Goal: Task Accomplishment & Management: Complete application form

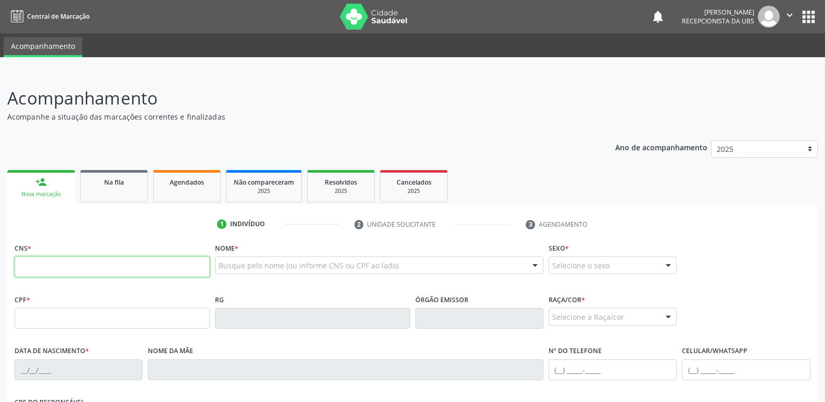
scroll to position [7, 0]
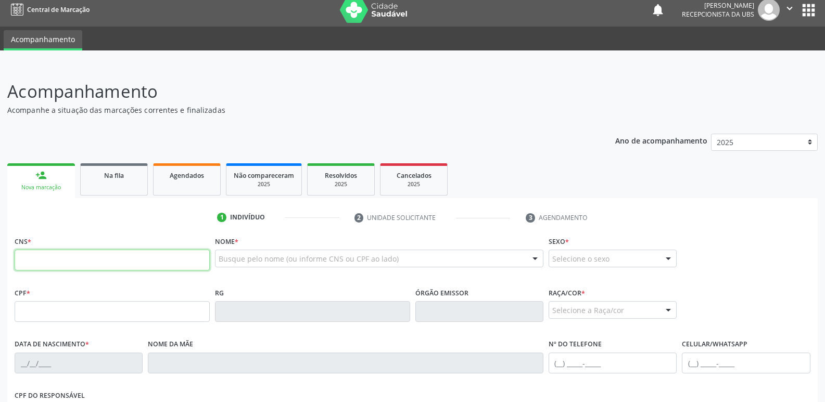
drag, startPoint x: 0, startPoint y: 0, endPoint x: 128, endPoint y: 262, distance: 291.7
click at [128, 262] on input "text" at bounding box center [112, 260] width 195 height 21
paste input "700 0098 3925 8200"
type input "700 0098 3925 8200"
type input "110.028.944-50"
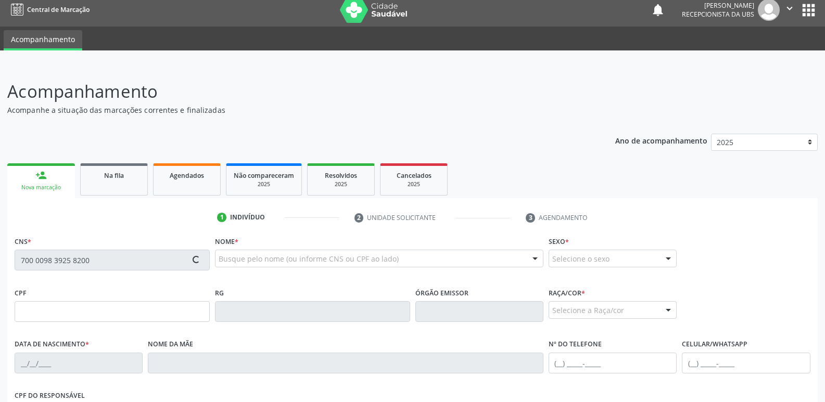
type input "2[DATE]"
type input "[PERSON_NAME]"
type input "[PHONE_NUMBER]"
type input "S/N"
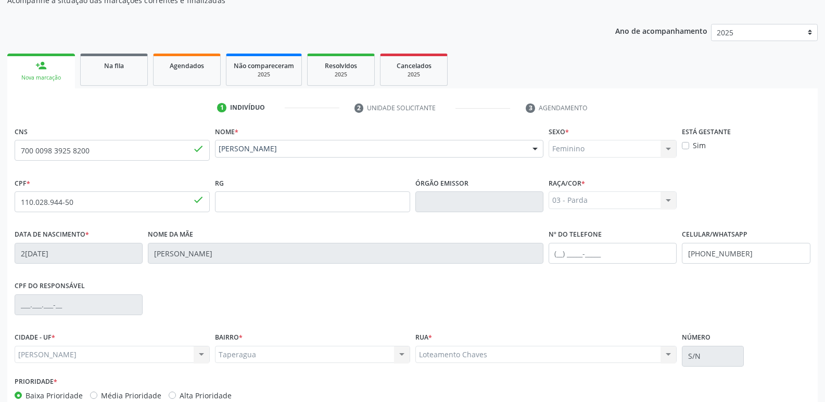
scroll to position [176, 0]
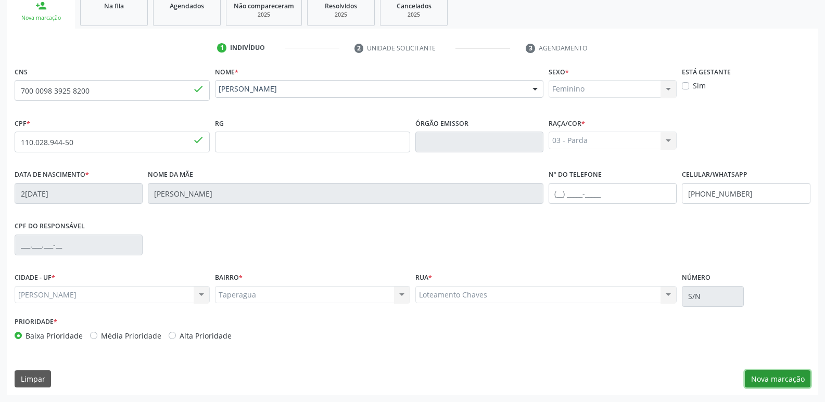
click at [788, 374] on button "Nova marcação" at bounding box center [778, 380] width 66 height 18
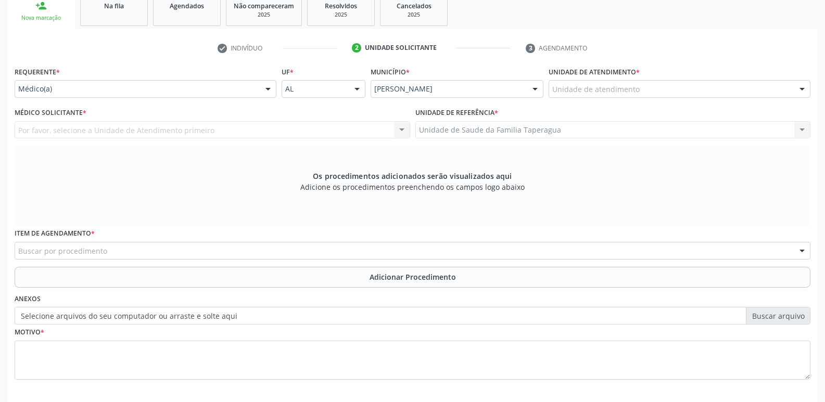
click at [651, 93] on div "Unidade de atendimento" at bounding box center [680, 89] width 262 height 18
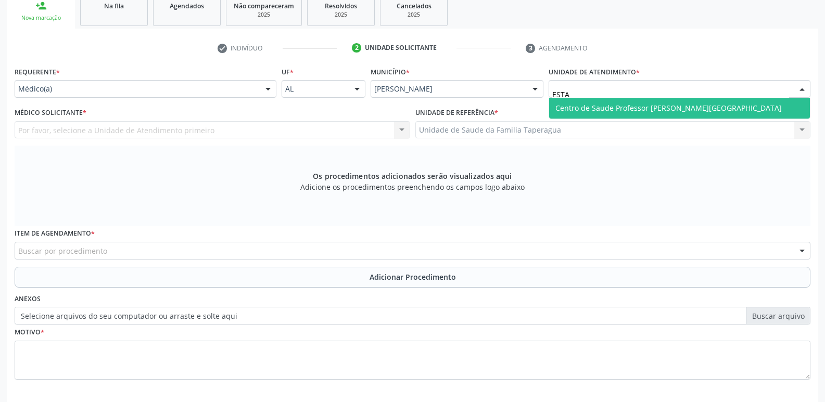
type input "ESTAC"
click at [653, 106] on span "Centro de Saude Professor [PERSON_NAME][GEOGRAPHIC_DATA]" at bounding box center [668, 108] width 226 height 10
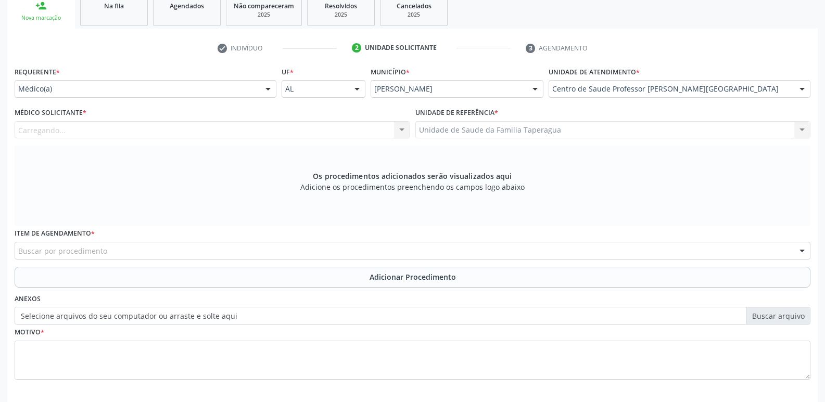
click at [292, 131] on div "Carregando... Nenhum resultado encontrado para: " " Não há nenhuma opção para s…" at bounding box center [213, 130] width 396 height 18
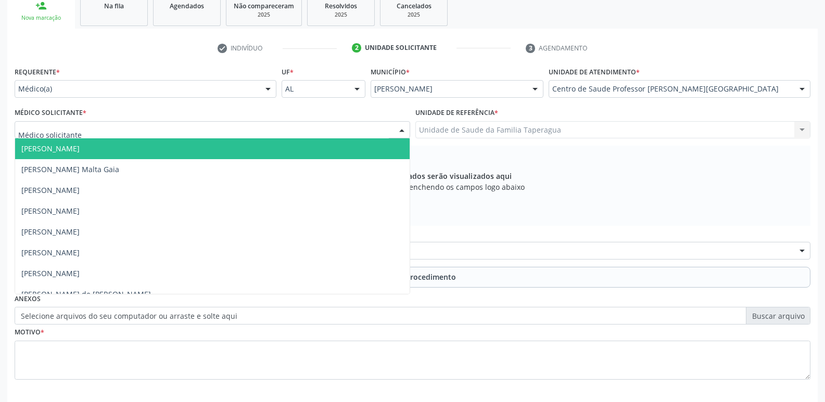
click at [292, 134] on div at bounding box center [213, 130] width 396 height 18
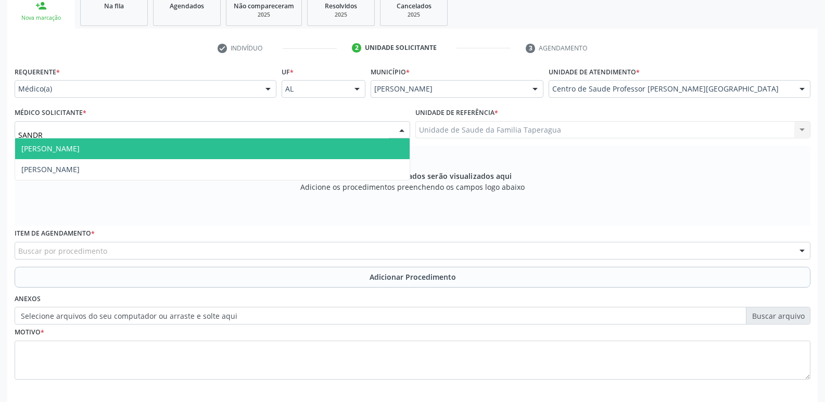
type input "[PERSON_NAME]"
click at [286, 153] on span "[PERSON_NAME]" at bounding box center [212, 148] width 395 height 21
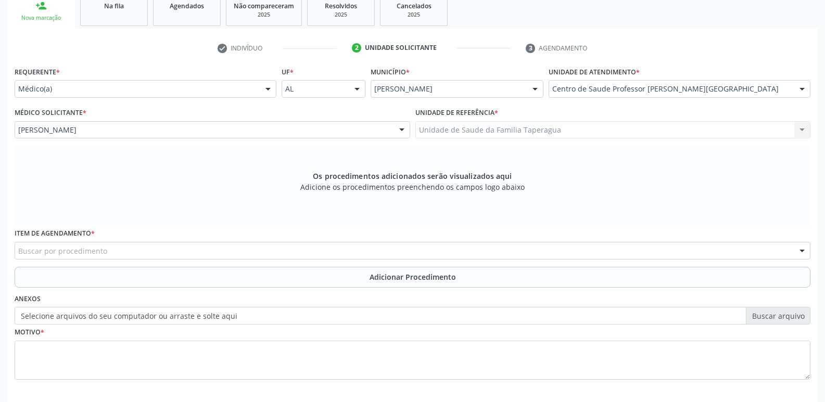
click at [311, 250] on div "Buscar por procedimento" at bounding box center [413, 251] width 796 height 18
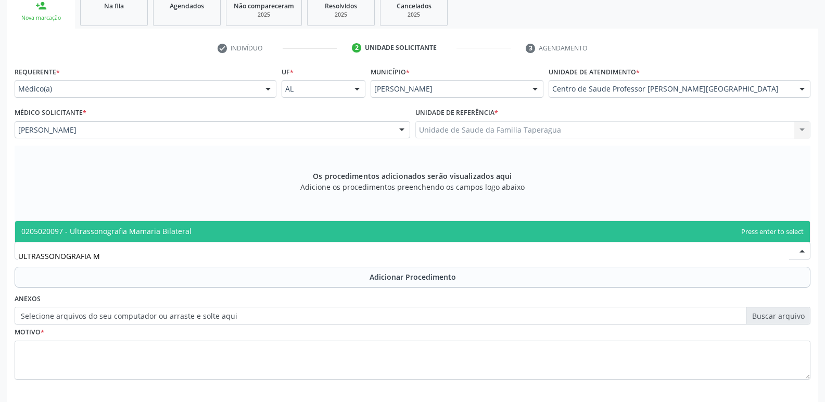
type input "ULTRASSONOGRAFIA MA"
click at [324, 228] on span "0205020097 - Ultrassonografia Mamaria Bilateral" at bounding box center [412, 231] width 795 height 21
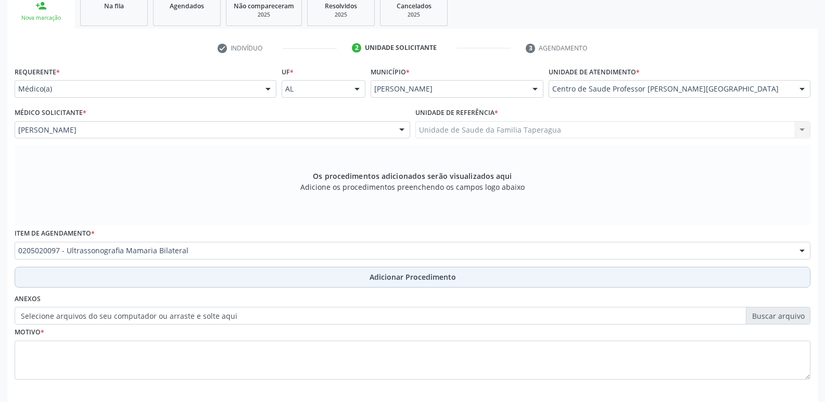
click at [323, 281] on button "Adicionar Procedimento" at bounding box center [413, 277] width 796 height 21
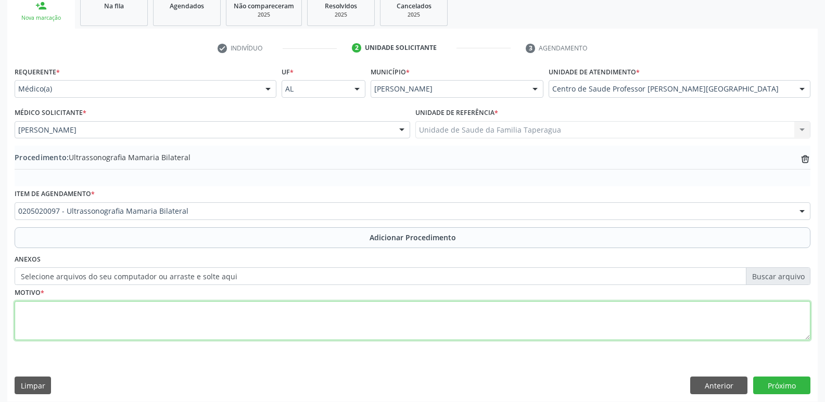
click at [316, 311] on textarea at bounding box center [413, 321] width 796 height 40
type textarea "DOR MAMÁRIA"
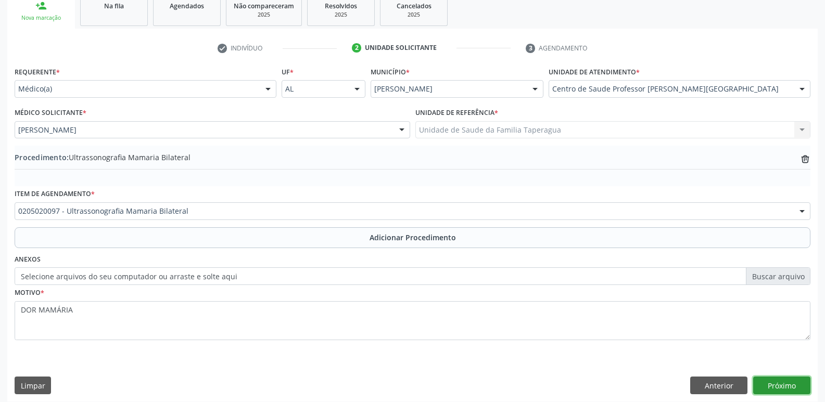
click at [773, 389] on button "Próximo" at bounding box center [781, 386] width 57 height 18
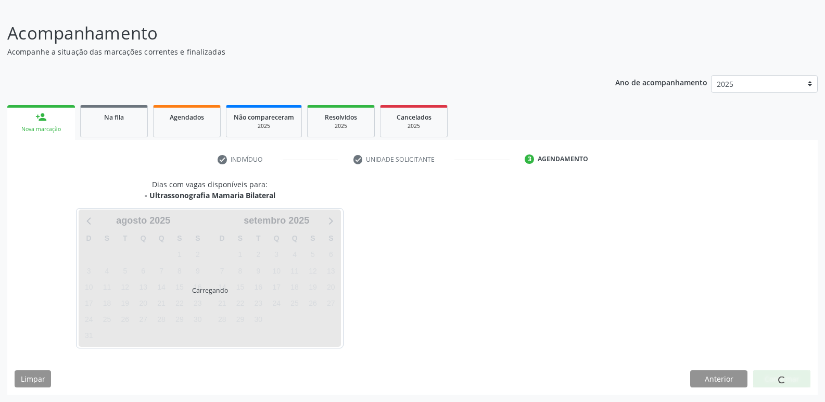
scroll to position [65, 0]
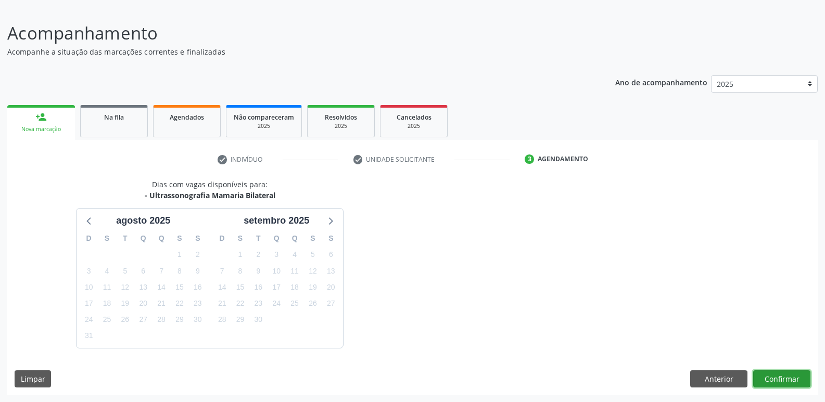
click at [779, 380] on button "Confirmar" at bounding box center [781, 380] width 57 height 18
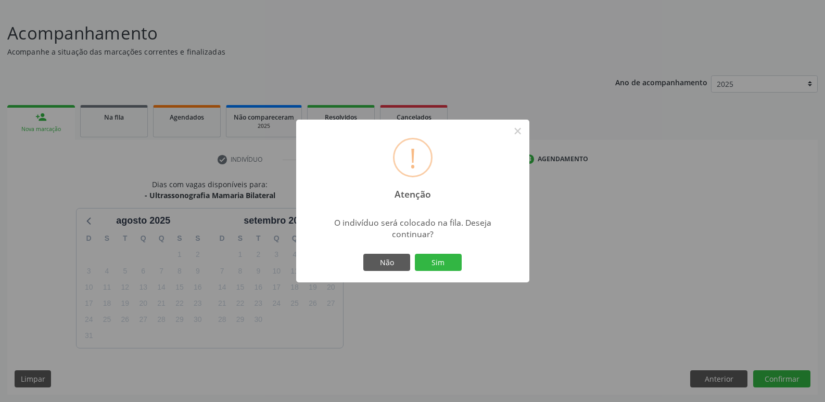
click at [415, 254] on button "Sim" at bounding box center [438, 263] width 47 height 18
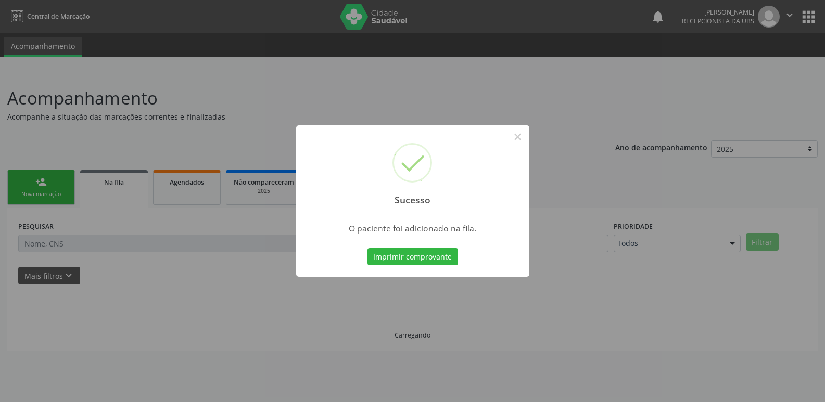
scroll to position [0, 0]
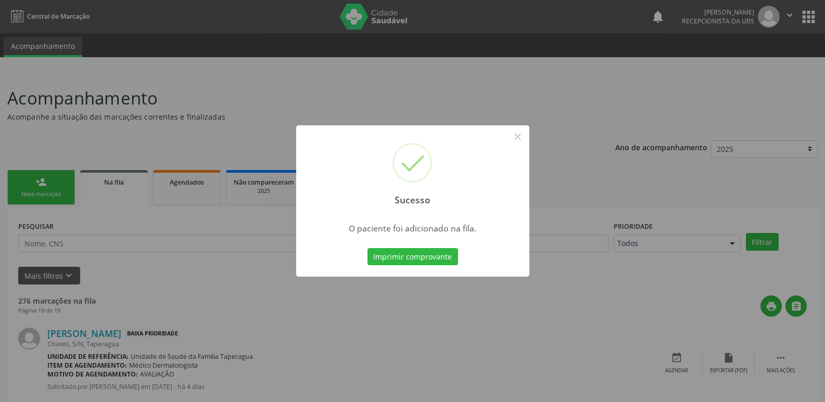
click at [729, 250] on div "Sucesso × O paciente foi adicionado na fila. Imprimir comprovante Cancel" at bounding box center [412, 201] width 825 height 402
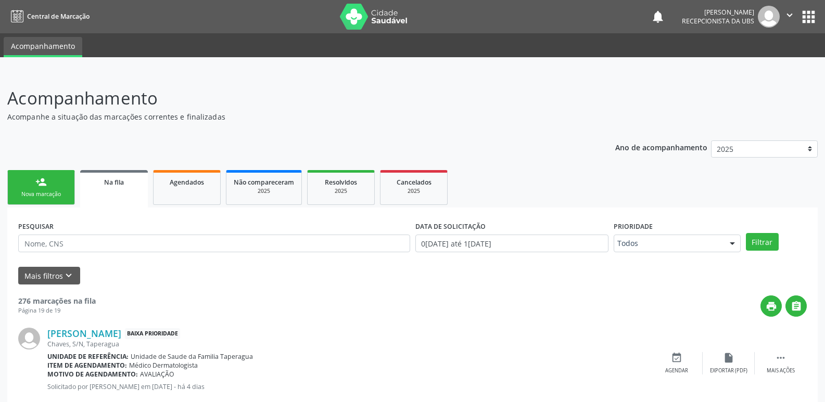
click at [41, 194] on div "Nova marcação" at bounding box center [41, 195] width 52 height 8
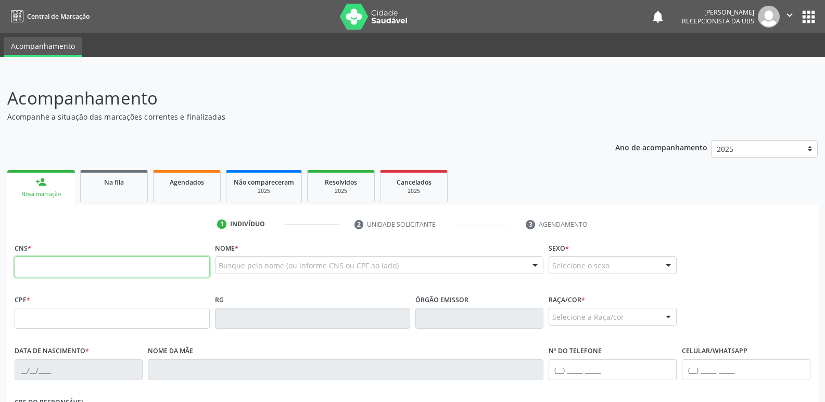
click at [110, 269] on input "text" at bounding box center [112, 267] width 195 height 21
paste input "898 0062 4744 7851"
type input "898 0062 4744 7851"
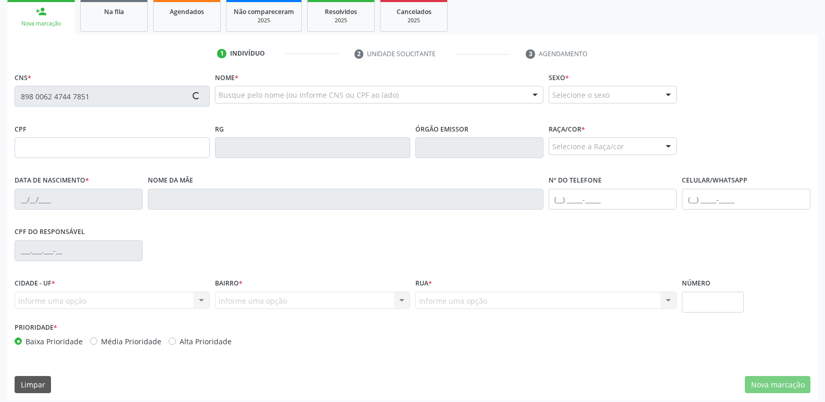
scroll to position [174, 0]
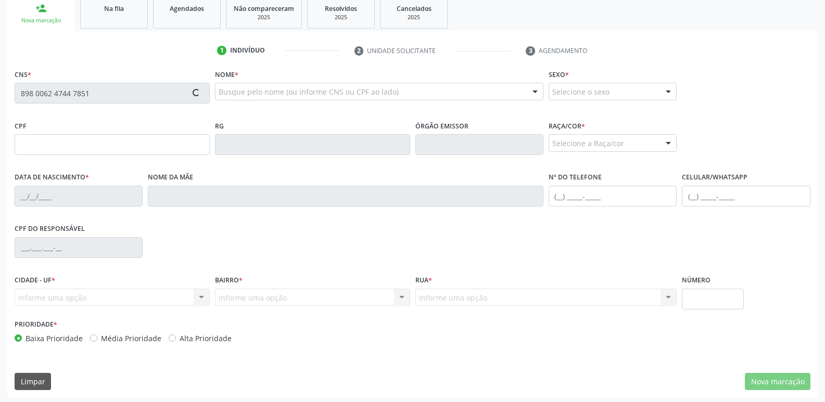
type input "177.419.924-65"
type input "10[DATE]"
type input "[PERSON_NAME]"
type input "[PHONE_NUMBER]"
type input "636"
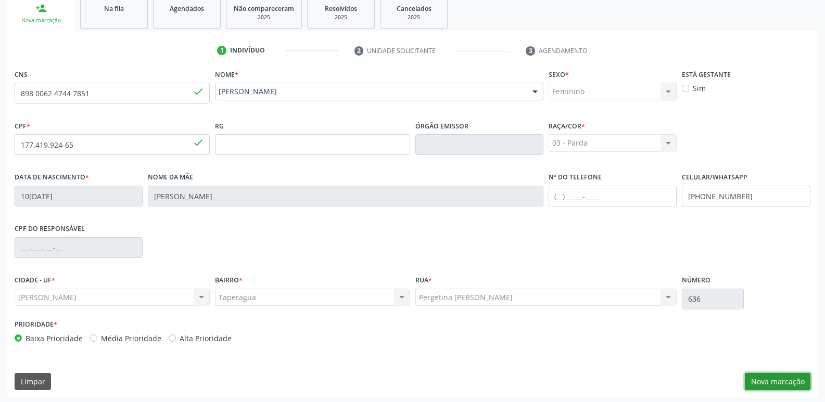
click at [786, 380] on button "Nova marcação" at bounding box center [778, 382] width 66 height 18
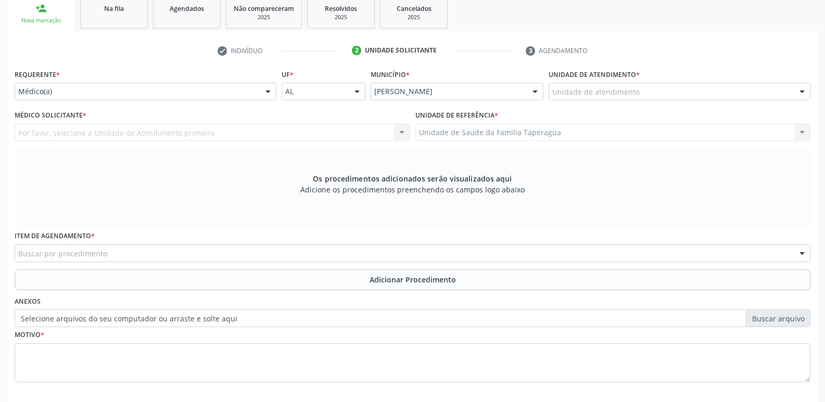
scroll to position [223, 0]
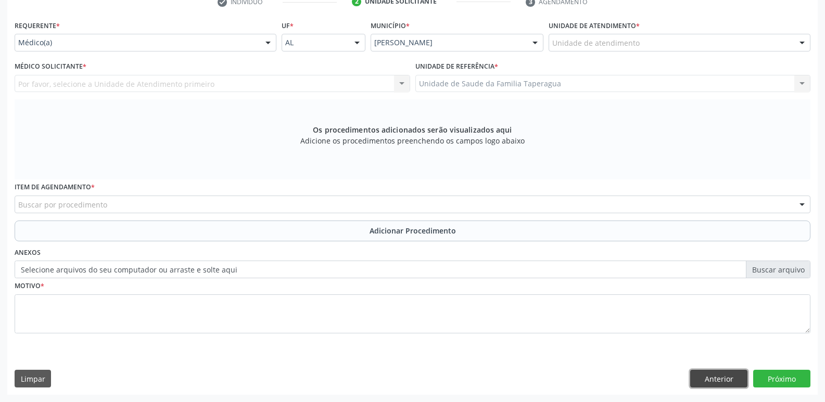
click at [727, 381] on button "Anterior" at bounding box center [718, 379] width 57 height 18
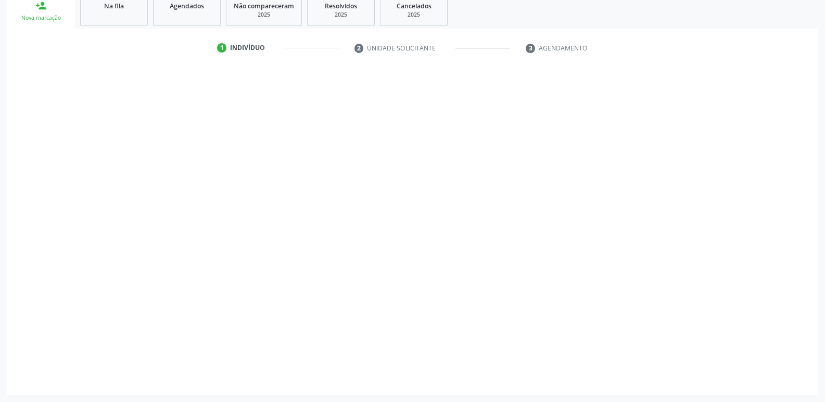
scroll to position [176, 0]
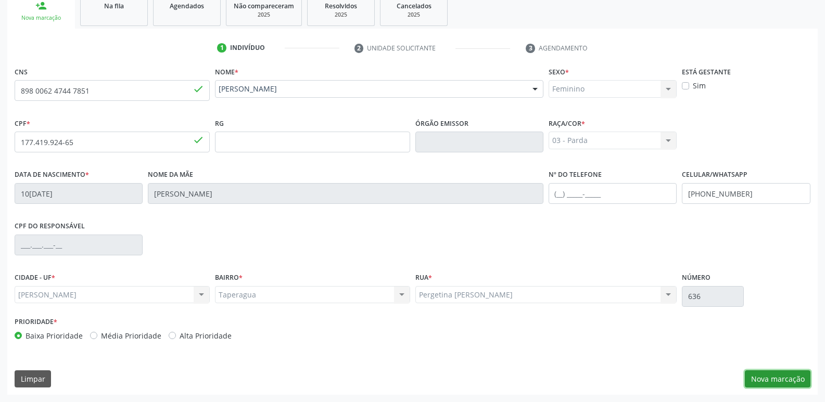
click at [779, 375] on button "Nova marcação" at bounding box center [778, 380] width 66 height 18
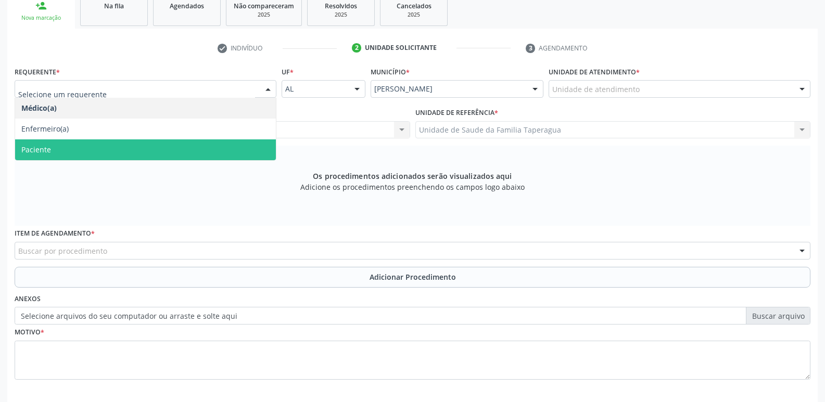
click at [238, 146] on span "Paciente" at bounding box center [145, 150] width 261 height 21
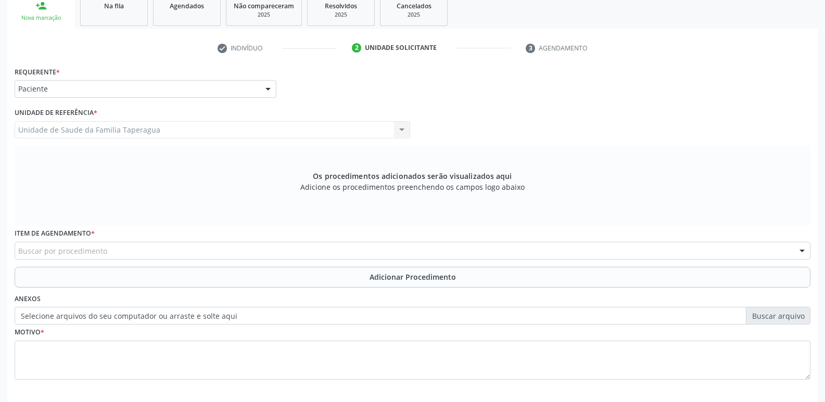
click at [258, 256] on div "Buscar por procedimento" at bounding box center [413, 251] width 796 height 18
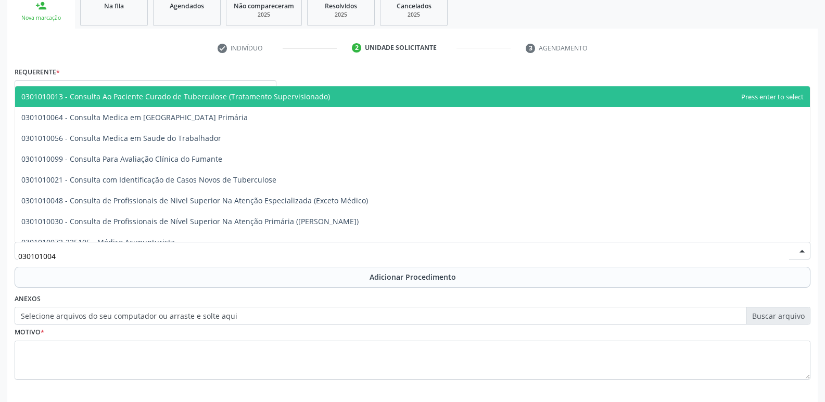
type input "0301010048"
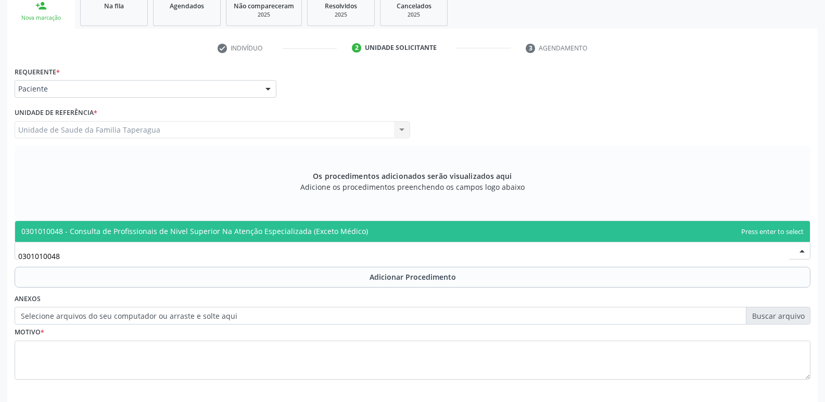
click at [281, 239] on span "0301010048 - Consulta de Profissionais de Nivel Superior Na Atenção Especializa…" at bounding box center [412, 231] width 795 height 21
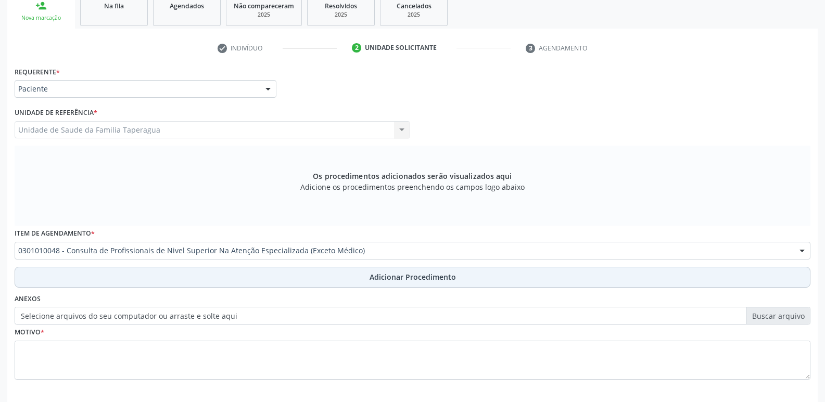
click at [283, 268] on button "Adicionar Procedimento" at bounding box center [413, 277] width 796 height 21
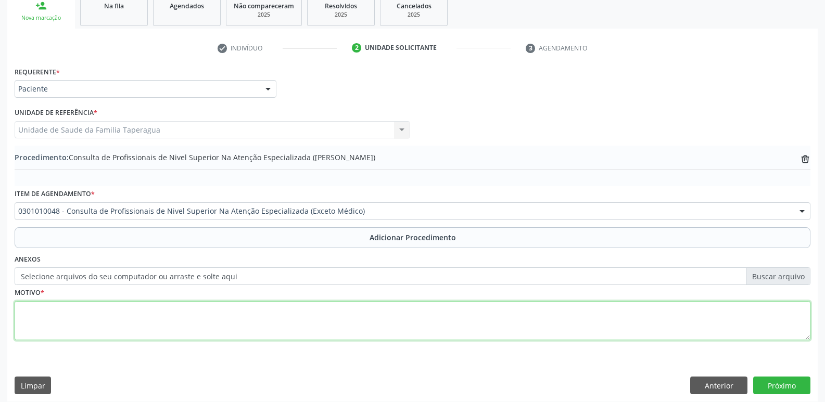
click at [285, 312] on textarea at bounding box center [413, 321] width 796 height 40
type textarea "CONSULTA EM ODONTOPEDIATRIA"
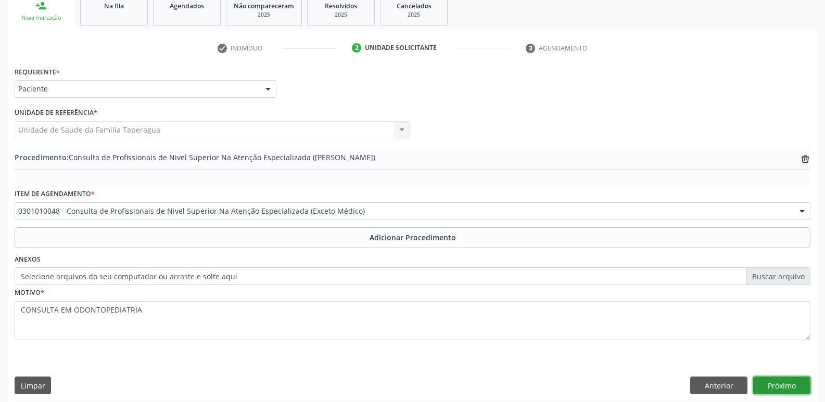
click at [782, 393] on button "Próximo" at bounding box center [781, 386] width 57 height 18
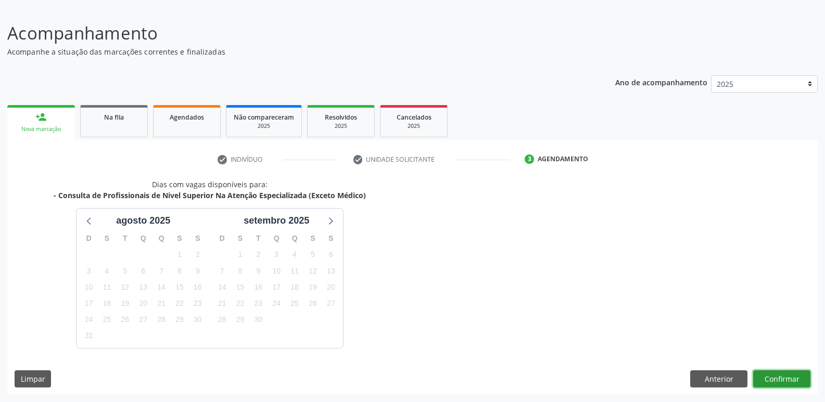
click at [784, 378] on button "Confirmar" at bounding box center [781, 380] width 57 height 18
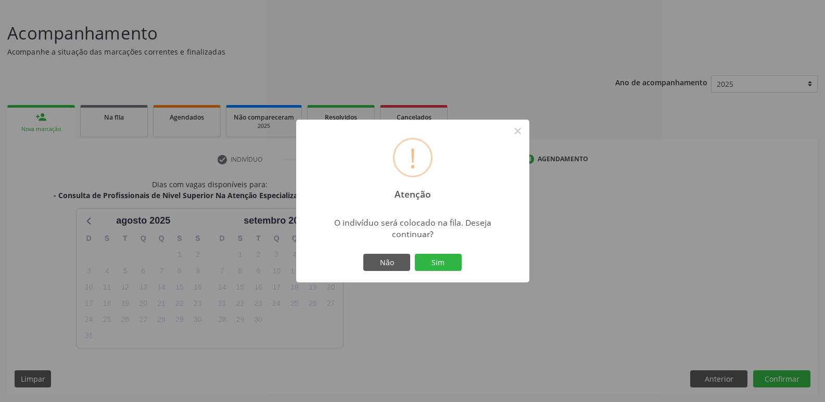
click at [415, 254] on button "Sim" at bounding box center [438, 263] width 47 height 18
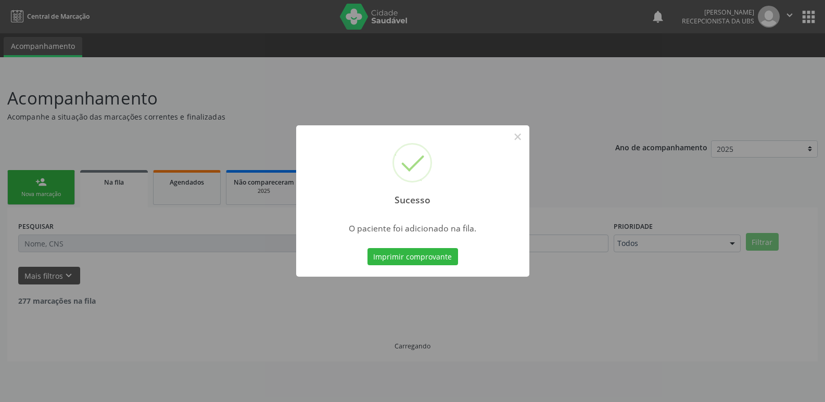
scroll to position [0, 0]
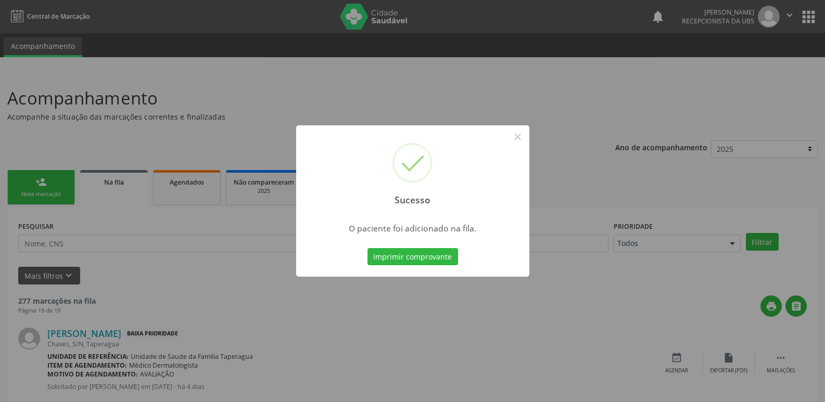
click at [784, 378] on div "Sucesso × O paciente foi adicionado na fila. Imprimir comprovante Cancel" at bounding box center [412, 201] width 825 height 402
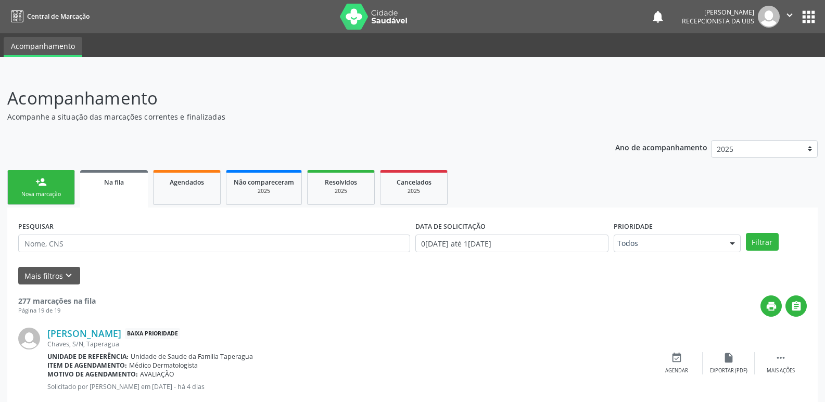
click at [46, 198] on div "Nova marcação" at bounding box center [41, 195] width 52 height 8
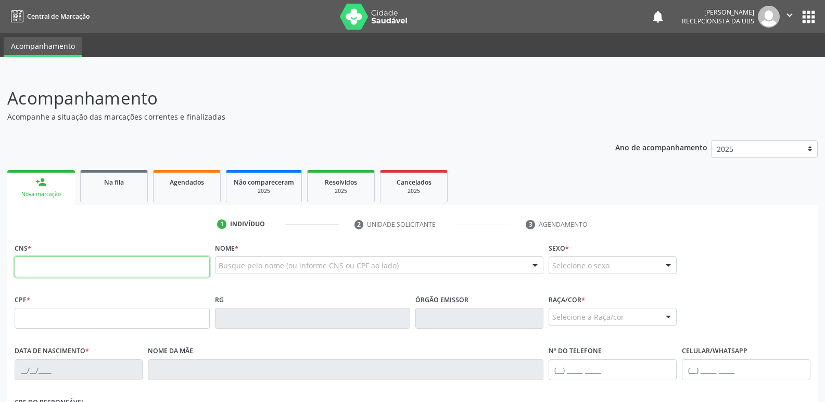
click at [173, 269] on input "text" at bounding box center [112, 267] width 195 height 21
paste input "702 0073 8395 2384"
type input "702 0073 8395 2384"
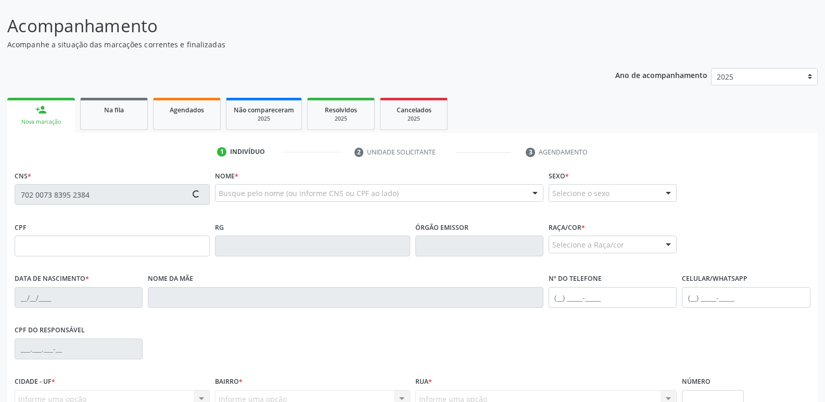
scroll to position [176, 0]
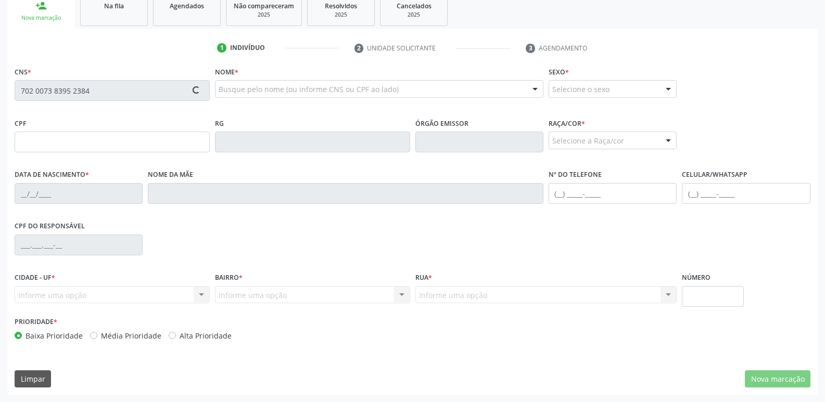
type input "314.135.014-00"
type input "[DATE]"
type input "Sebastiana da Conceicao"
type input "[PHONE_NUMBER]"
type input "S/N"
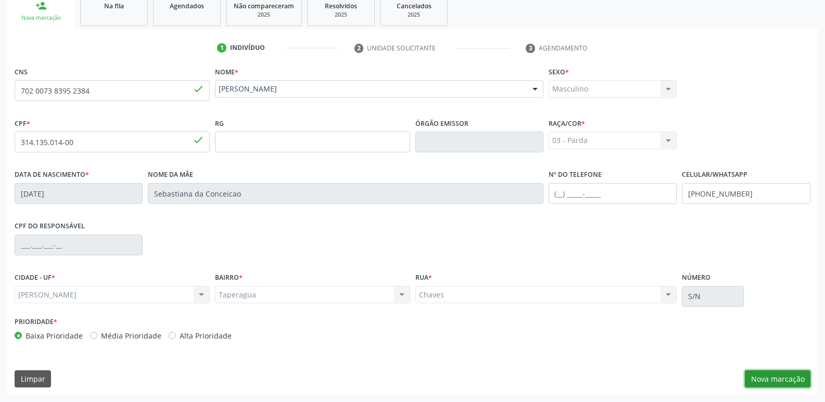
click at [766, 380] on button "Nova marcação" at bounding box center [778, 380] width 66 height 18
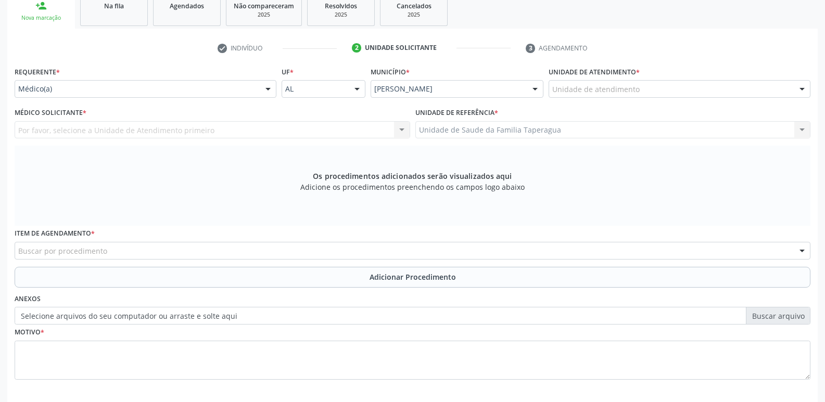
click at [639, 86] on div "Unidade de atendimento" at bounding box center [680, 89] width 262 height 18
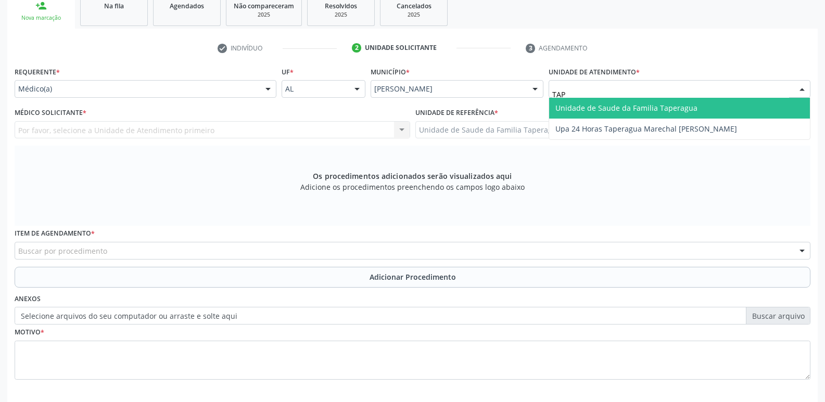
type input "TAPE"
click at [645, 105] on span "Unidade de Saude da Familia Taperagua" at bounding box center [626, 108] width 142 height 10
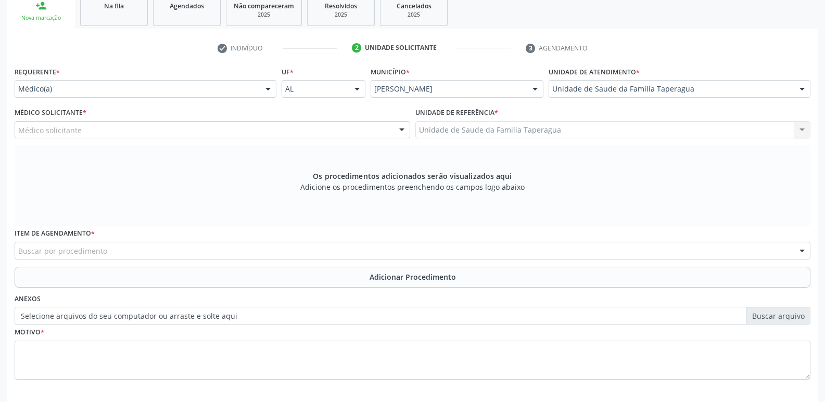
click at [297, 131] on div "Médico solicitante" at bounding box center [213, 130] width 396 height 18
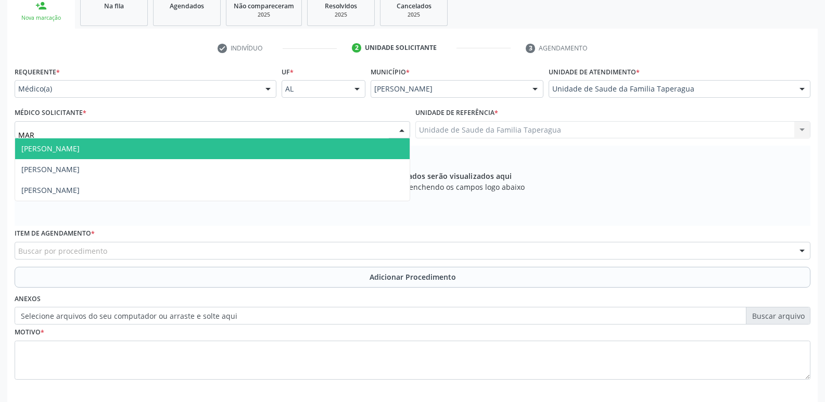
type input "MART"
click at [299, 151] on span "[PERSON_NAME]" at bounding box center [212, 148] width 395 height 21
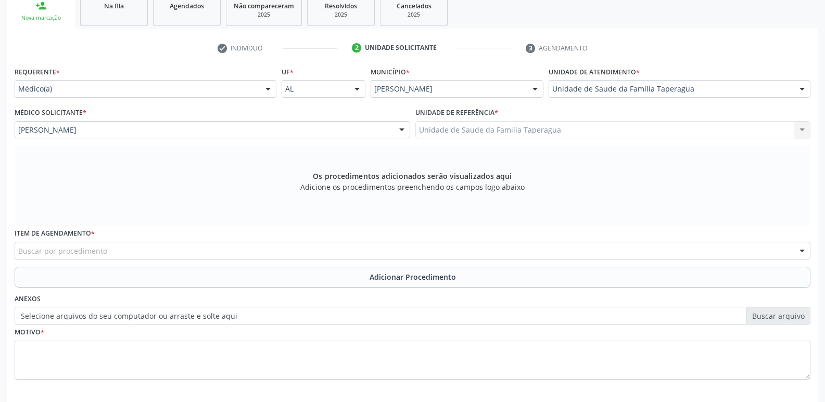
click at [284, 250] on div "Buscar por procedimento" at bounding box center [413, 251] width 796 height 18
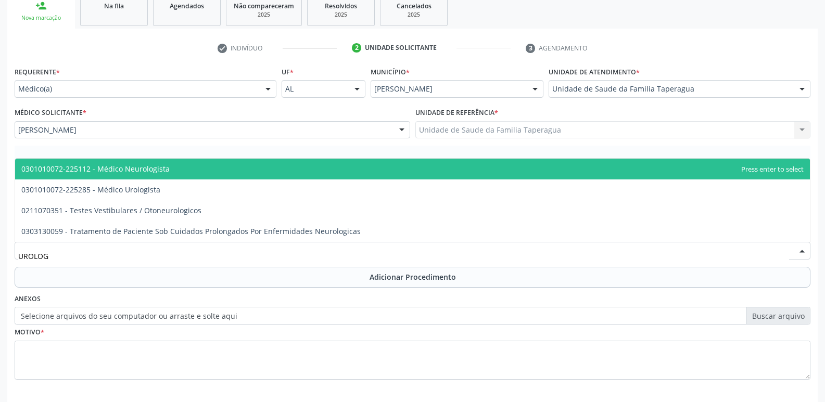
type input "UROLOGI"
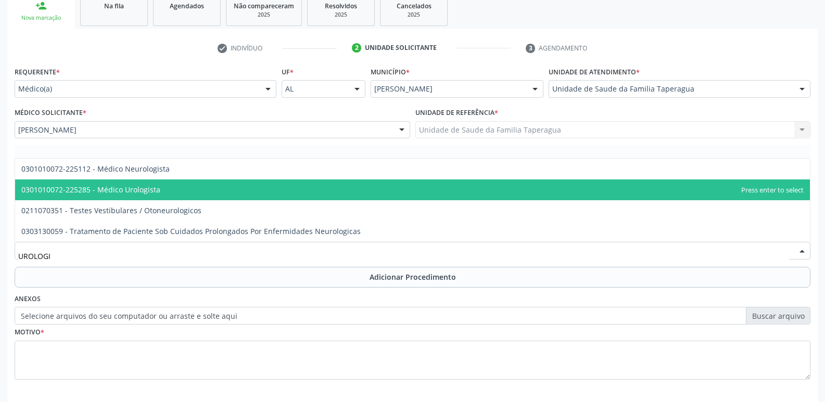
click at [311, 191] on span "0301010072-225285 - Médico Urologista" at bounding box center [412, 190] width 795 height 21
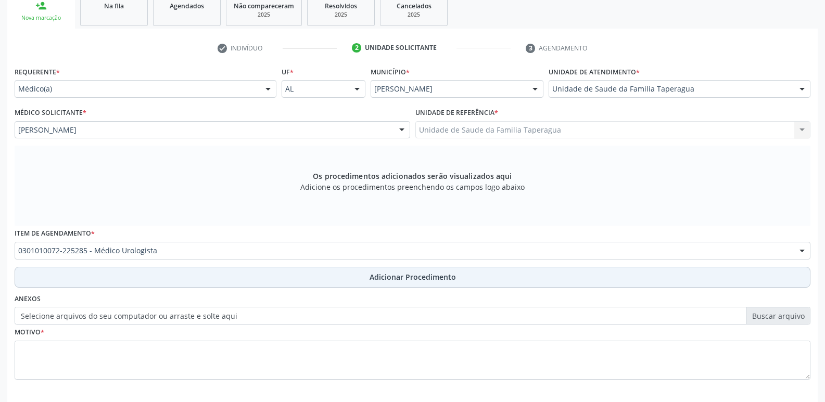
click at [378, 280] on span "Adicionar Procedimento" at bounding box center [413, 277] width 86 height 11
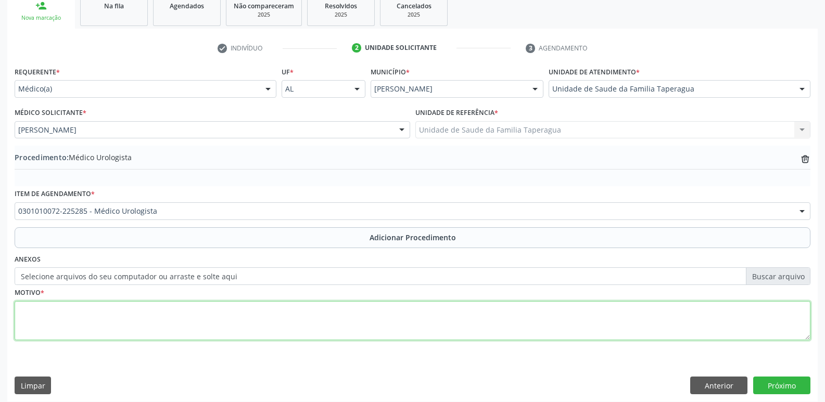
click at [375, 324] on textarea at bounding box center [413, 321] width 796 height 40
type textarea "AUMENTO PROSTÁTICO EM USG"
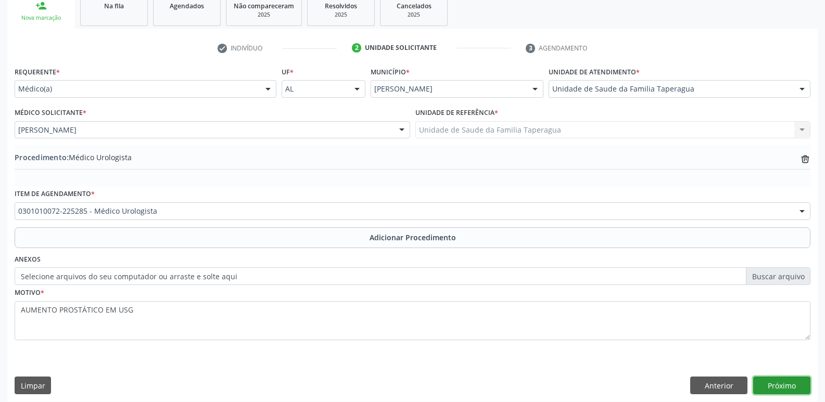
click at [796, 385] on button "Próximo" at bounding box center [781, 386] width 57 height 18
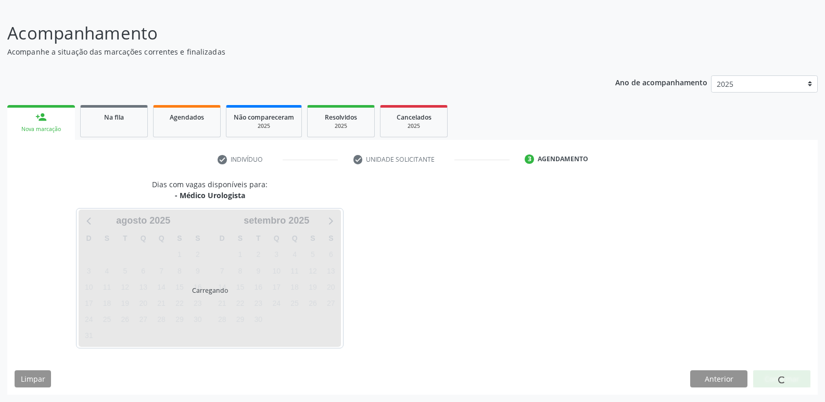
scroll to position [65, 0]
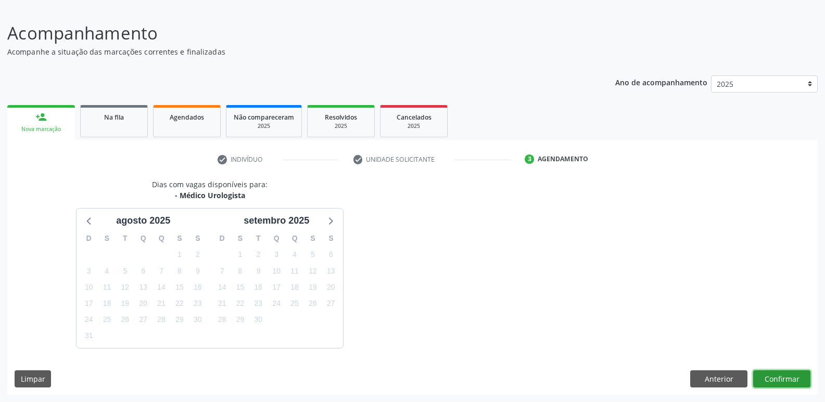
click at [796, 380] on button "Confirmar" at bounding box center [781, 380] width 57 height 18
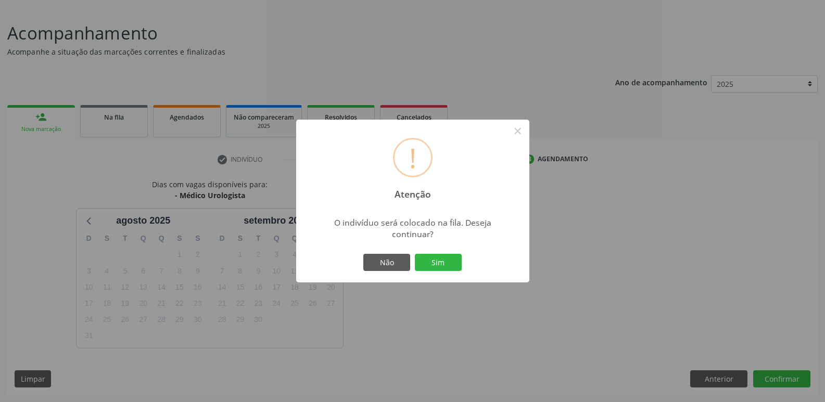
click at [415, 254] on button "Sim" at bounding box center [438, 263] width 47 height 18
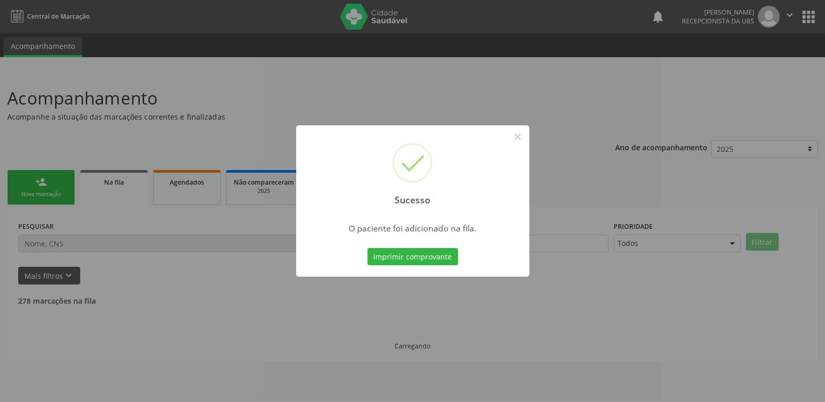
scroll to position [0, 0]
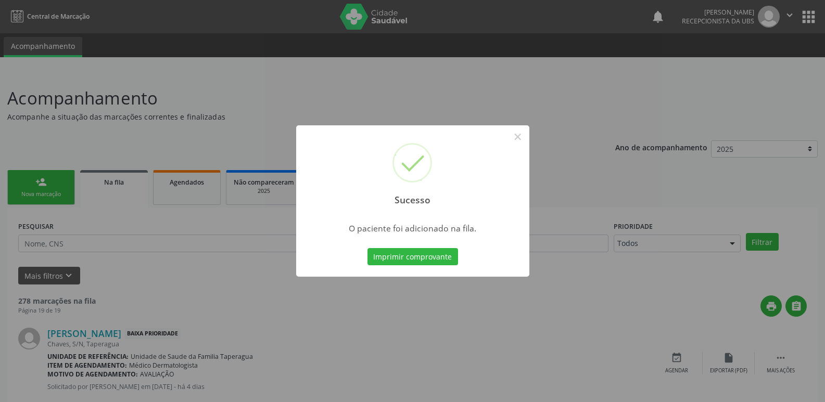
click at [597, 99] on div "Sucesso × O paciente foi adicionado na fila. Imprimir comprovante Cancel" at bounding box center [412, 201] width 825 height 402
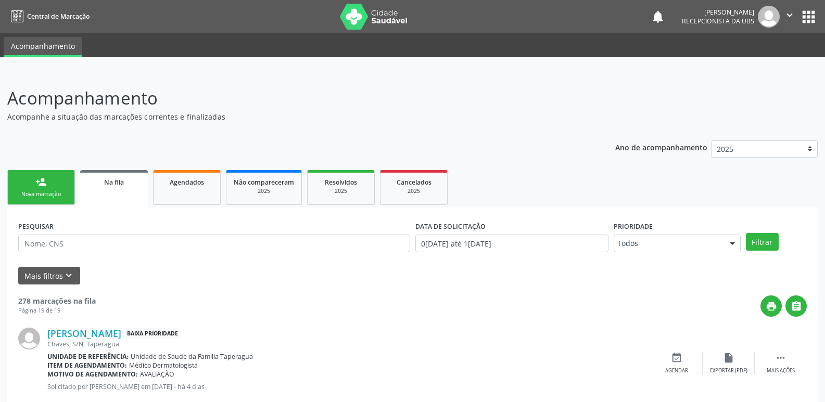
click at [57, 198] on div "Nova marcação" at bounding box center [41, 195] width 52 height 8
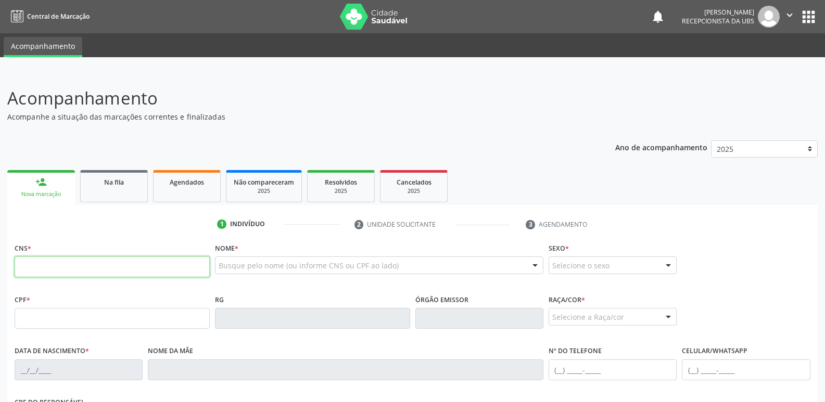
click at [79, 266] on input "text" at bounding box center [112, 267] width 195 height 21
paste input "700 6099 6251 7760"
type input "700 6099 6251 7760"
type input "277.632.504-53"
type input "26[DATE]"
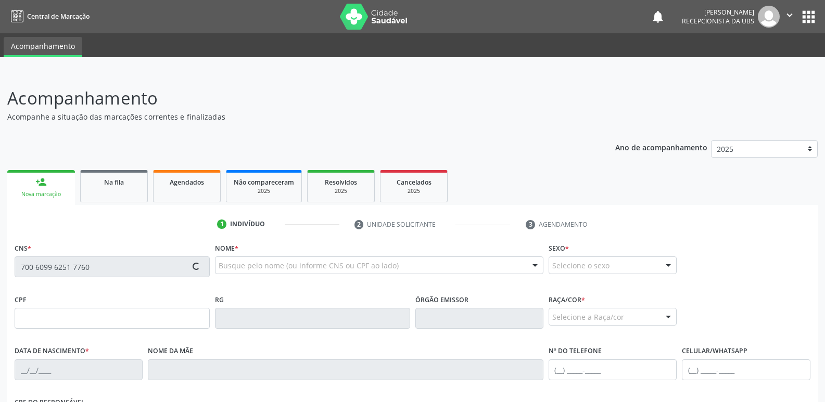
type input "[PERSON_NAME]"
type input "[PHONE_NUMBER]"
type input "S/N"
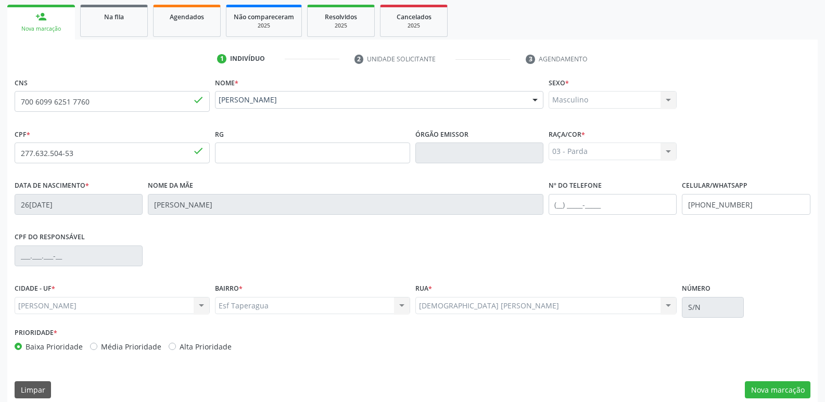
scroll to position [176, 0]
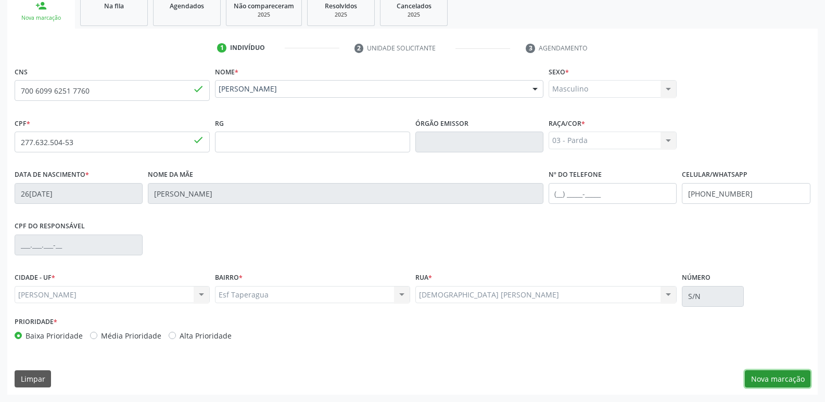
click at [778, 377] on button "Nova marcação" at bounding box center [778, 380] width 66 height 18
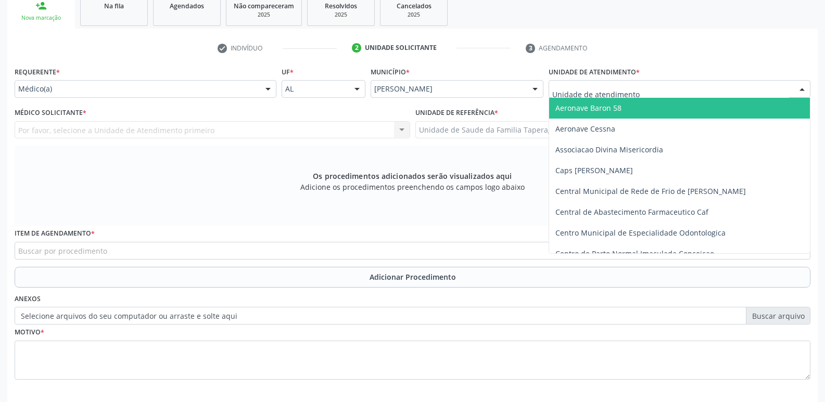
click at [657, 83] on div at bounding box center [680, 89] width 262 height 18
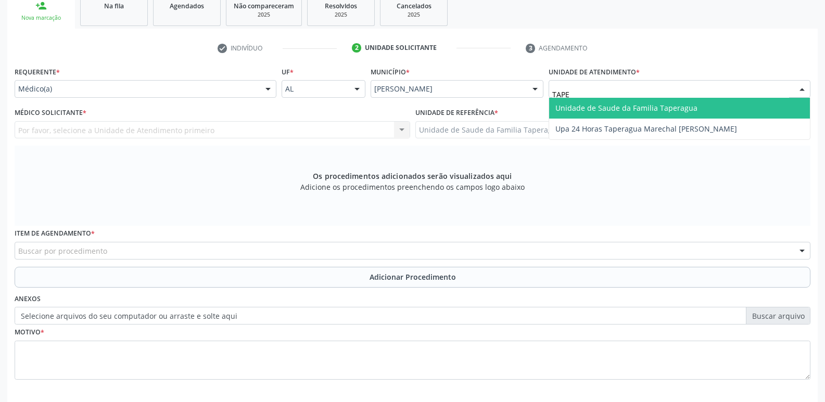
type input "TAPER"
click at [660, 99] on span "Unidade de Saude da Familia Taperagua" at bounding box center [679, 108] width 261 height 21
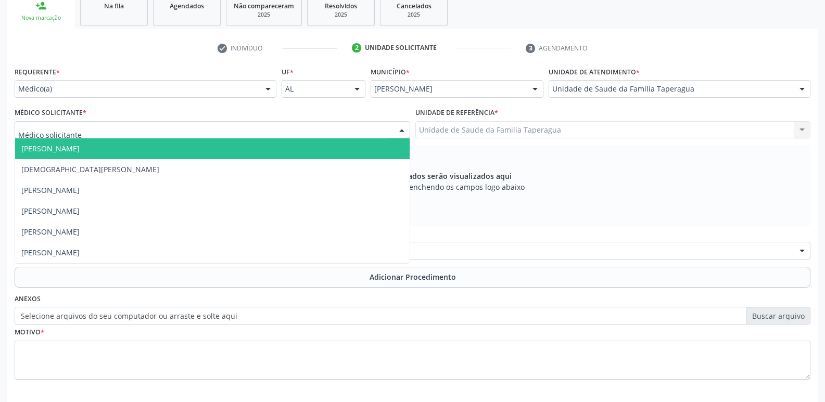
click at [370, 130] on div at bounding box center [213, 130] width 396 height 18
type input "MART"
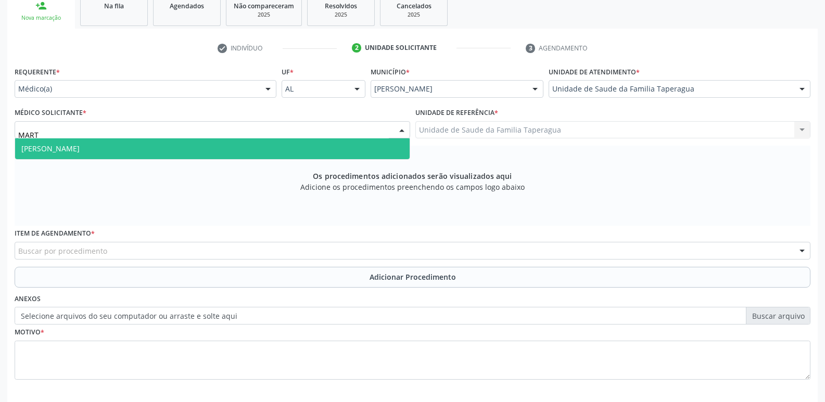
click at [361, 147] on span "[PERSON_NAME]" at bounding box center [212, 148] width 395 height 21
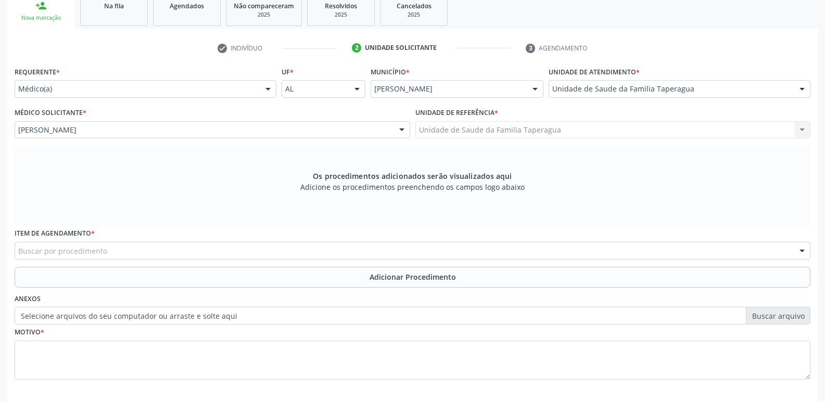
click at [370, 247] on div "Buscar por procedimento" at bounding box center [413, 251] width 796 height 18
type input "OTORRIN"
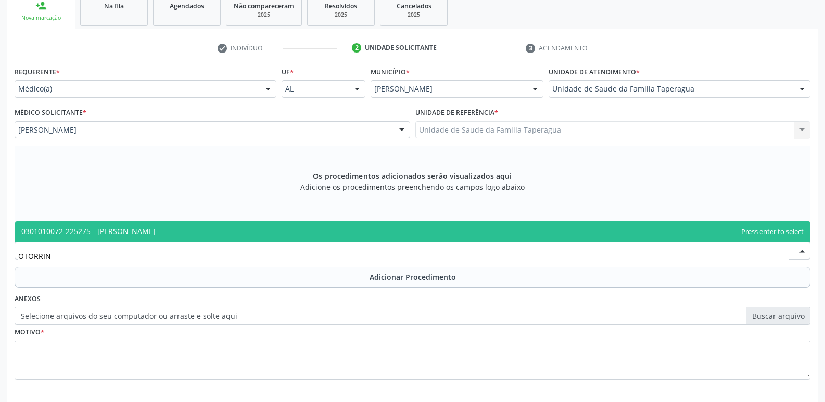
click at [373, 237] on span "0301010072-225275 - [PERSON_NAME]" at bounding box center [412, 231] width 795 height 21
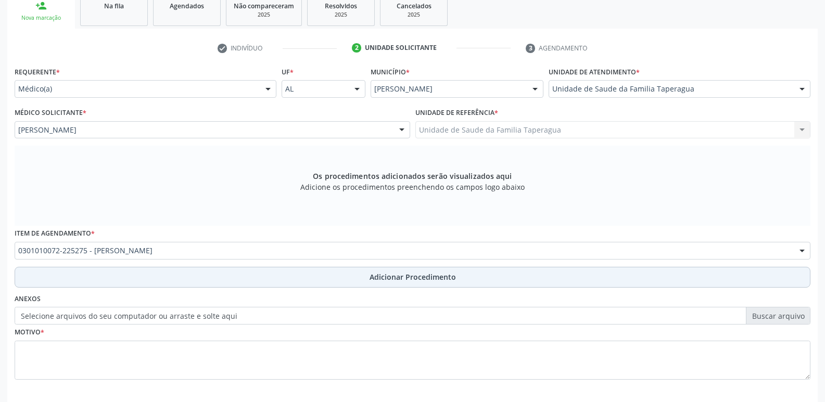
click at [378, 276] on span "Adicionar Procedimento" at bounding box center [413, 277] width 86 height 11
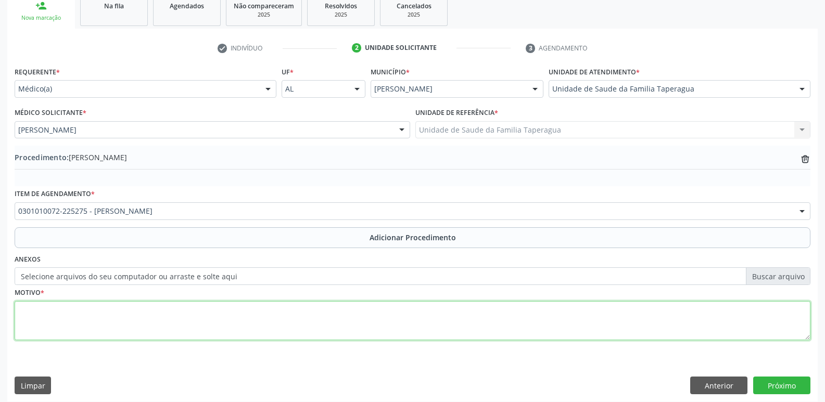
click at [379, 328] on textarea at bounding box center [413, 321] width 796 height 40
type textarea "PACIENTE REFERE HIPOACUSIA A ESQUERDA"
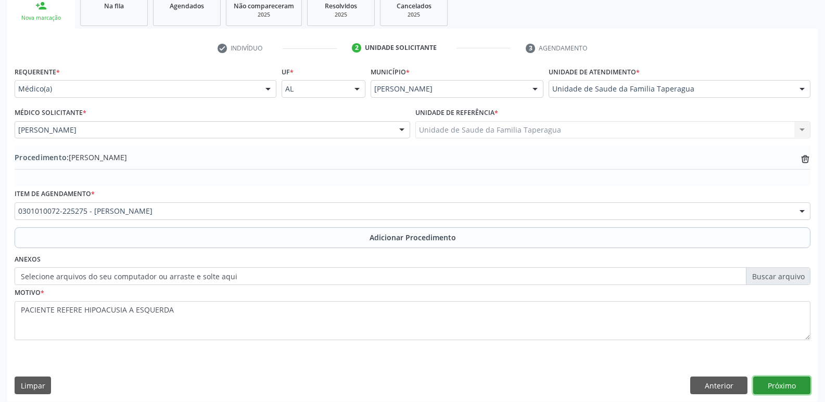
click at [784, 385] on button "Próximo" at bounding box center [781, 386] width 57 height 18
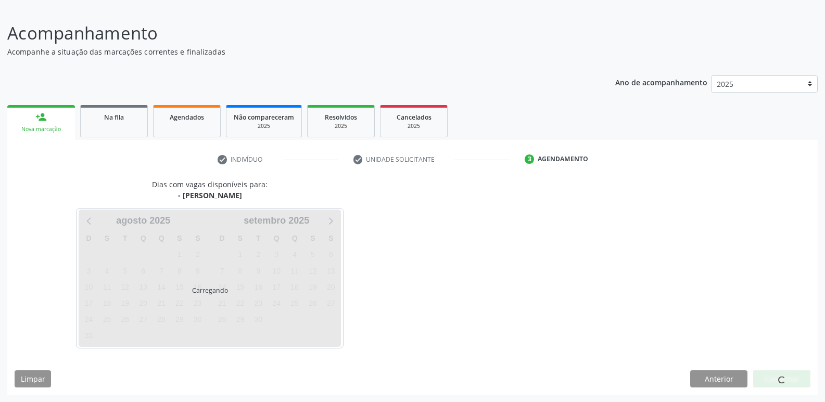
scroll to position [65, 0]
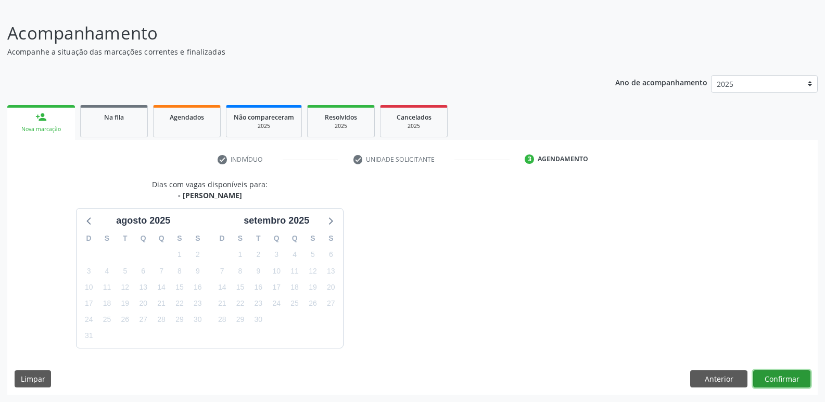
click at [790, 379] on button "Confirmar" at bounding box center [781, 380] width 57 height 18
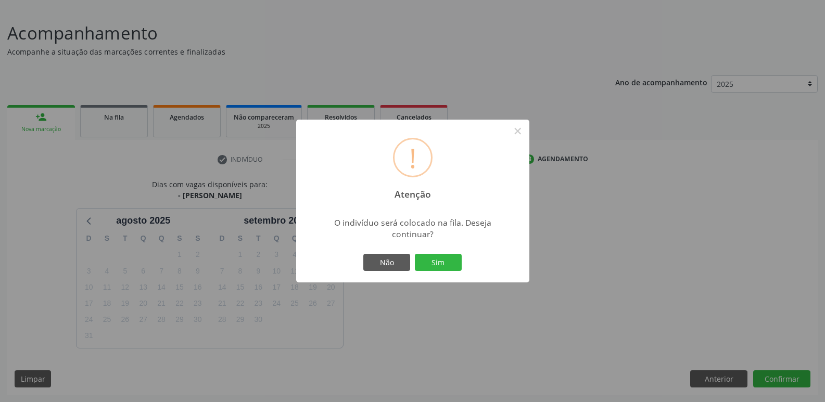
click at [415, 254] on button "Sim" at bounding box center [438, 263] width 47 height 18
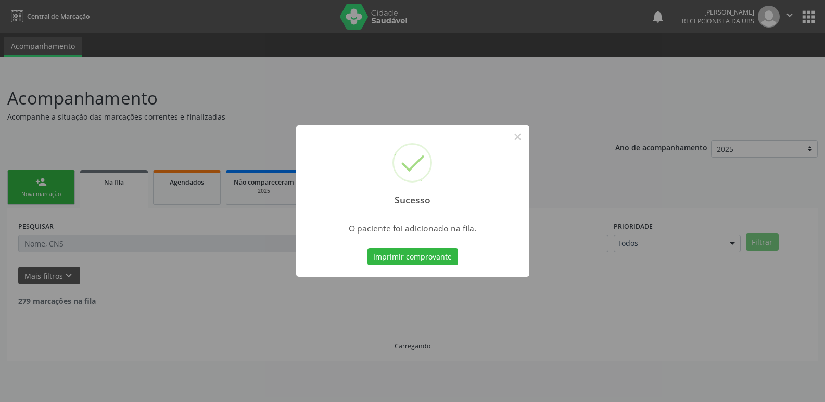
scroll to position [0, 0]
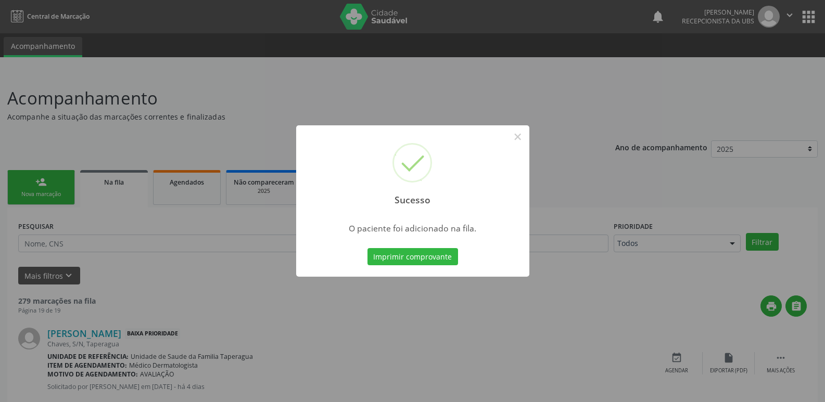
click at [736, 171] on div "Sucesso × O paciente foi adicionado na fila. Imprimir comprovante Cancel" at bounding box center [412, 201] width 825 height 402
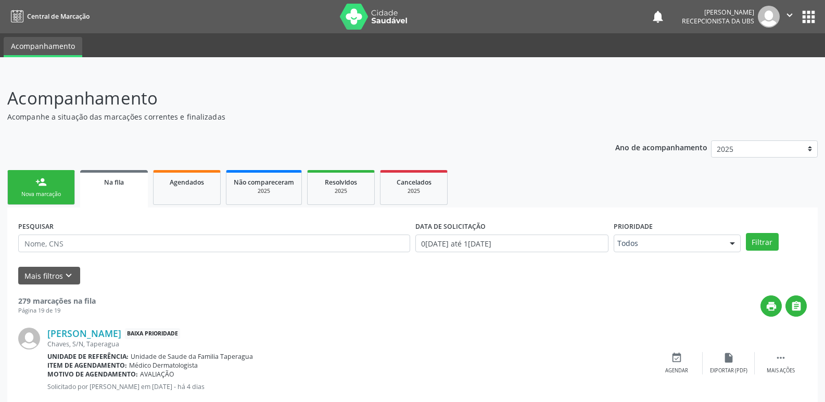
click at [37, 189] on link "person_add Nova marcação" at bounding box center [41, 187] width 68 height 35
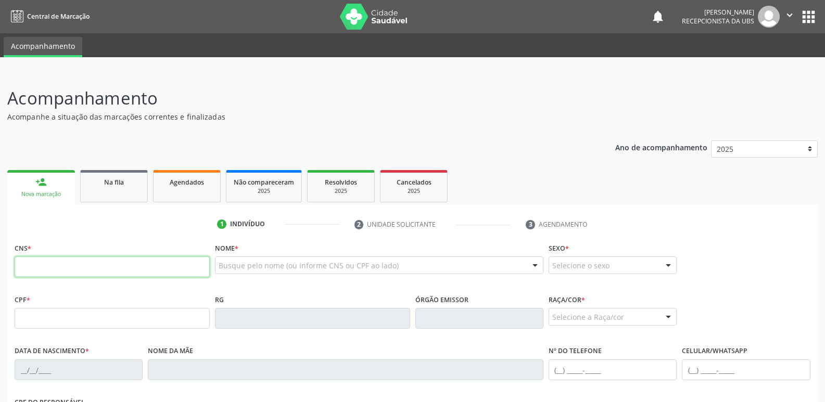
click at [145, 261] on input "text" at bounding box center [112, 267] width 195 height 21
paste input "706 1045 3199 3260"
type input "706 1045 3199 3260"
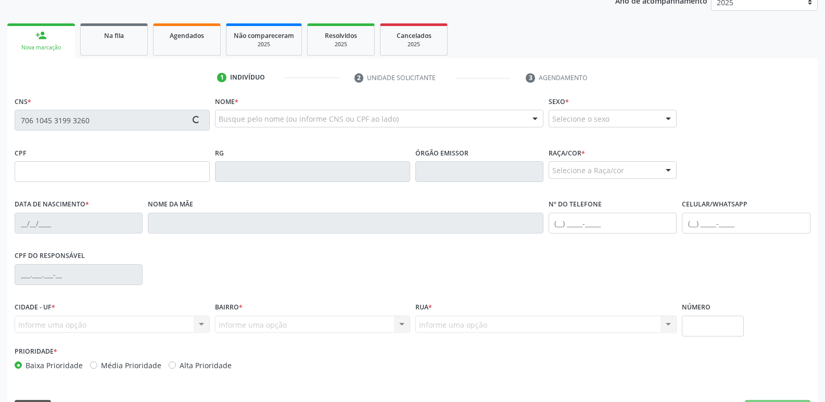
scroll to position [148, 0]
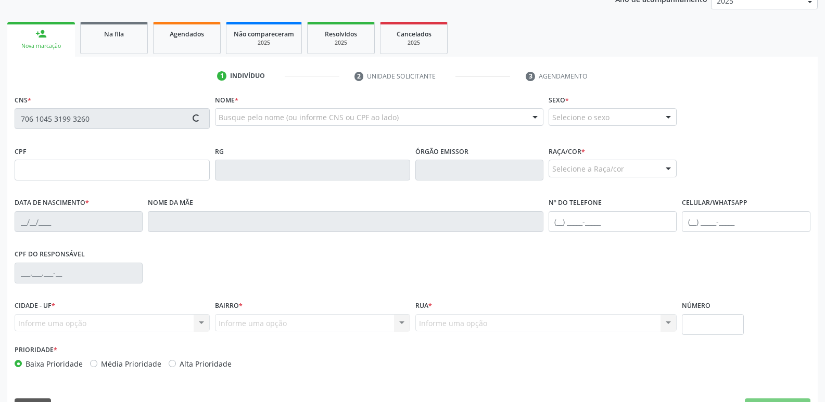
type input "063.288.254-98"
type input "3[DATE]"
type input "[PERSON_NAME]"
type input "[PHONE_NUMBER]"
type input "S/N"
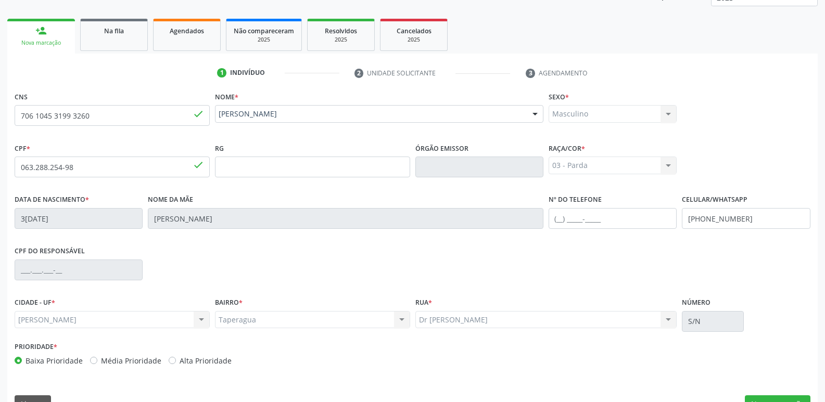
scroll to position [152, 0]
drag, startPoint x: 704, startPoint y: 220, endPoint x: 743, endPoint y: 220, distance: 39.0
click at [743, 220] on input "[PHONE_NUMBER]" at bounding box center [746, 218] width 128 height 21
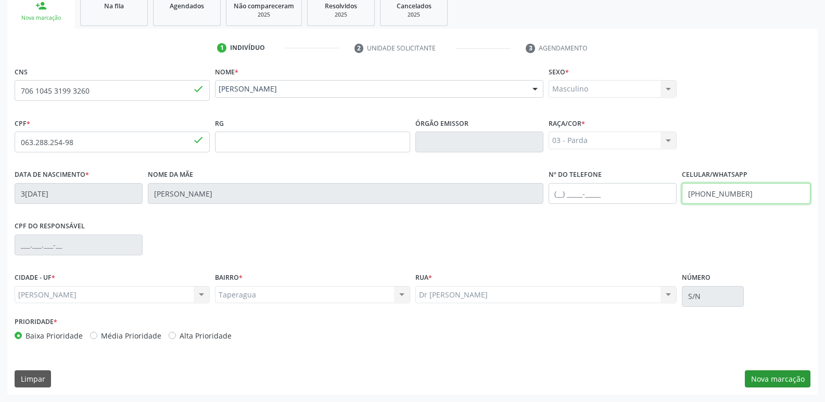
type input "[PHONE_NUMBER]"
click at [781, 383] on button "Nova marcação" at bounding box center [778, 380] width 66 height 18
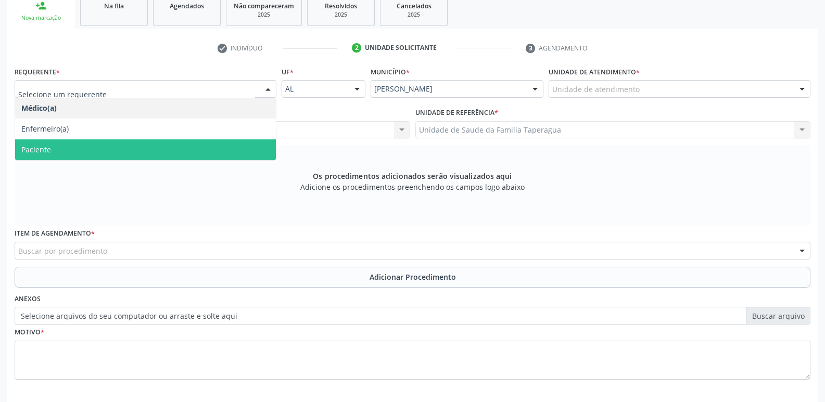
click at [256, 146] on span "Paciente" at bounding box center [145, 150] width 261 height 21
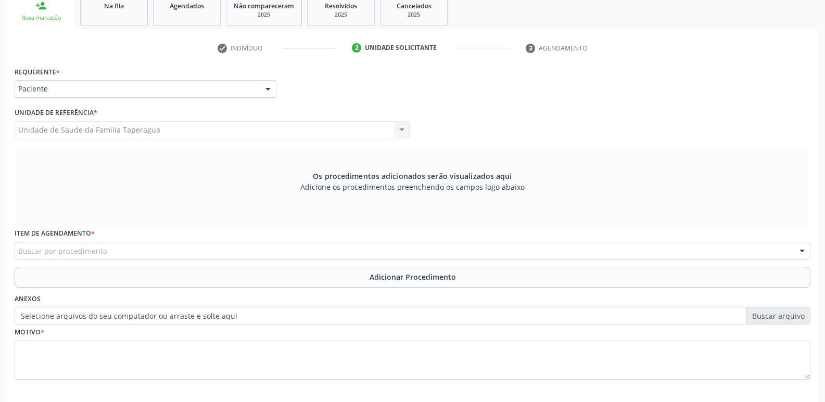
click at [248, 248] on div "Buscar por procedimento" at bounding box center [413, 251] width 796 height 18
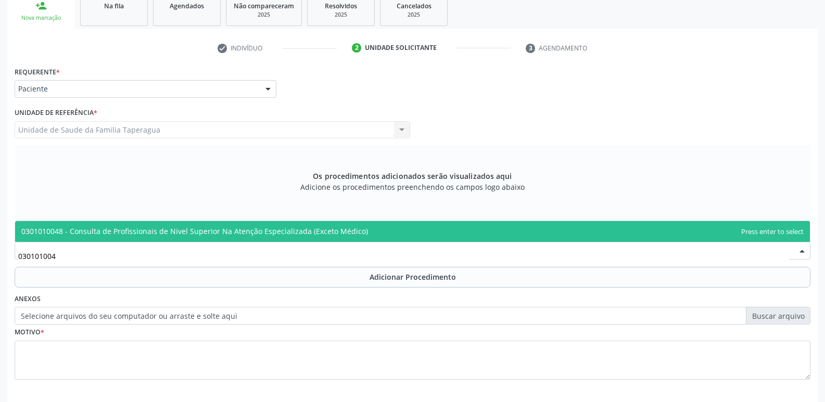
type input "0301010048"
click at [263, 227] on span "0301010048 - Consulta de Profissionais de Nivel Superior Na Atenção Especializa…" at bounding box center [194, 231] width 347 height 10
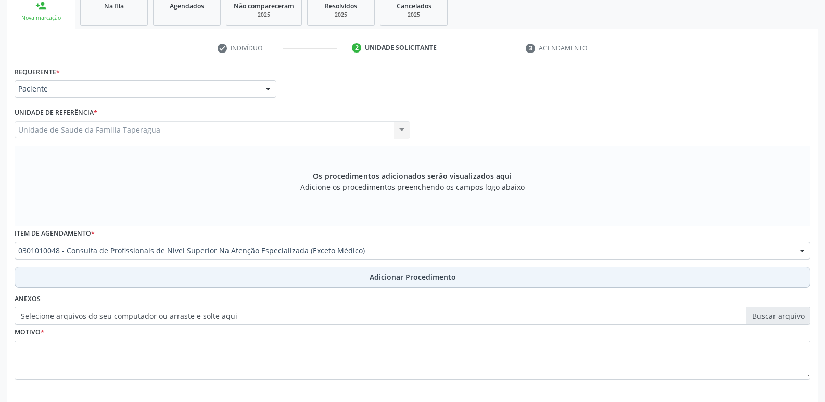
click at [267, 279] on button "Adicionar Procedimento" at bounding box center [413, 277] width 796 height 21
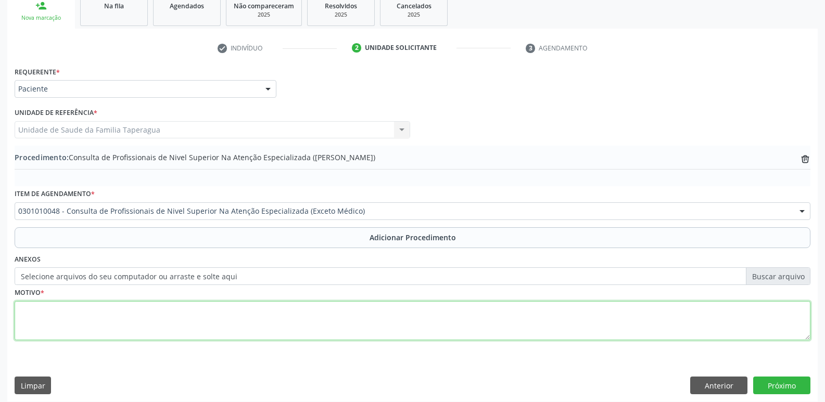
click at [277, 311] on textarea at bounding box center [413, 321] width 796 height 40
type textarea "CONSULTA EM CIRURGIA BUCO-MAXILO FACIAL RESTO RADICULAR ELEMENTO 14"
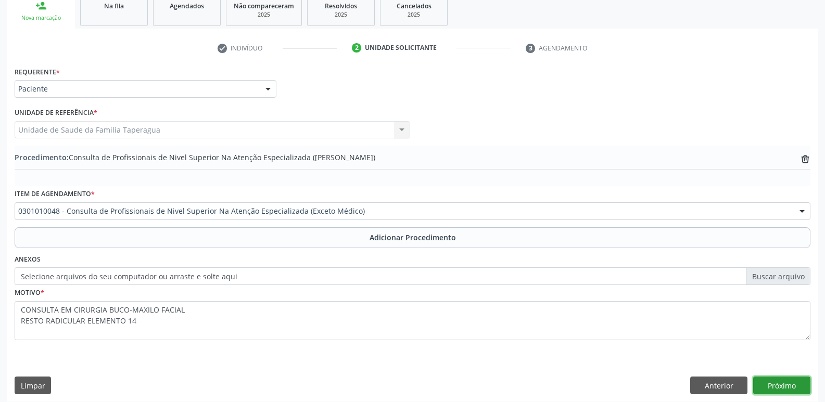
click at [785, 390] on button "Próximo" at bounding box center [781, 386] width 57 height 18
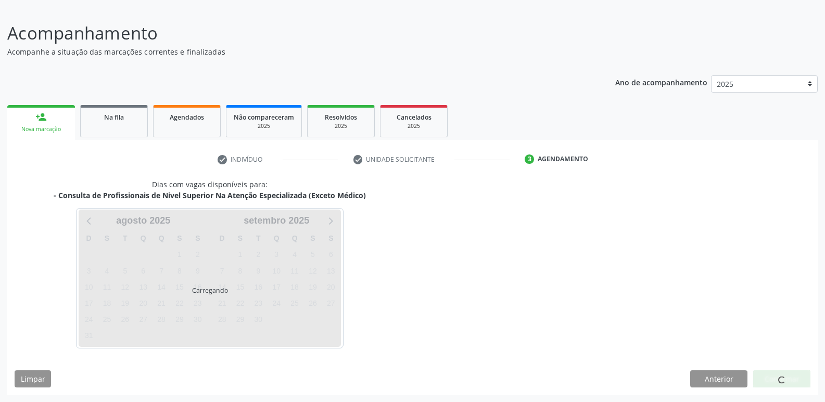
scroll to position [65, 0]
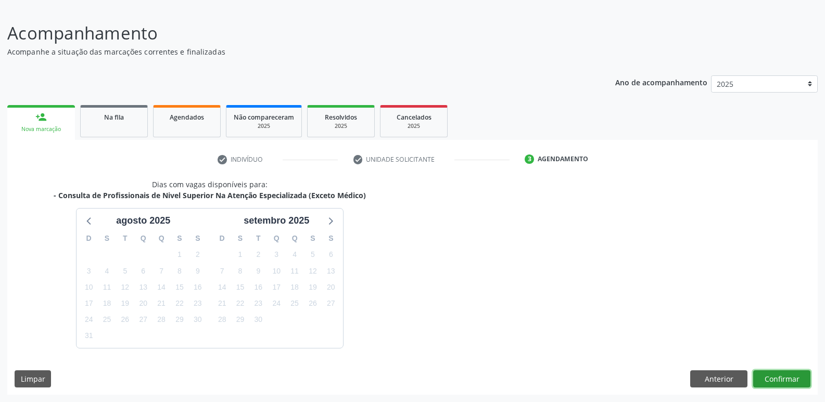
click at [785, 377] on button "Confirmar" at bounding box center [781, 380] width 57 height 18
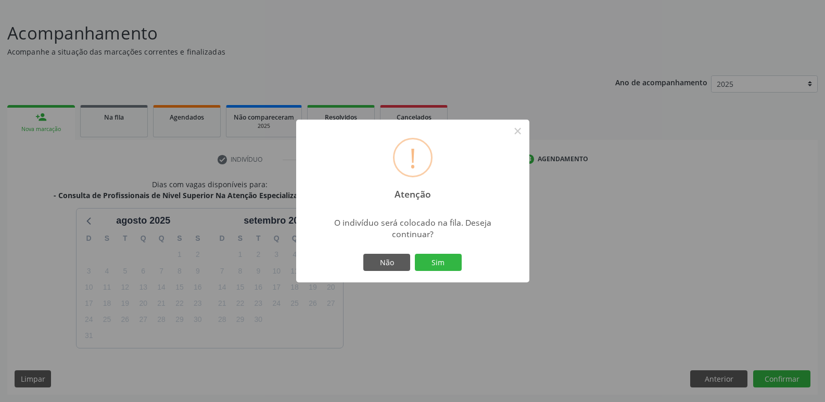
click at [415, 254] on button "Sim" at bounding box center [438, 263] width 47 height 18
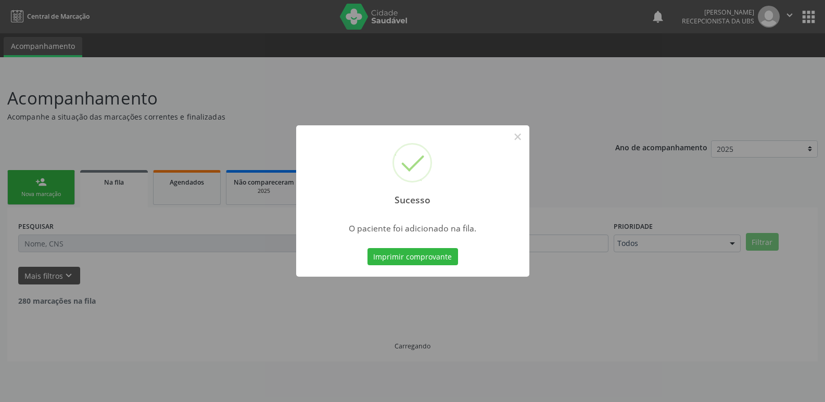
scroll to position [0, 0]
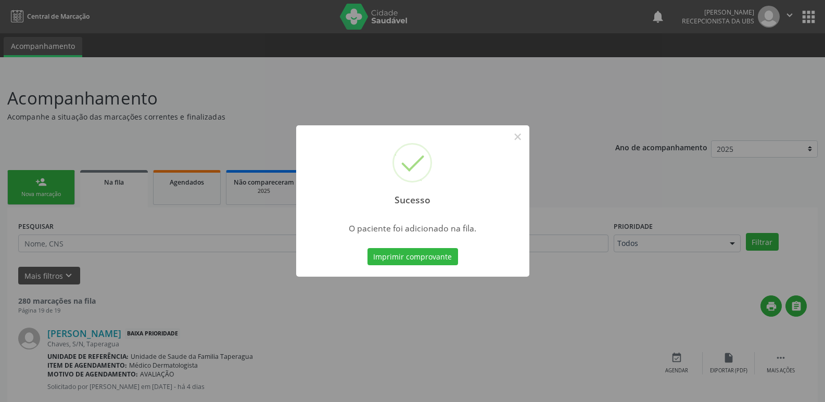
click at [181, 215] on div "Sucesso × O paciente foi adicionado na fila. Imprimir comprovante Cancel" at bounding box center [412, 201] width 825 height 402
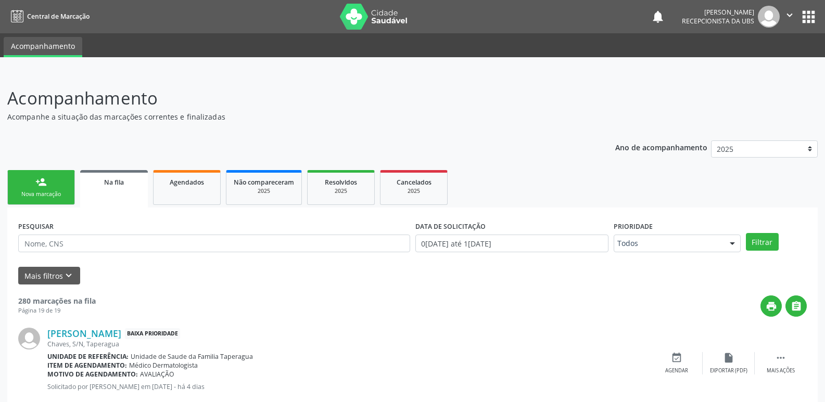
click at [51, 186] on link "person_add Nova marcação" at bounding box center [41, 187] width 68 height 35
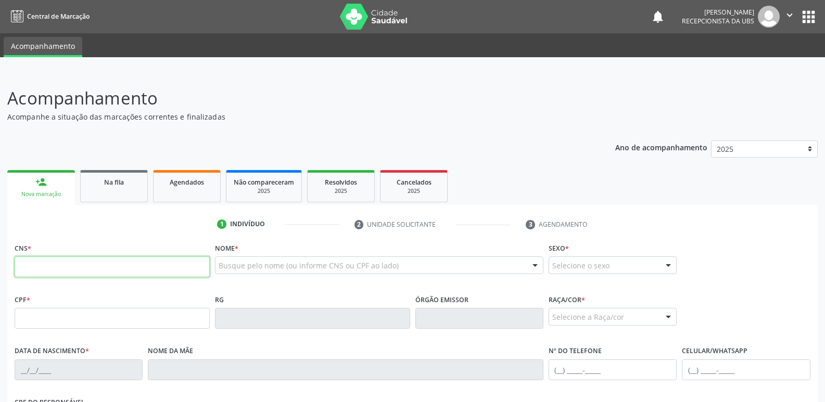
click at [168, 276] on input "text" at bounding box center [112, 267] width 195 height 21
paste input "709 2032 3482 3533"
type input "709 2032 3482 3533"
type input "605.881.444-87"
type input "1[DATE]"
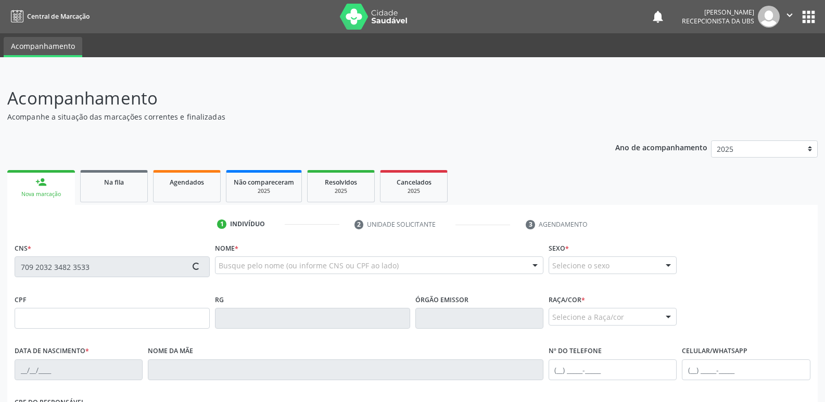
type input "[PERSON_NAME]"
type input "[PHONE_NUMBER]"
type input "09"
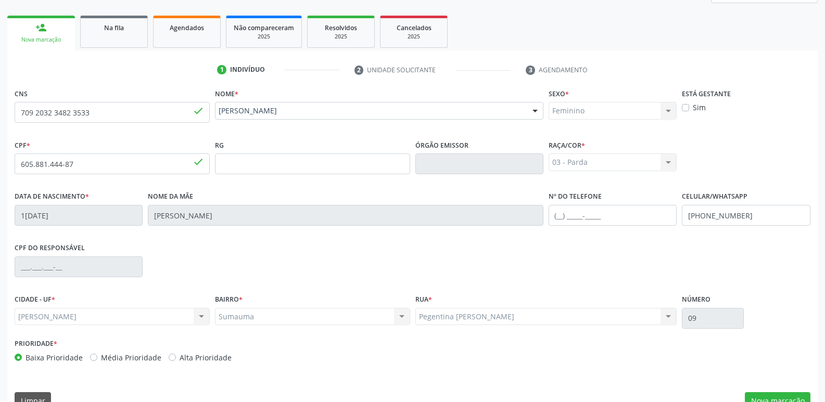
scroll to position [176, 0]
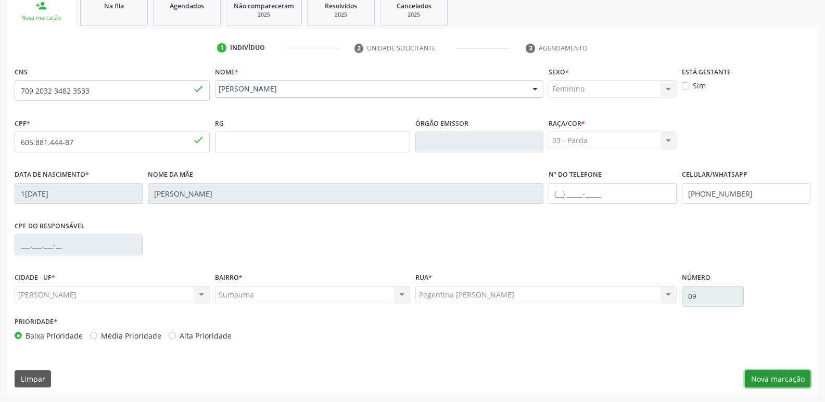
click at [791, 379] on button "Nova marcação" at bounding box center [778, 380] width 66 height 18
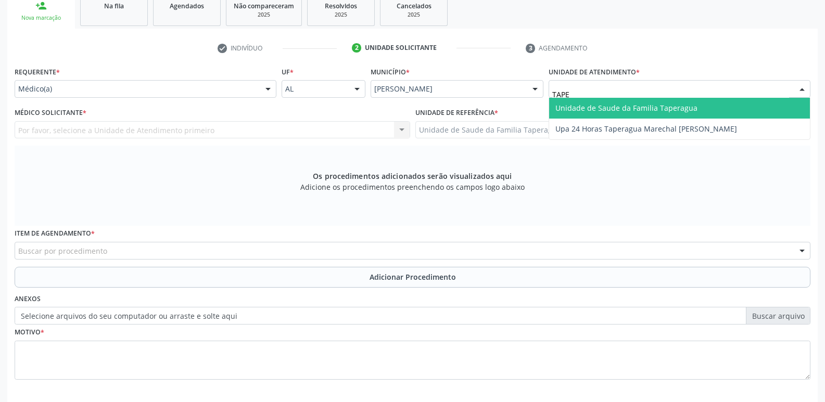
type input "TAPER"
click at [624, 104] on span "Unidade de Saude da Familia Taperagua" at bounding box center [626, 108] width 142 height 10
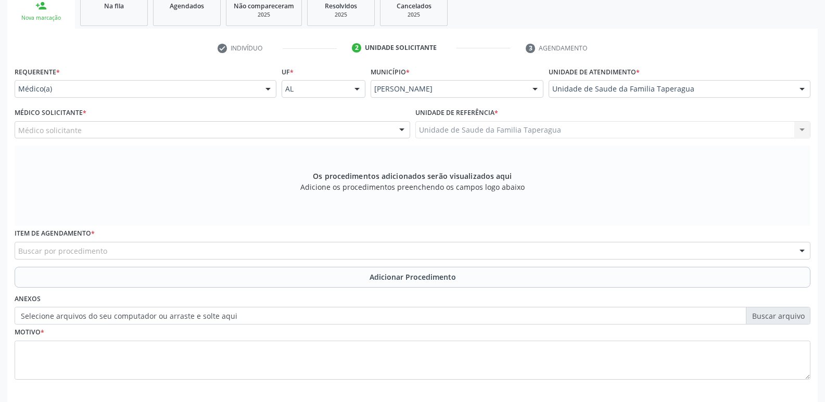
click at [336, 134] on div "Médico solicitante" at bounding box center [213, 130] width 396 height 18
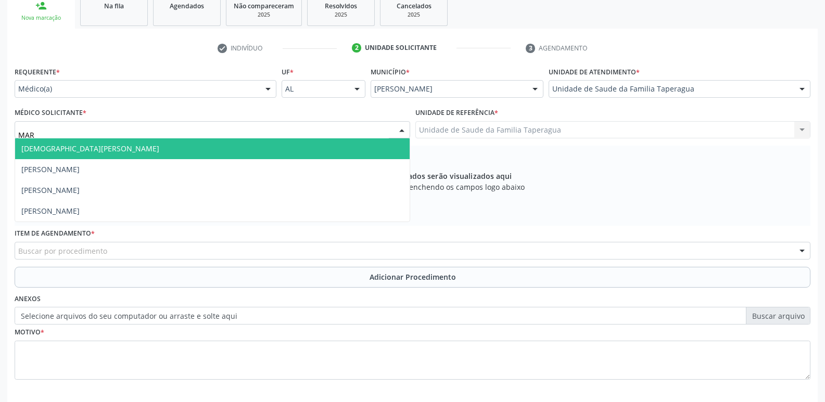
type input "MART"
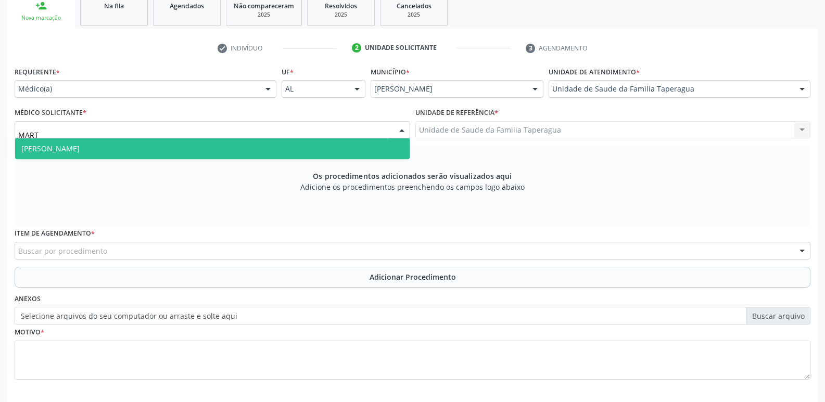
click at [331, 144] on span "[PERSON_NAME]" at bounding box center [212, 148] width 395 height 21
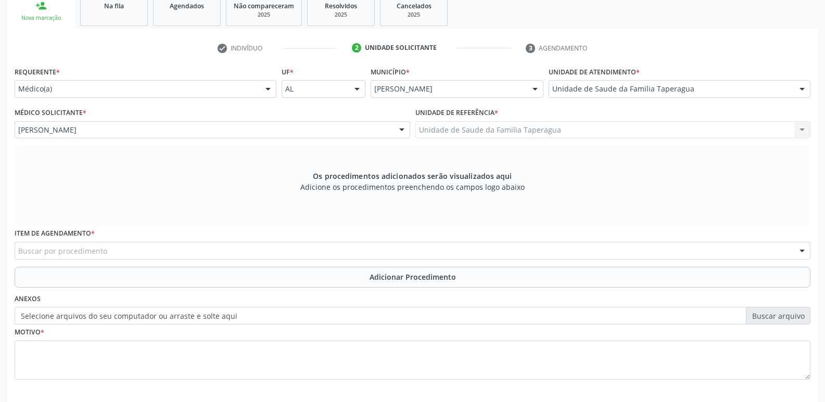
click at [293, 246] on div "Buscar por procedimento" at bounding box center [413, 251] width 796 height 18
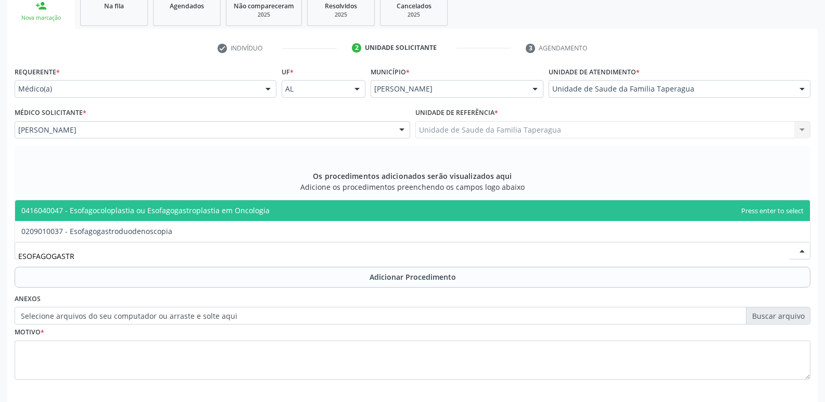
type input "ESOFAGOGASTRO"
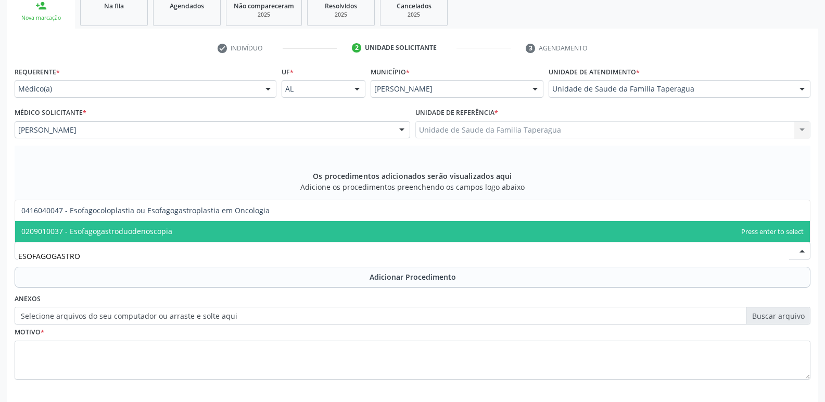
click at [295, 233] on span "0209010037 - Esofagogastroduodenoscopia" at bounding box center [412, 231] width 795 height 21
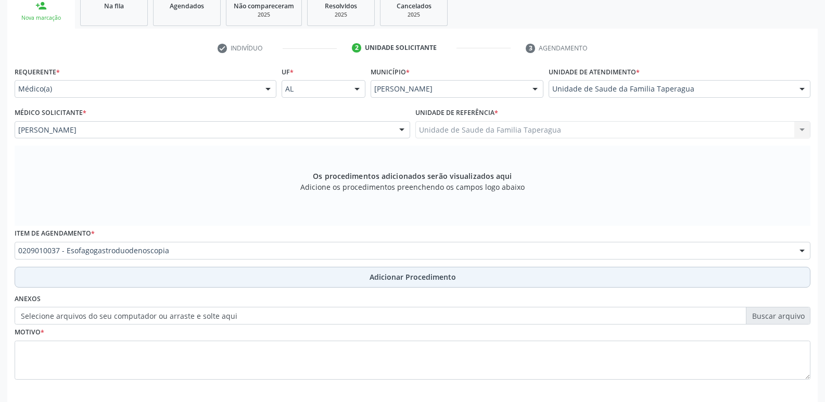
click at [318, 283] on button "Adicionar Procedimento" at bounding box center [413, 277] width 796 height 21
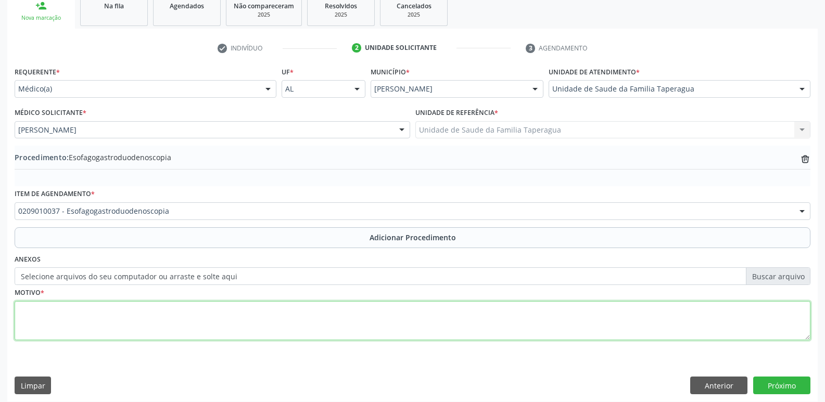
click at [318, 315] on textarea at bounding box center [413, 321] width 796 height 40
type textarea "HPP DE H. [GEOGRAPHIC_DATA]"
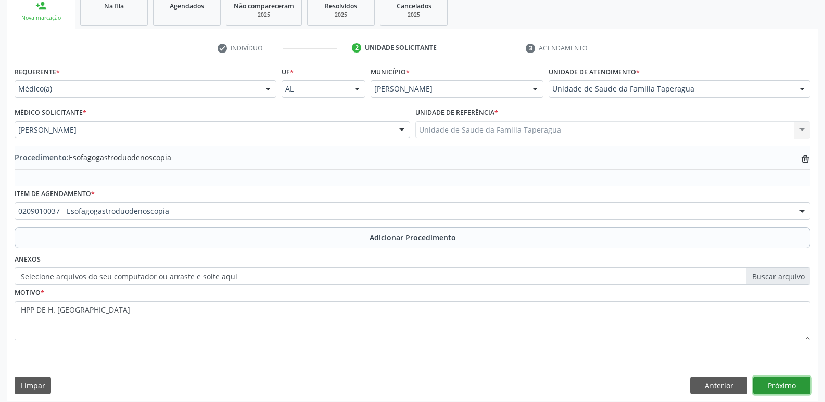
click at [791, 381] on button "Próximo" at bounding box center [781, 386] width 57 height 18
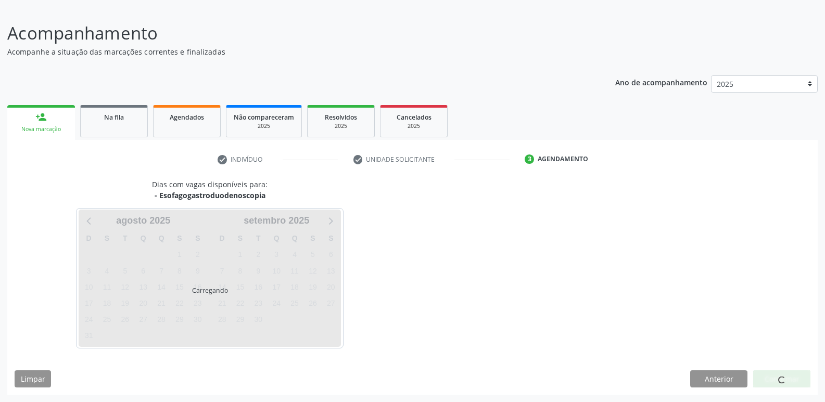
scroll to position [65, 0]
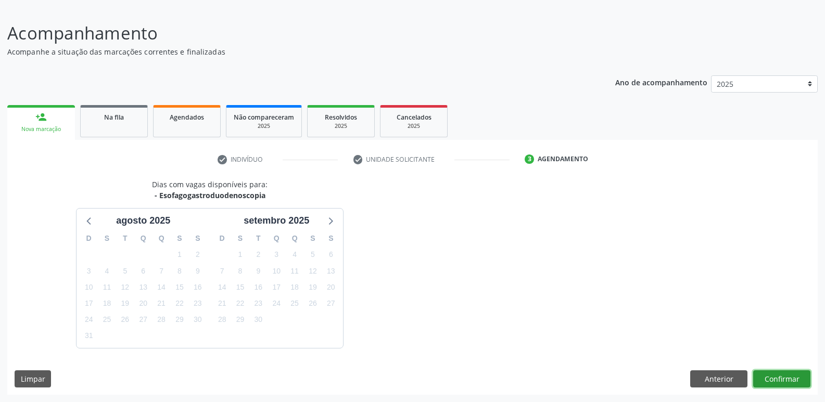
click at [793, 380] on button "Confirmar" at bounding box center [781, 380] width 57 height 18
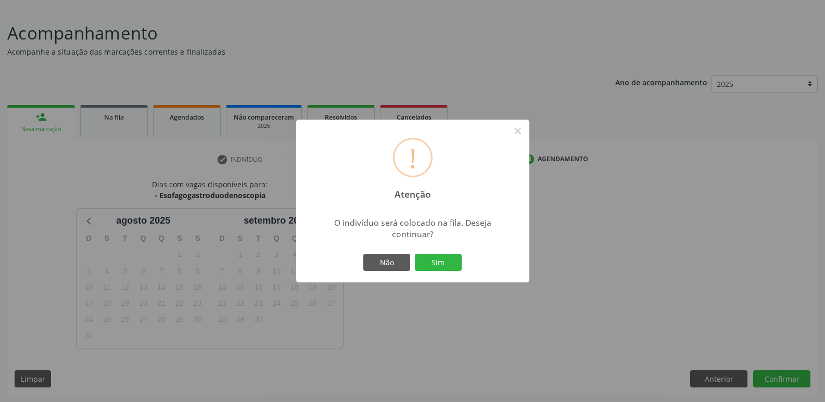
click at [415, 254] on button "Sim" at bounding box center [438, 263] width 47 height 18
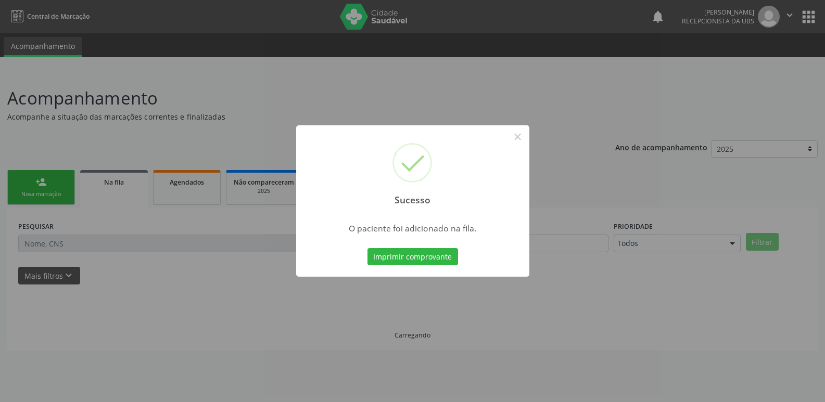
scroll to position [0, 0]
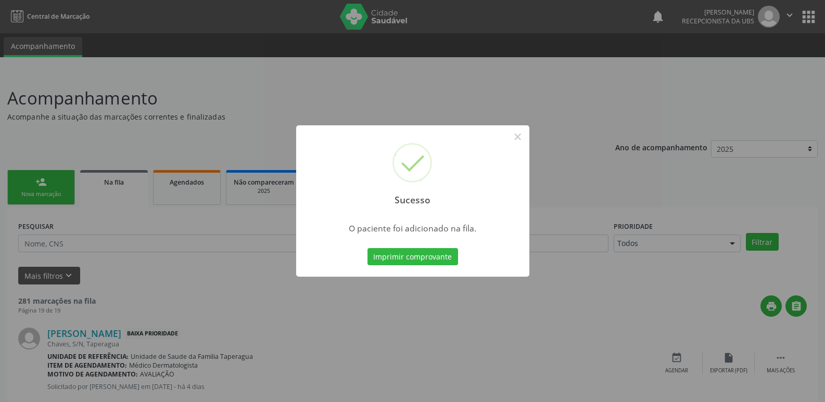
click at [716, 286] on div "Sucesso × O paciente foi adicionado na fila. Imprimir comprovante Cancel" at bounding box center [412, 201] width 825 height 402
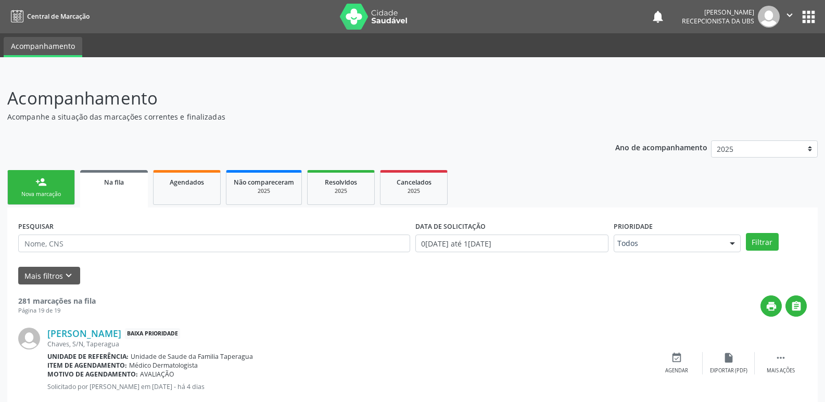
click at [47, 188] on link "person_add Nova marcação" at bounding box center [41, 187] width 68 height 35
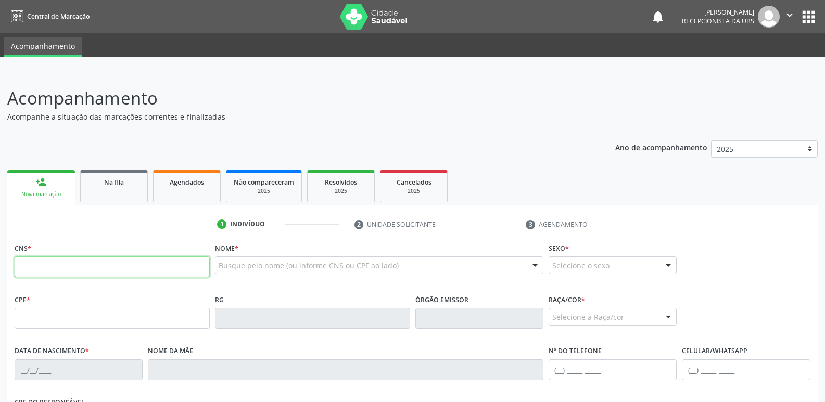
click at [111, 262] on input "text" at bounding box center [112, 267] width 195 height 21
paste input "700 0051 6760 8001"
type input "700 0051 6760 8001"
type input "072.566.234-45"
type input "[DATE]"
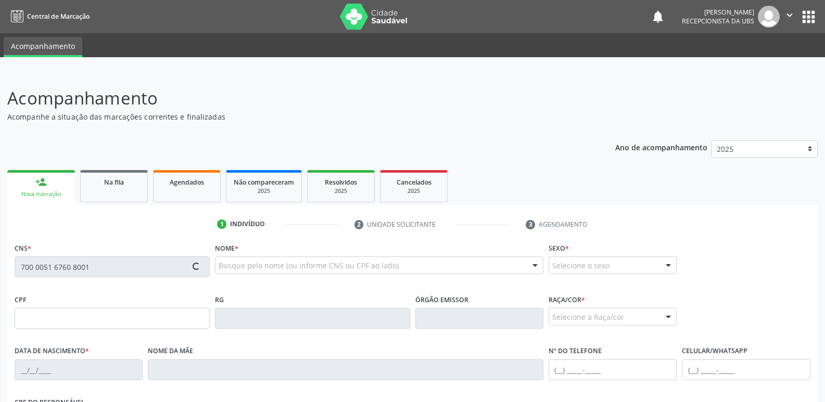
type input "[PERSON_NAME]"
type input "[PHONE_NUMBER]"
type input "72"
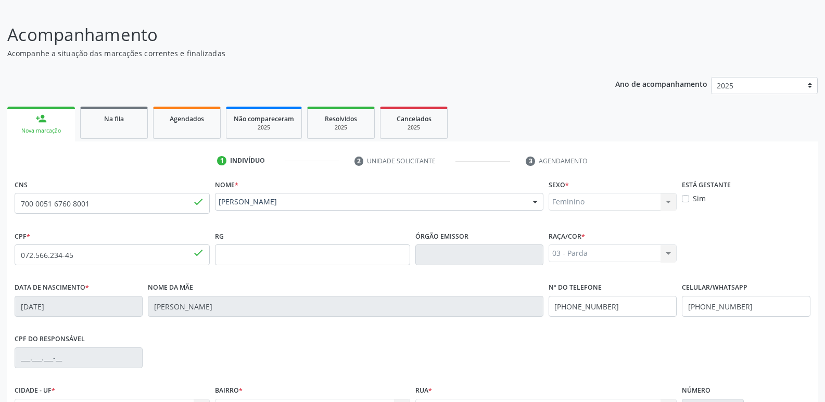
scroll to position [176, 0]
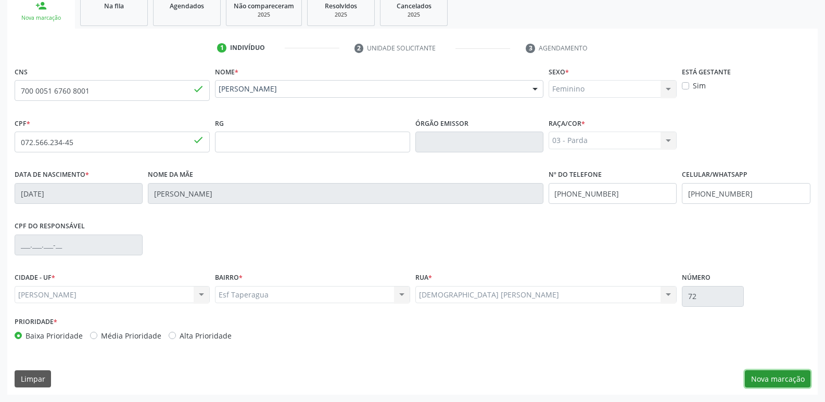
click at [778, 375] on button "Nova marcação" at bounding box center [778, 380] width 66 height 18
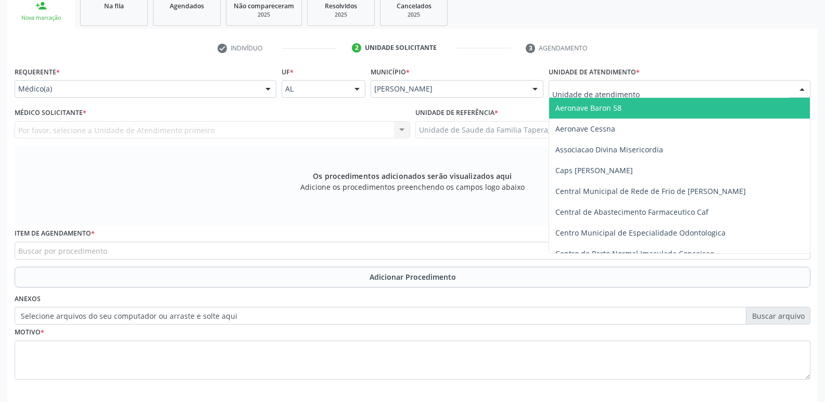
click at [656, 85] on div at bounding box center [680, 89] width 262 height 18
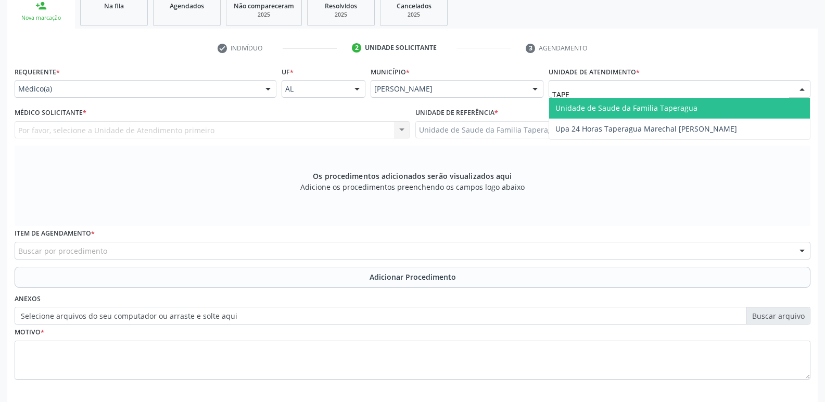
type input "TAPER"
click at [657, 103] on span "Unidade de Saude da Familia Taperagua" at bounding box center [626, 108] width 142 height 10
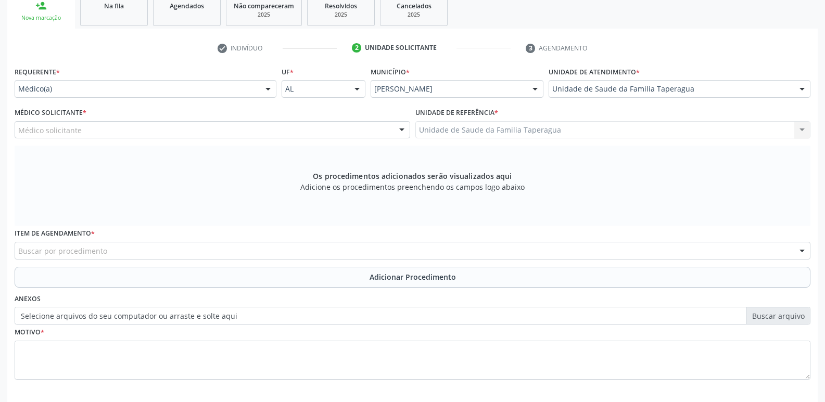
click at [310, 122] on div "Médico solicitante" at bounding box center [213, 130] width 396 height 18
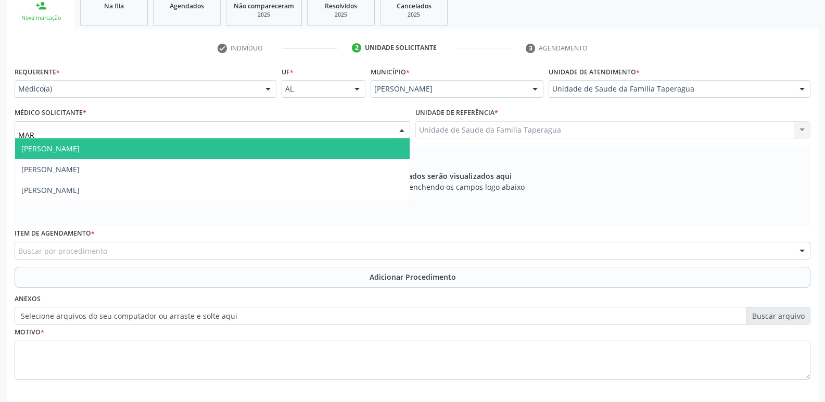
type input "MART"
click at [309, 145] on span "[PERSON_NAME]" at bounding box center [212, 148] width 395 height 21
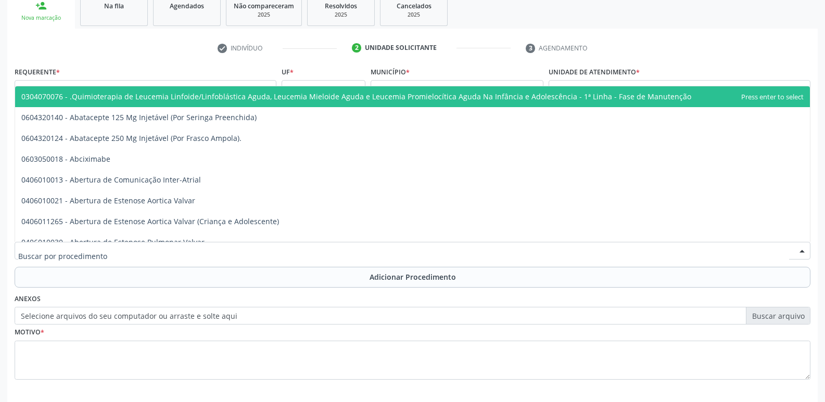
click at [306, 254] on div at bounding box center [413, 251] width 796 height 18
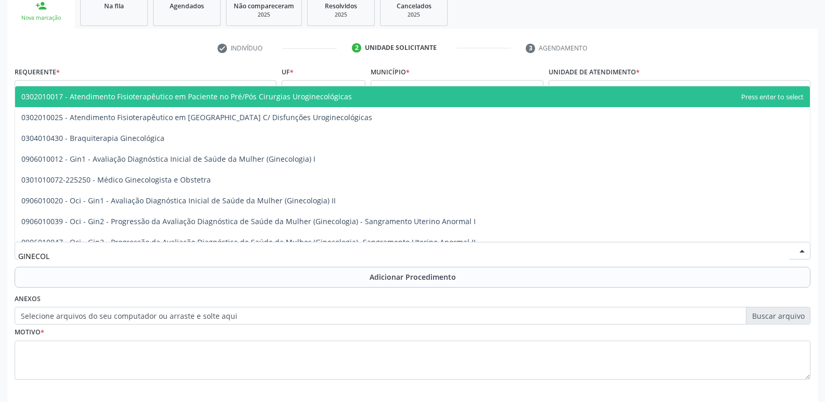
type input "GINECOLO"
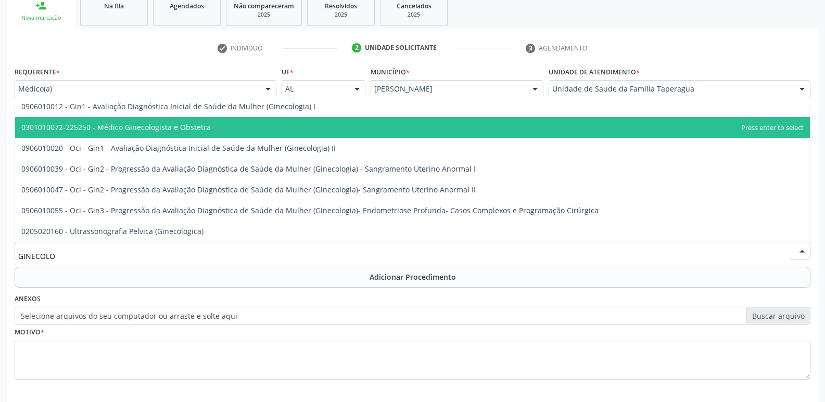
click at [308, 131] on span "0301010072-225250 - Médico Ginecologista e Obstetra" at bounding box center [412, 127] width 795 height 21
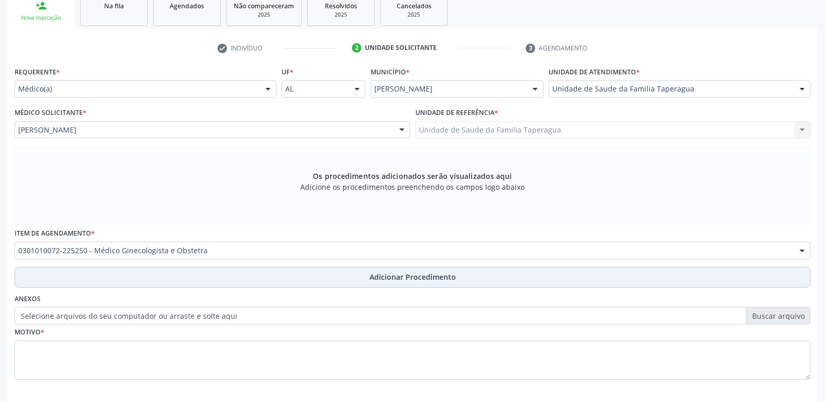
click at [332, 274] on button "Adicionar Procedimento" at bounding box center [413, 277] width 796 height 21
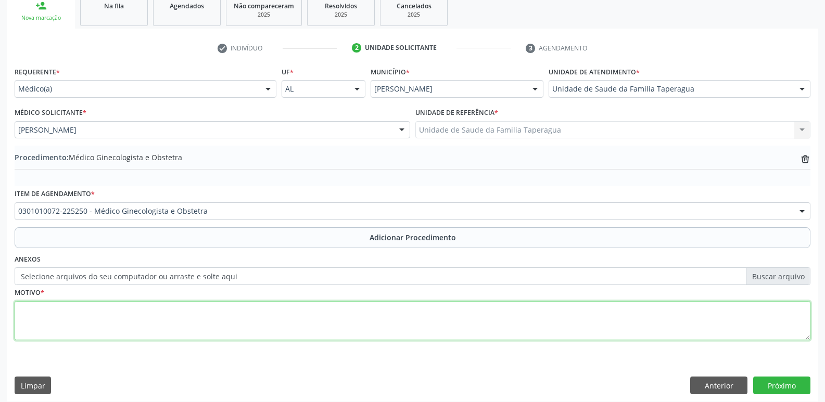
click at [335, 313] on textarea at bounding box center [413, 321] width 796 height 40
type textarea "ROTINA SAÚDE DA MULHER HPP DE HPV"
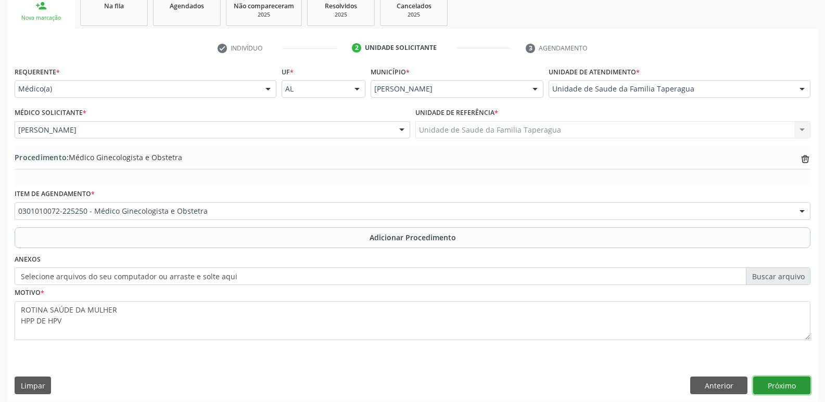
click at [783, 387] on button "Próximo" at bounding box center [781, 386] width 57 height 18
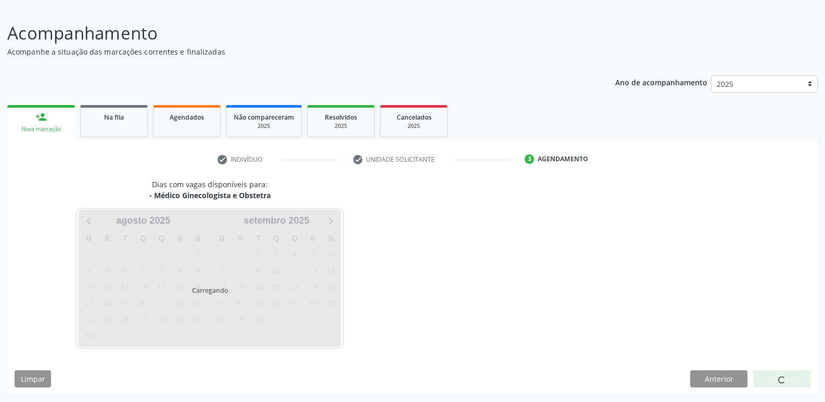
scroll to position [65, 0]
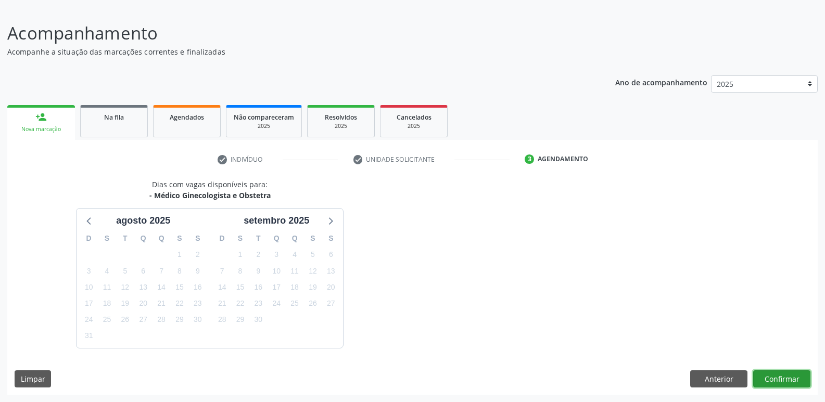
click at [773, 381] on button "Confirmar" at bounding box center [781, 380] width 57 height 18
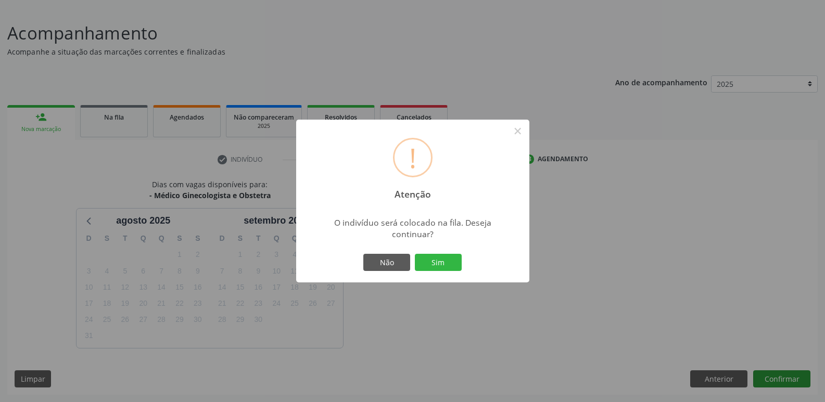
click at [415, 254] on button "Sim" at bounding box center [438, 263] width 47 height 18
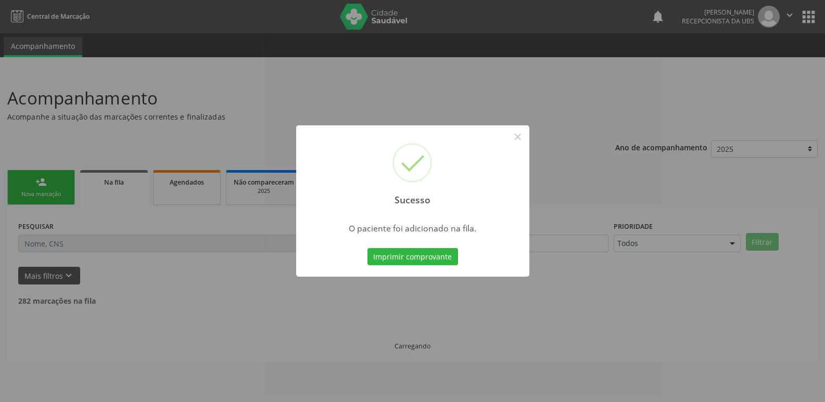
scroll to position [0, 0]
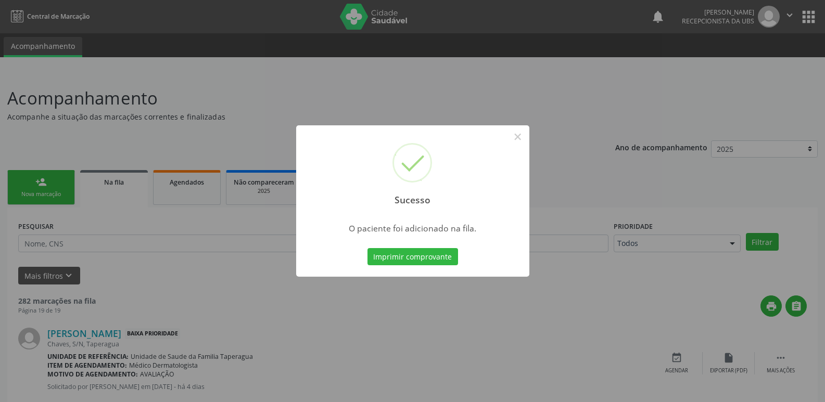
click at [632, 242] on div "Sucesso × O paciente foi adicionado na fila. Imprimir comprovante Cancel" at bounding box center [412, 201] width 825 height 402
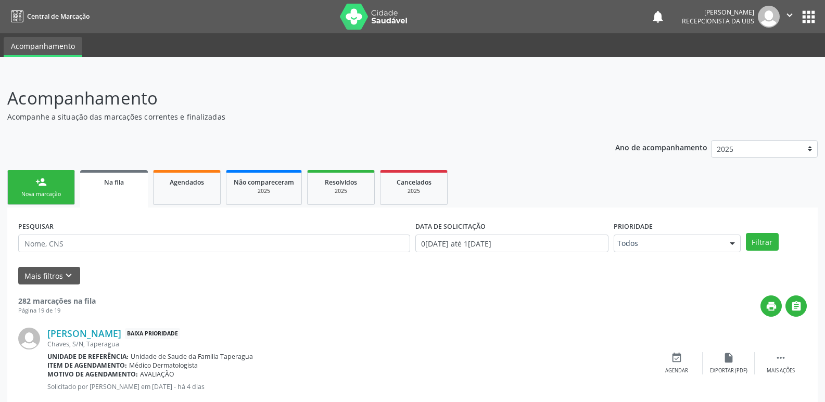
click at [43, 175] on link "person_add Nova marcação" at bounding box center [41, 187] width 68 height 35
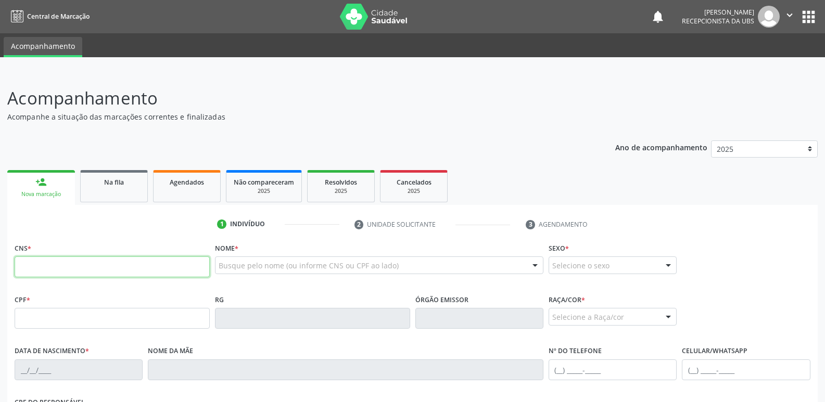
click at [109, 262] on input "text" at bounding box center [112, 267] width 195 height 21
paste input "700 0051 6760 8001"
type input "700 0051 6760 8001"
type input "072.566.234-45"
type input "[DATE]"
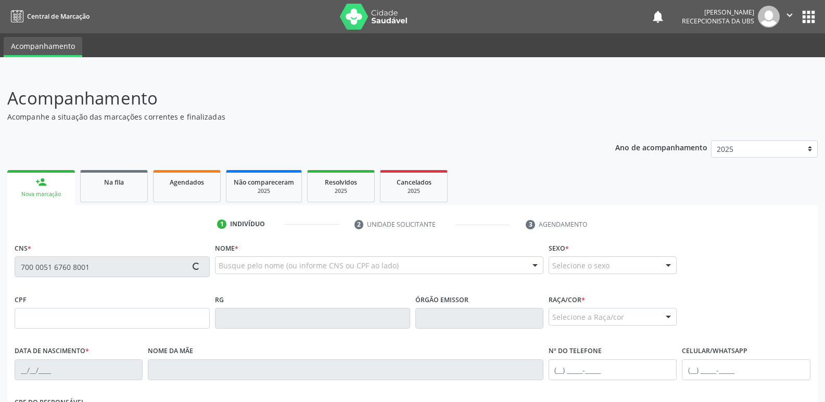
type input "[PERSON_NAME]"
type input "[PHONE_NUMBER]"
type input "72"
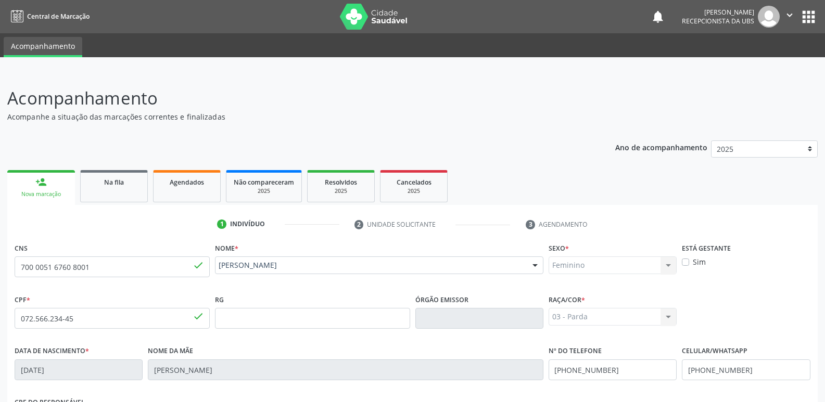
scroll to position [176, 0]
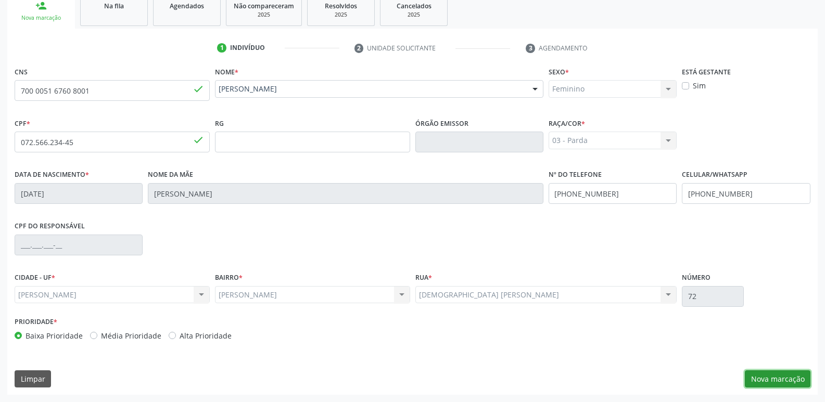
click at [785, 375] on button "Nova marcação" at bounding box center [778, 380] width 66 height 18
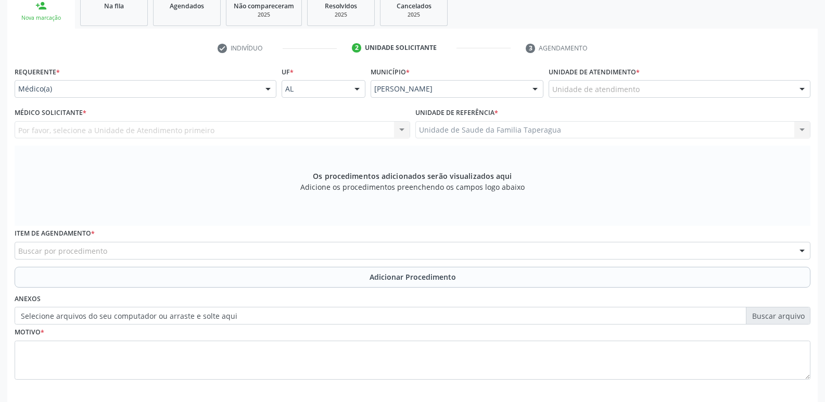
click at [676, 97] on div "Unidade de atendimento * Unidade de atendimento Aeronave Baron 58 Aeronave Cess…" at bounding box center [679, 84] width 267 height 41
click at [677, 86] on div "Unidade de atendimento" at bounding box center [680, 89] width 262 height 18
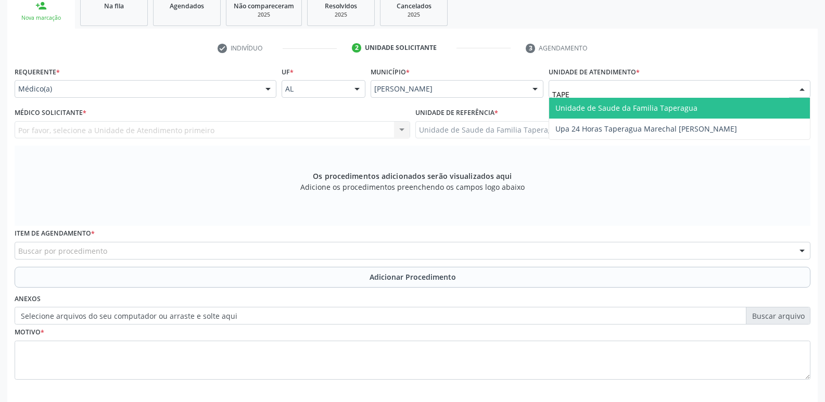
type input "TAPER"
click at [680, 110] on span "Unidade de Saude da Familia Taperagua" at bounding box center [626, 108] width 142 height 10
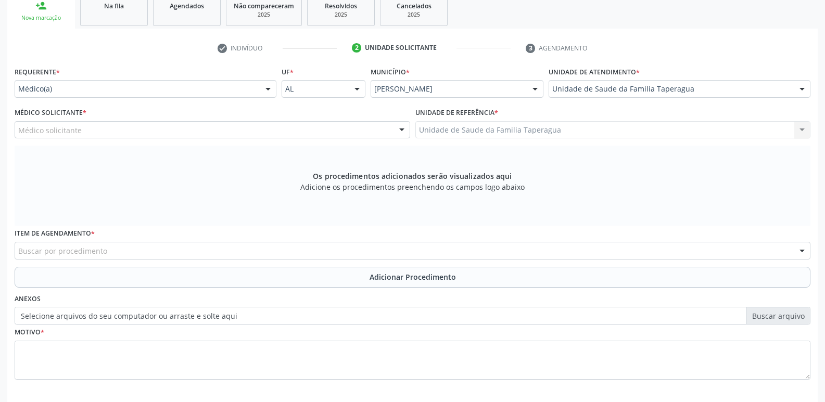
click at [302, 134] on div "Médico solicitante" at bounding box center [213, 130] width 396 height 18
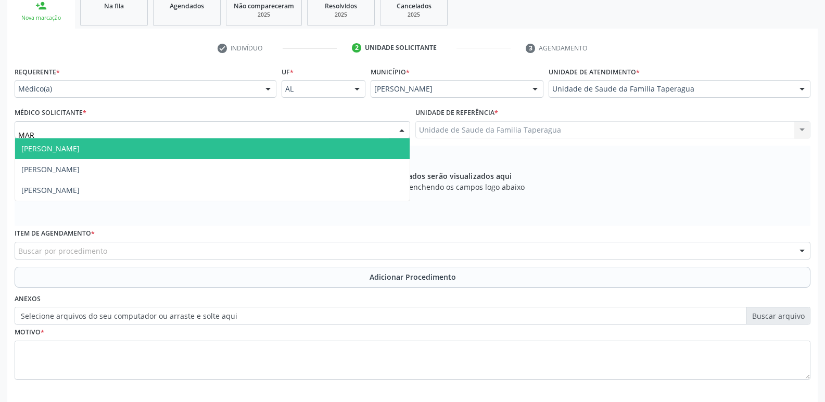
type input "MART"
click at [302, 147] on span "[PERSON_NAME]" at bounding box center [212, 148] width 395 height 21
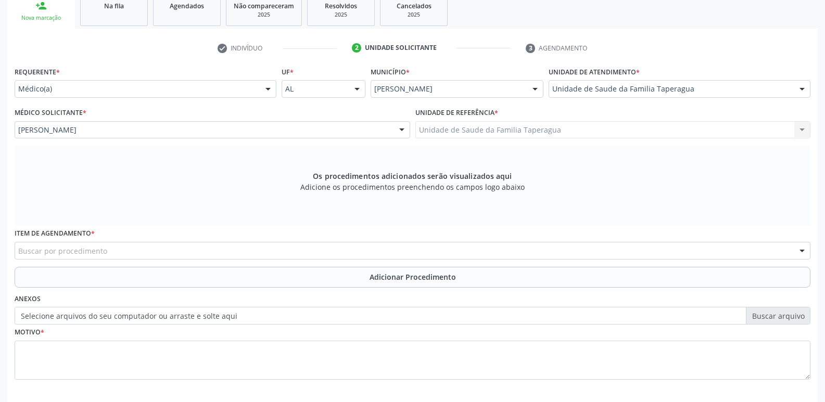
click at [290, 254] on div "Buscar por procedimento" at bounding box center [413, 251] width 796 height 18
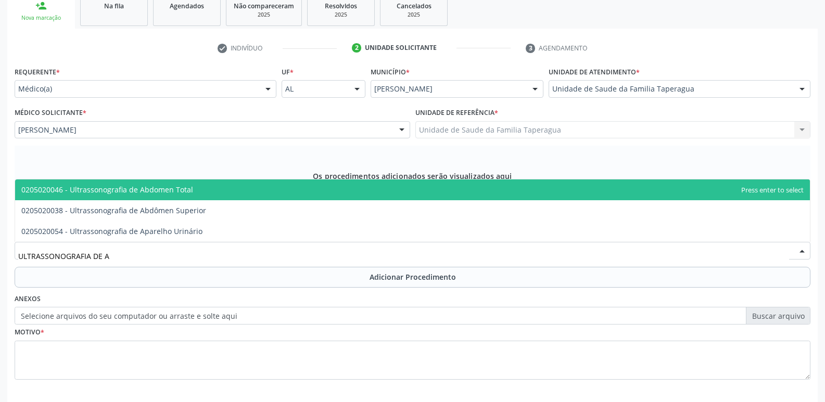
type input "ULTRASSONOGRAFIA DE AP"
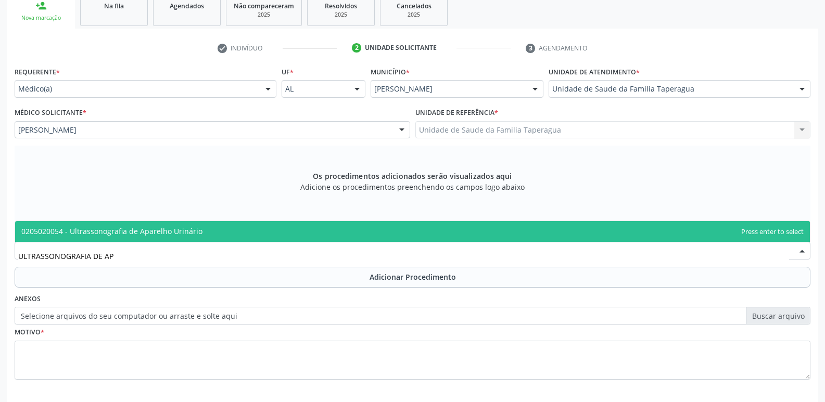
click at [295, 221] on span "0205020054 - Ultrassonografia de Aparelho Urinário" at bounding box center [412, 231] width 795 height 21
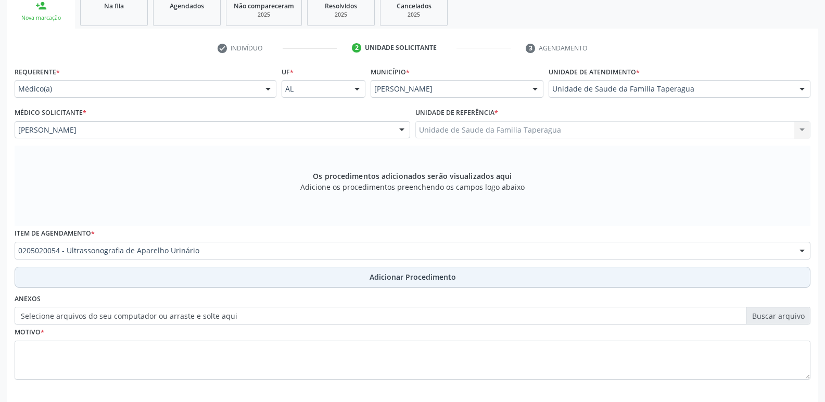
click at [344, 270] on button "Adicionar Procedimento" at bounding box center [413, 277] width 796 height 21
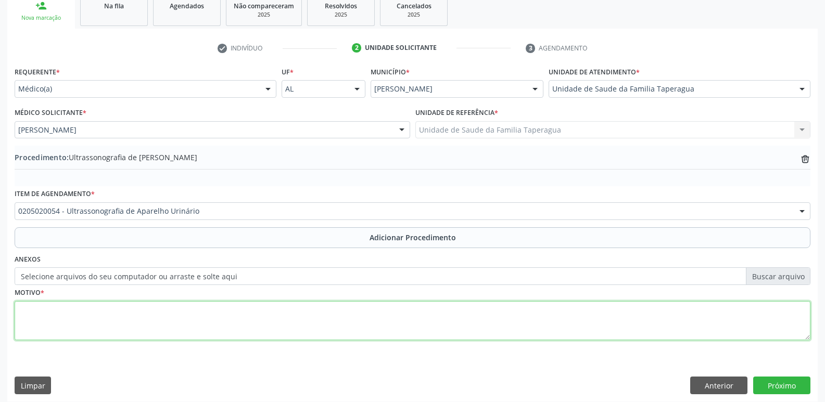
click at [353, 311] on textarea at bounding box center [413, 321] width 796 height 40
type textarea "DOR EM [GEOGRAPHIC_DATA] E RECORRENTE"
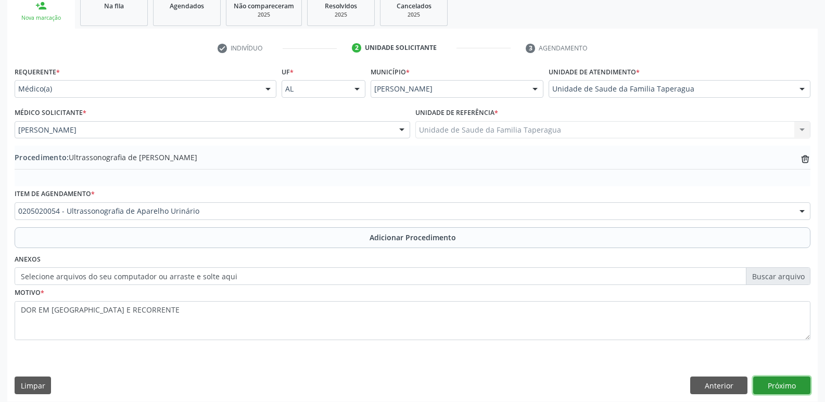
click at [785, 387] on button "Próximo" at bounding box center [781, 386] width 57 height 18
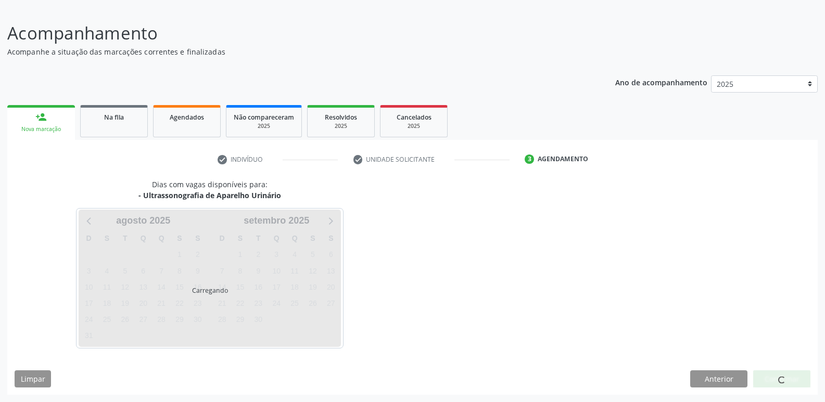
scroll to position [65, 0]
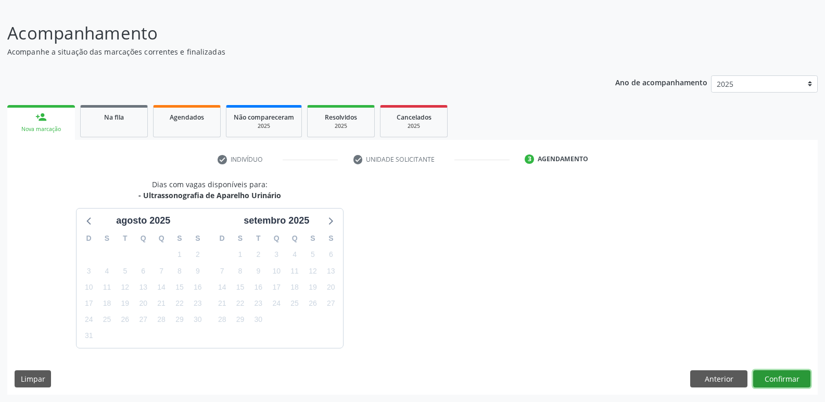
click at [774, 381] on button "Confirmar" at bounding box center [781, 380] width 57 height 18
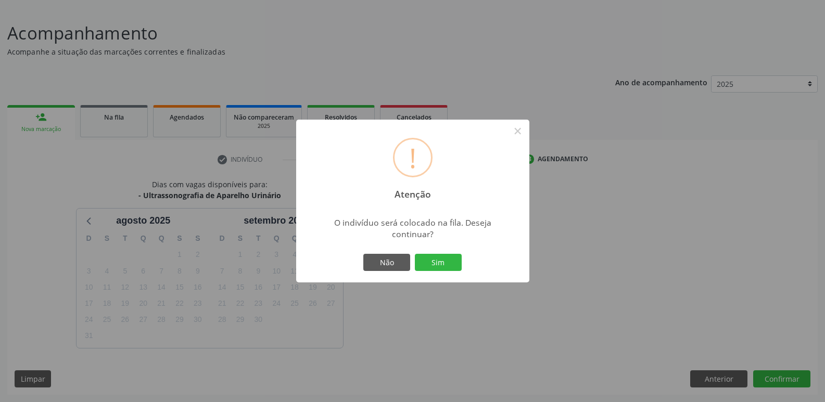
click at [415, 254] on button "Sim" at bounding box center [438, 263] width 47 height 18
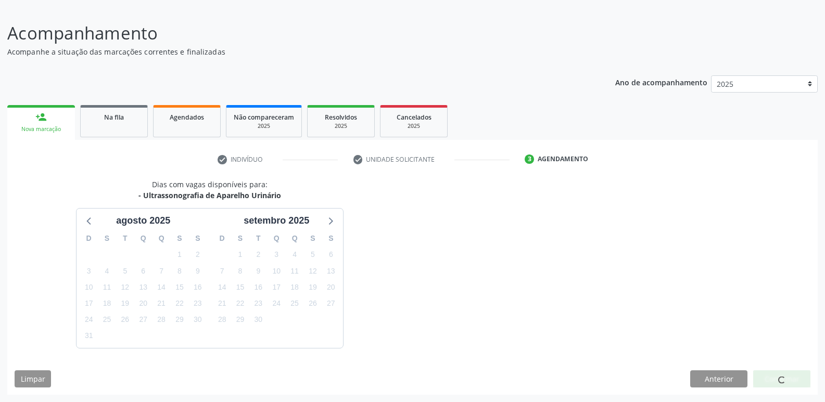
scroll to position [0, 0]
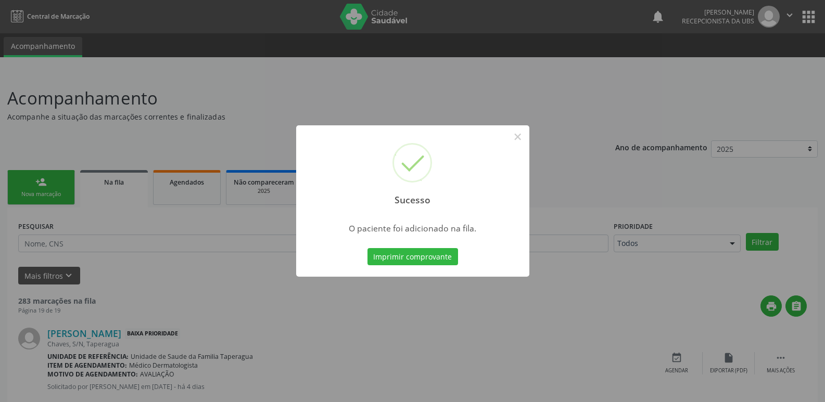
click at [767, 125] on div "Sucesso × O paciente foi adicionado na fila. Imprimir comprovante Cancel" at bounding box center [412, 201] width 825 height 402
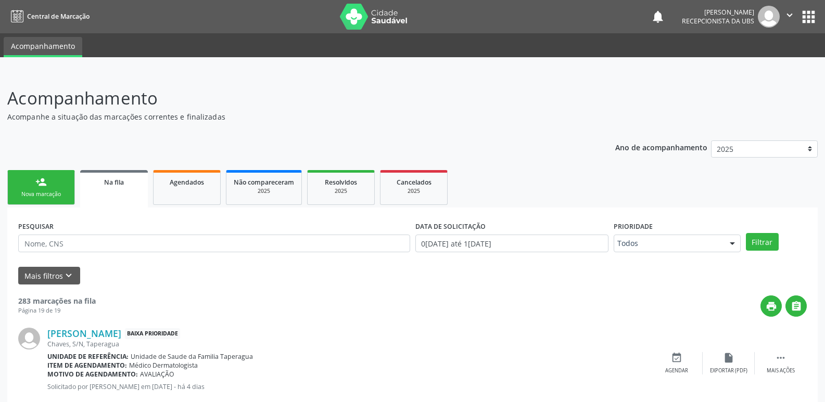
click at [46, 187] on div "person_add" at bounding box center [40, 181] width 11 height 11
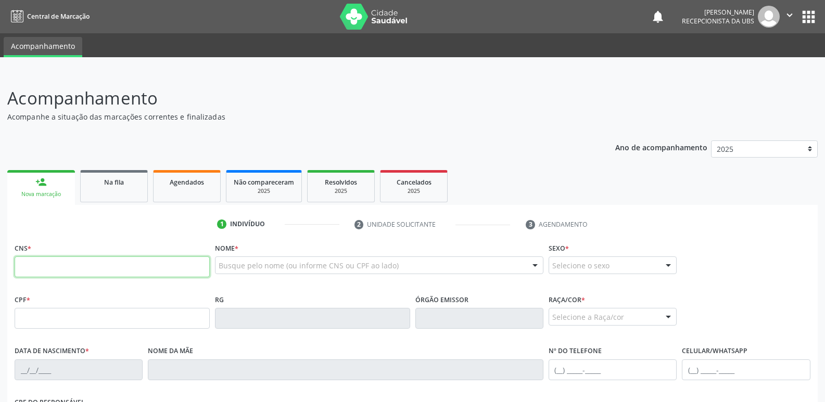
click at [137, 267] on input "text" at bounding box center [112, 267] width 195 height 21
paste input "700 8079 9570 1788"
type input "700 8079 9570 1788"
type input "1[DATE]"
type input "[PERSON_NAME]"
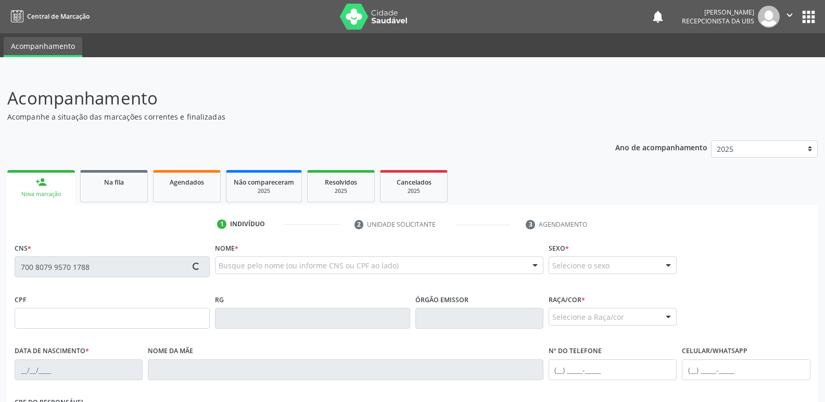
type input "[PHONE_NUMBER]"
type input "S/N"
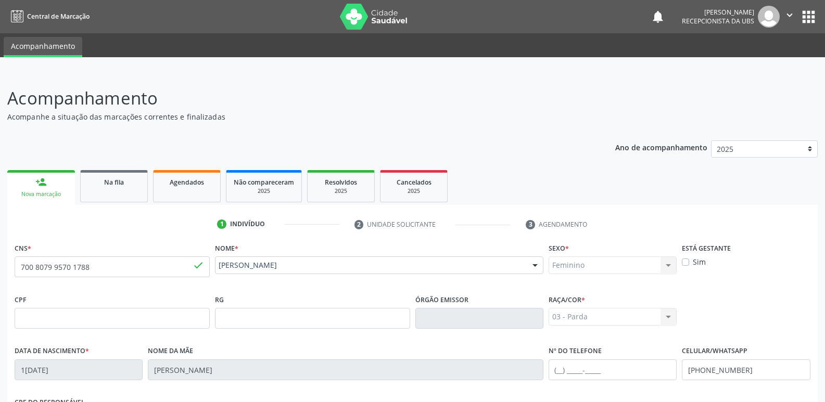
scroll to position [176, 0]
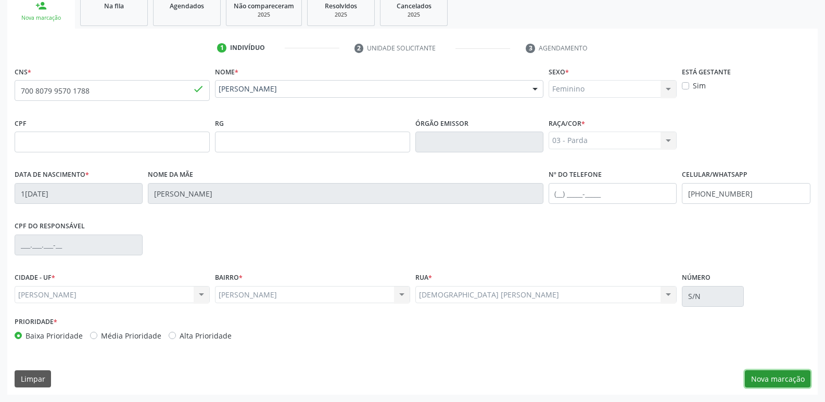
click at [780, 383] on button "Nova marcação" at bounding box center [778, 380] width 66 height 18
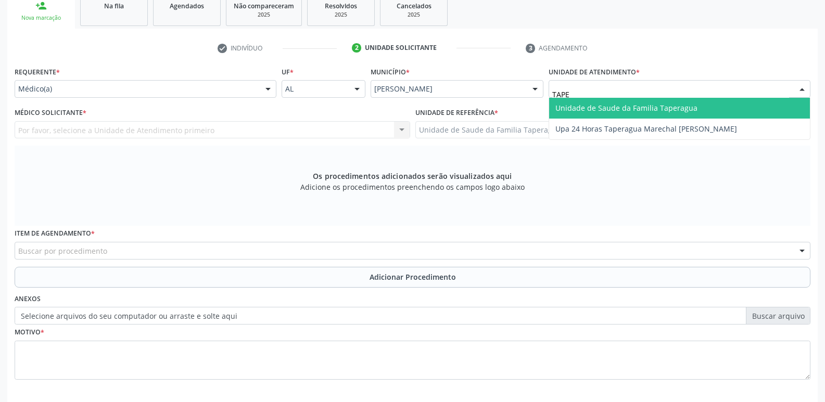
type input "TAPER"
click at [629, 104] on span "Unidade de Saude da Familia Taperagua" at bounding box center [626, 108] width 142 height 10
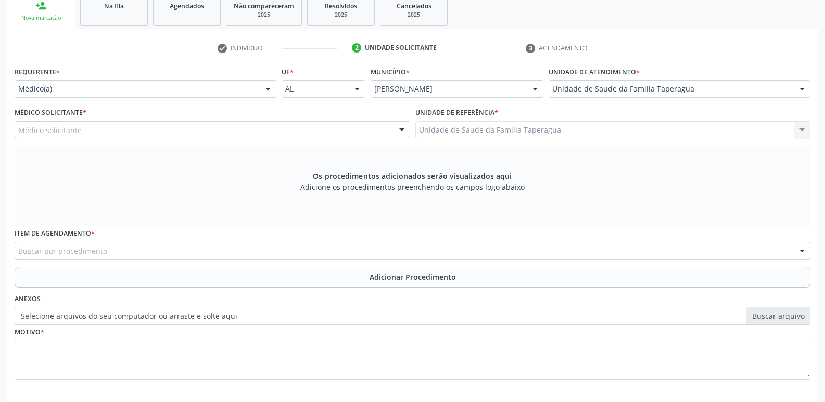
click at [228, 136] on div "Médico solicitante" at bounding box center [213, 130] width 396 height 18
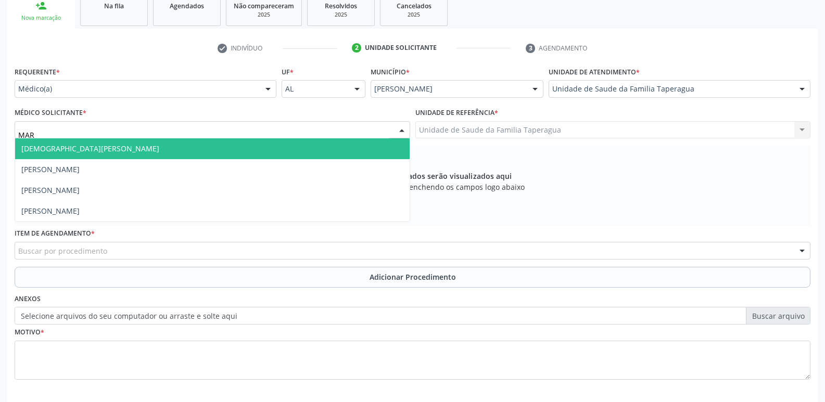
type input "MART"
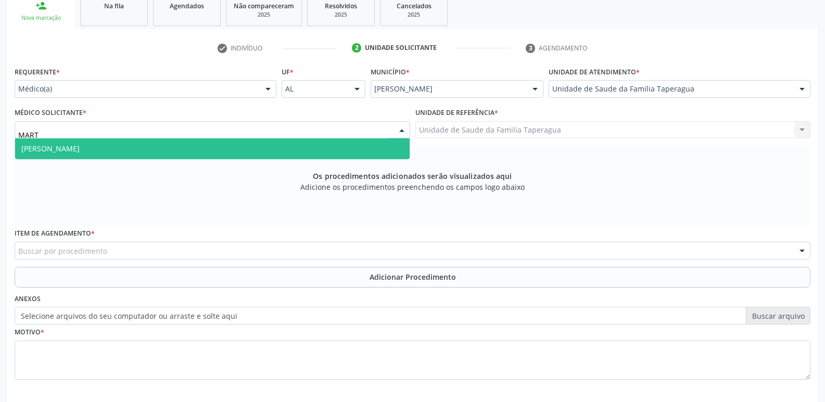
click at [229, 146] on span "[PERSON_NAME]" at bounding box center [212, 148] width 395 height 21
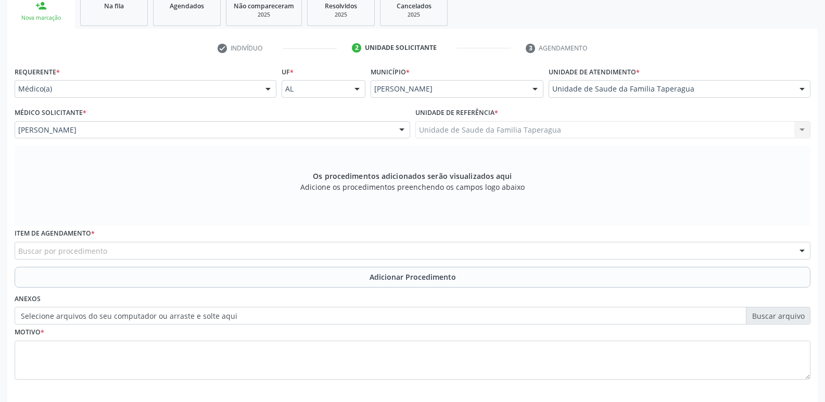
click at [233, 252] on div "Buscar por procedimento" at bounding box center [413, 251] width 796 height 18
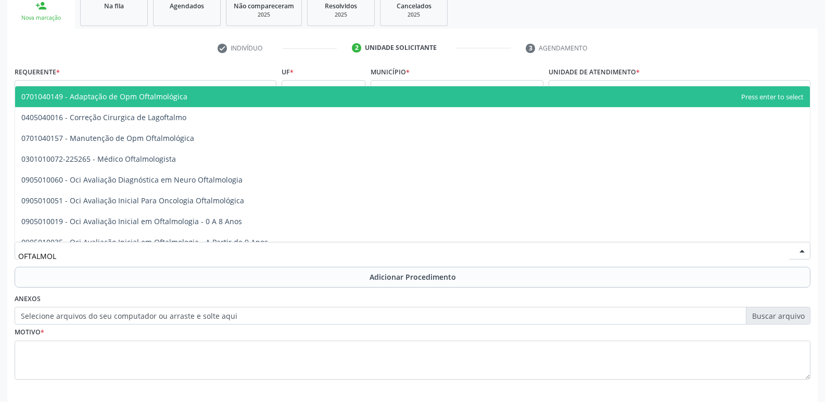
type input "OFTALMOLO"
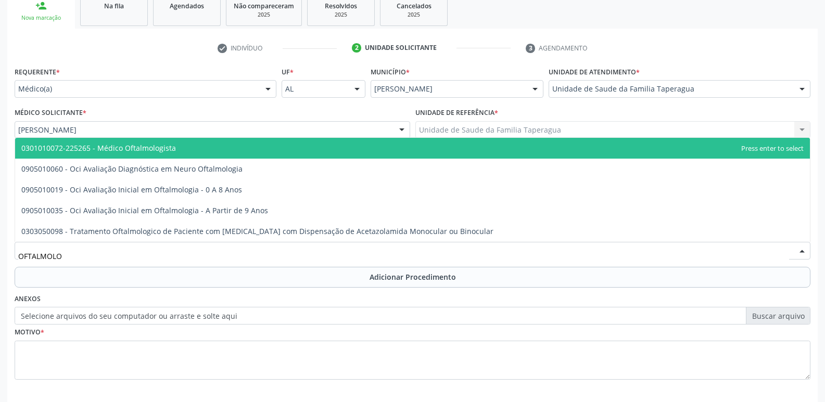
click at [256, 146] on span "0301010072-225265 - Médico Oftalmologista" at bounding box center [412, 148] width 795 height 21
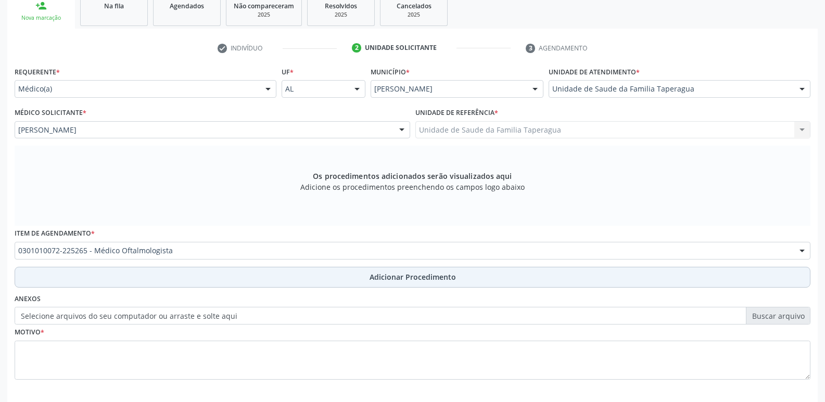
click at [276, 279] on button "Adicionar Procedimento" at bounding box center [413, 277] width 796 height 21
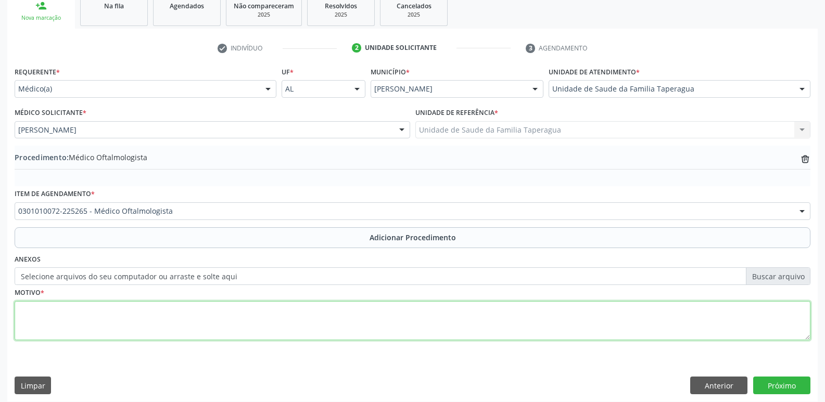
click at [309, 322] on textarea at bounding box center [413, 321] width 796 height 40
type textarea "PTERIGIO"
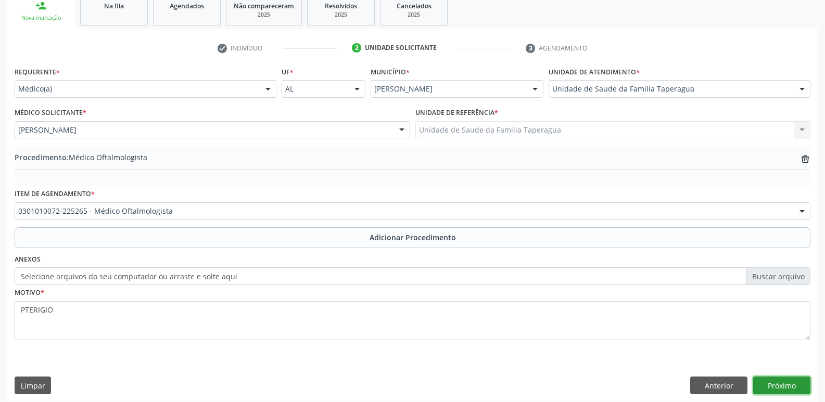
click at [775, 384] on button "Próximo" at bounding box center [781, 386] width 57 height 18
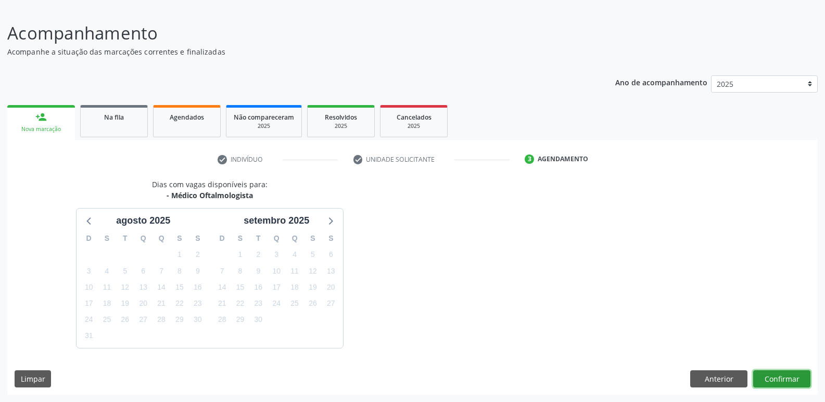
click at [795, 378] on button "Confirmar" at bounding box center [781, 380] width 57 height 18
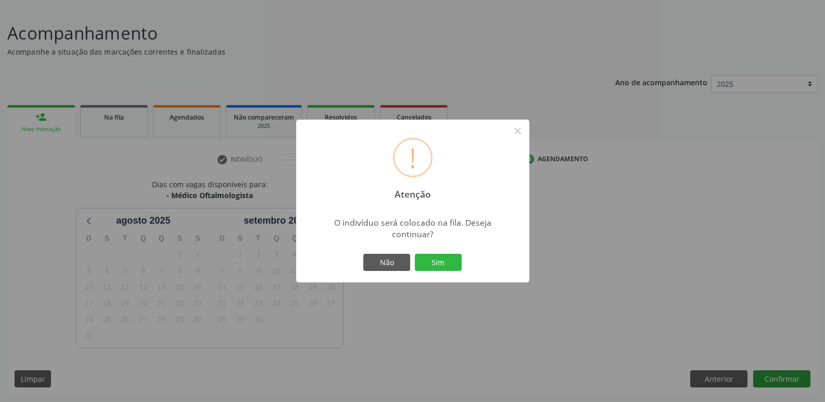
click at [415, 254] on button "Sim" at bounding box center [438, 263] width 47 height 18
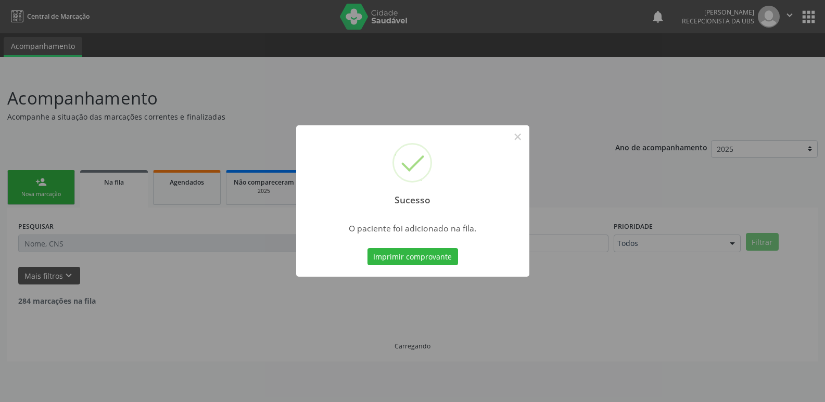
scroll to position [0, 0]
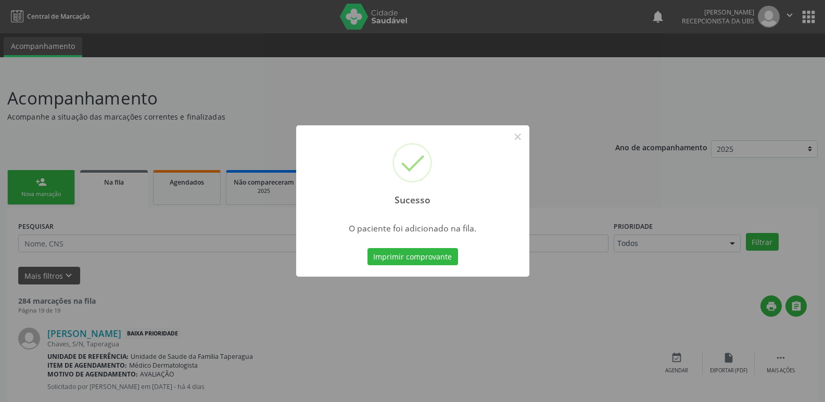
click at [692, 254] on div "Sucesso × O paciente foi adicionado na fila. Imprimir comprovante Cancel" at bounding box center [412, 201] width 825 height 402
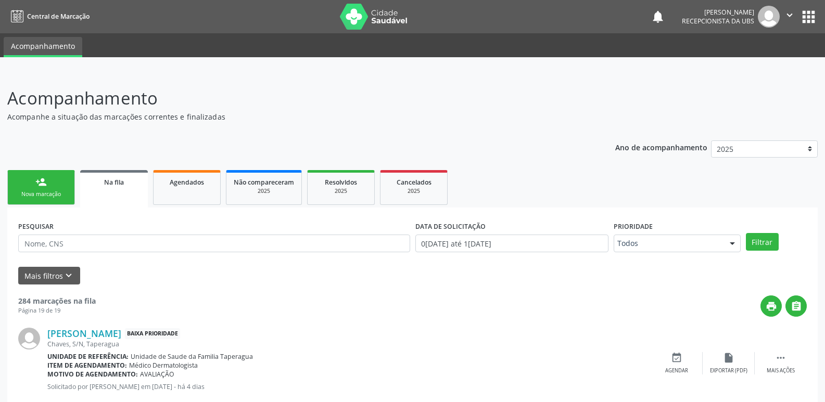
click at [47, 184] on link "person_add Nova marcação" at bounding box center [41, 187] width 68 height 35
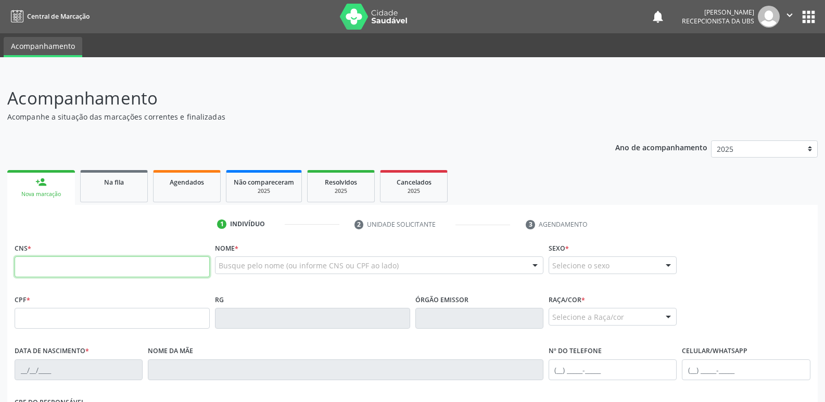
click at [116, 270] on input "text" at bounding box center [112, 267] width 195 height 21
paste input "700 8079 9570 1788"
type input "700 8079 9570 1788"
type input "1[DATE]"
type input "[PERSON_NAME]"
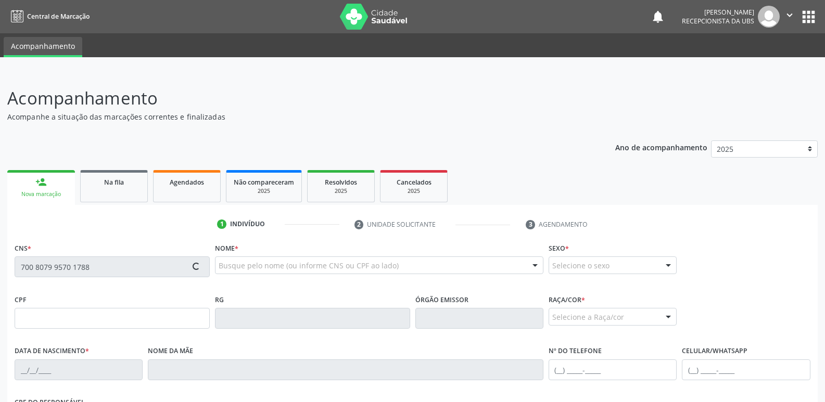
type input "[PHONE_NUMBER]"
type input "S/N"
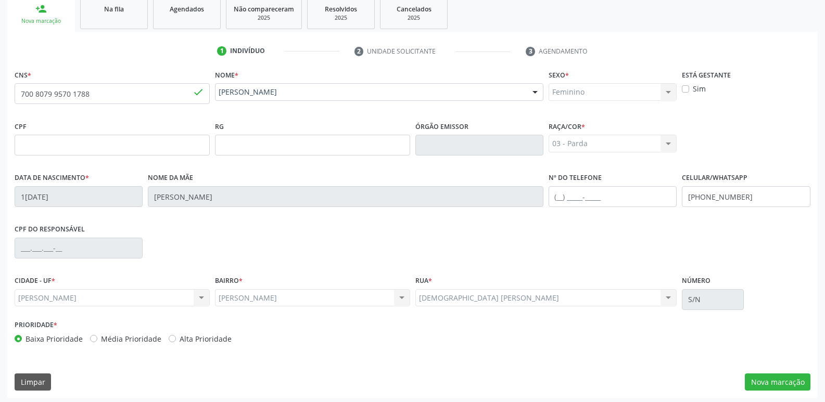
scroll to position [176, 0]
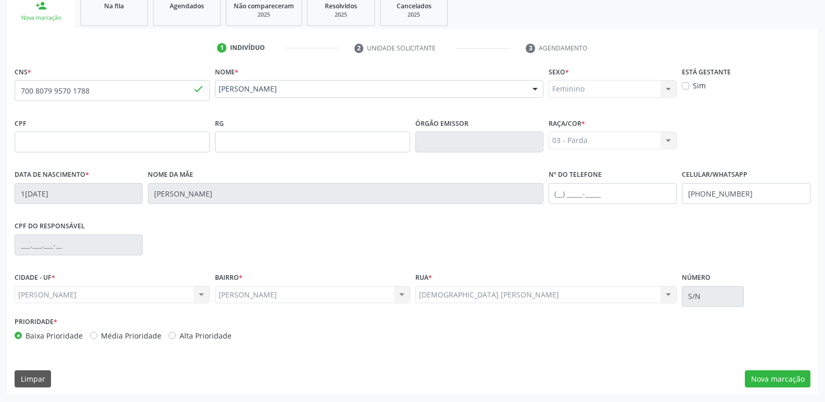
click at [772, 391] on div "CNS * 700 8079 9570 1788 done [GEOGRAPHIC_DATA] * [PERSON_NAME] [PERSON_NAME] C…" at bounding box center [412, 229] width 811 height 331
click at [772, 388] on div "CNS * 700 8079 9570 1788 done [GEOGRAPHIC_DATA] * [PERSON_NAME] [PERSON_NAME] C…" at bounding box center [412, 229] width 811 height 331
click at [773, 379] on button "Nova marcação" at bounding box center [778, 380] width 66 height 18
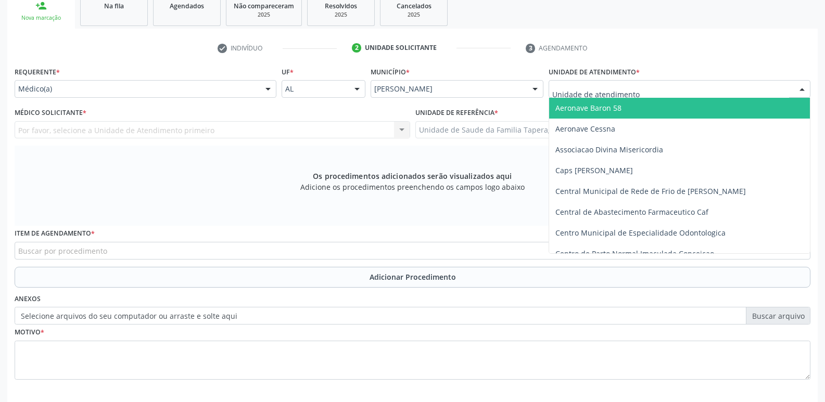
click at [667, 88] on div at bounding box center [680, 89] width 262 height 18
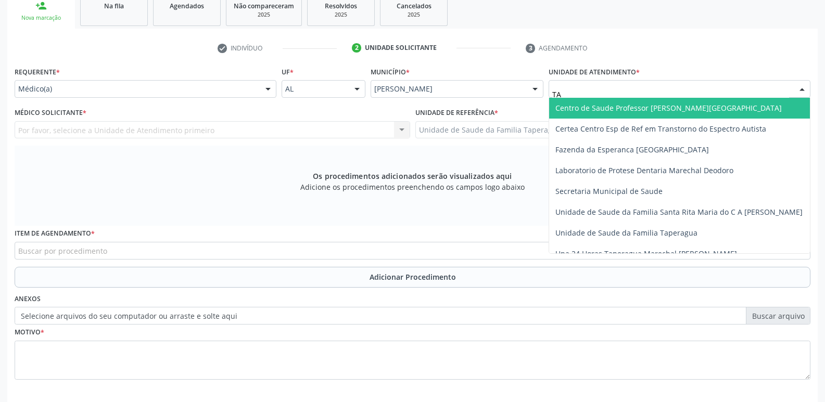
type input "TAP"
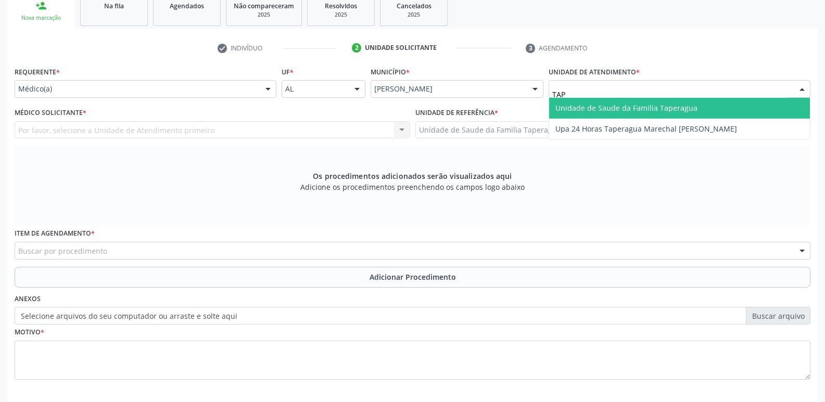
click at [667, 110] on span "Unidade de Saude da Familia Taperagua" at bounding box center [626, 108] width 142 height 10
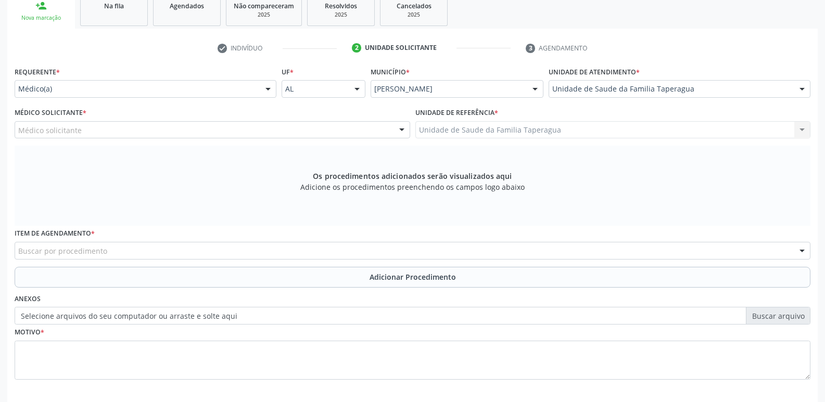
click at [199, 131] on div "Médico solicitante" at bounding box center [213, 130] width 396 height 18
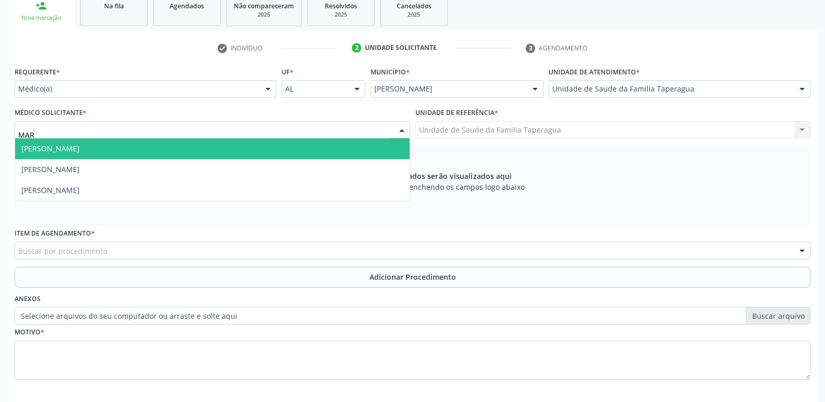
type input "MART"
click at [201, 149] on span "[PERSON_NAME]" at bounding box center [212, 148] width 395 height 21
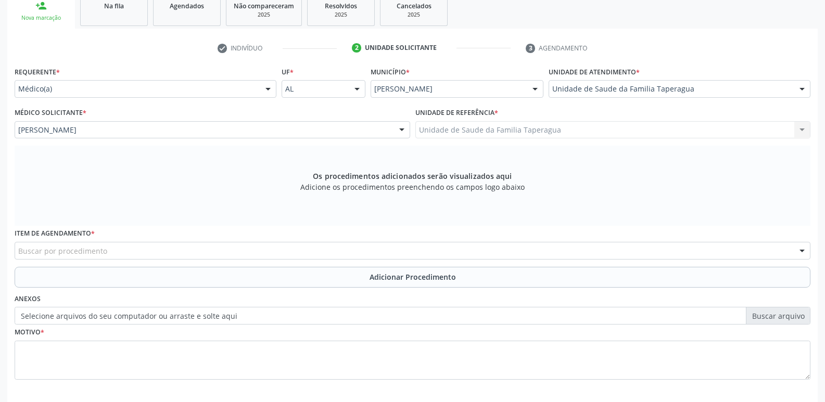
click at [185, 249] on div "Buscar por procedimento" at bounding box center [413, 251] width 796 height 18
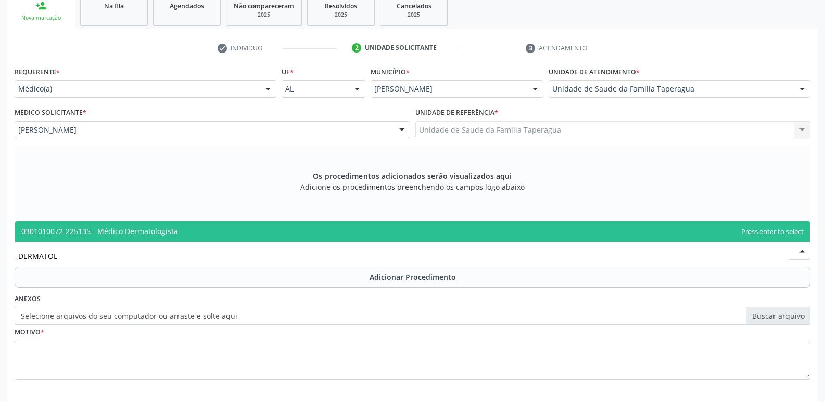
type input "DERMATOLO"
click at [210, 222] on span "0301010072-225135 - Médico Dermatologista" at bounding box center [412, 231] width 795 height 21
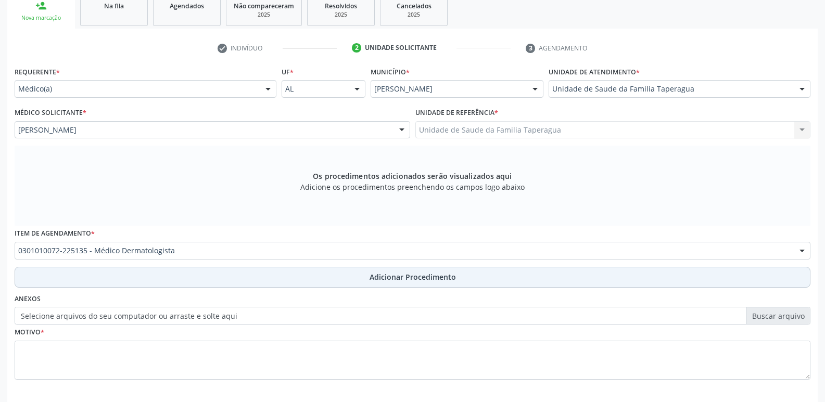
click at [220, 274] on button "Adicionar Procedimento" at bounding box center [413, 277] width 796 height 21
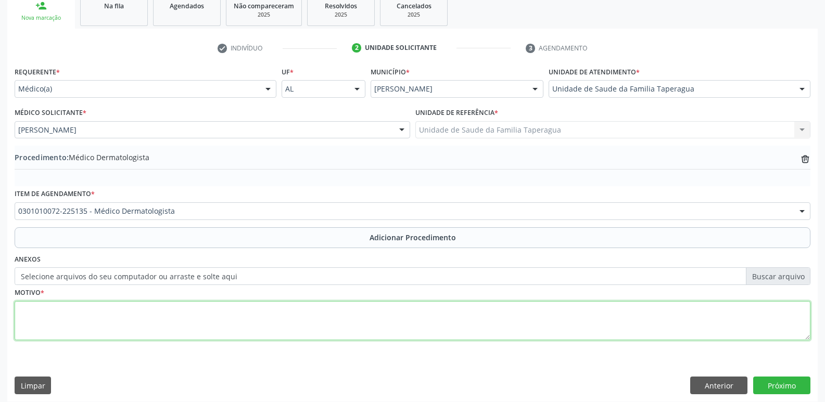
click at [221, 314] on textarea at bounding box center [413, 321] width 796 height 40
type textarea "QUERATOSE SEBORREICA"
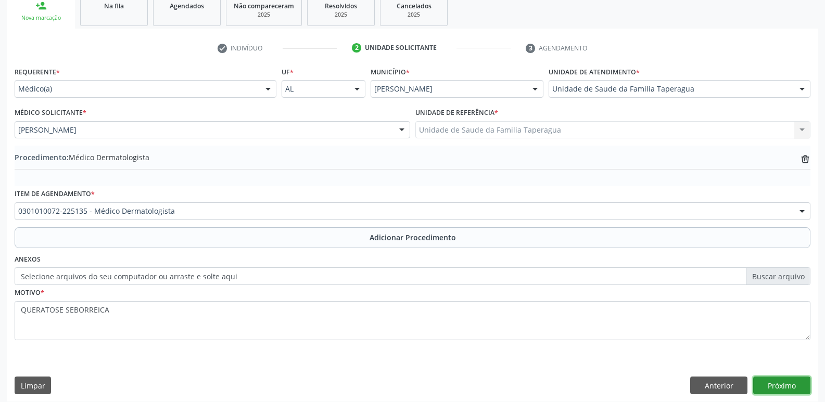
click at [774, 383] on button "Próximo" at bounding box center [781, 386] width 57 height 18
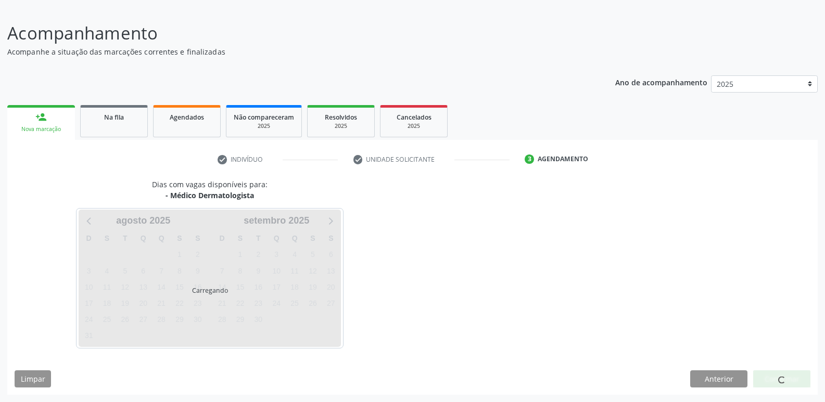
scroll to position [65, 0]
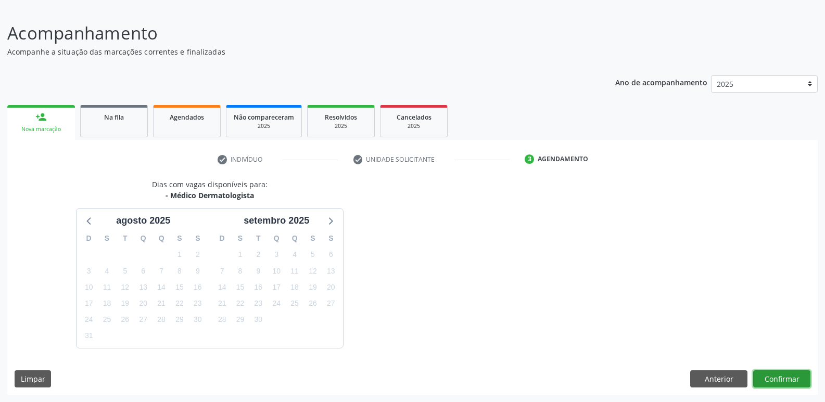
click at [777, 377] on button "Confirmar" at bounding box center [781, 380] width 57 height 18
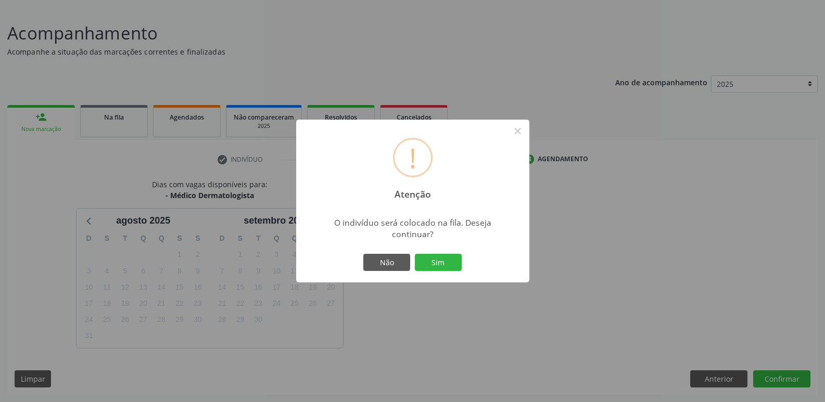
click at [415, 254] on button "Sim" at bounding box center [438, 263] width 47 height 18
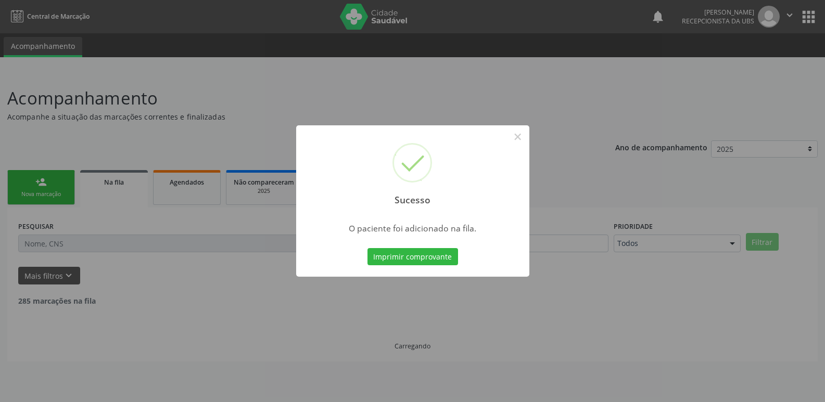
scroll to position [0, 0]
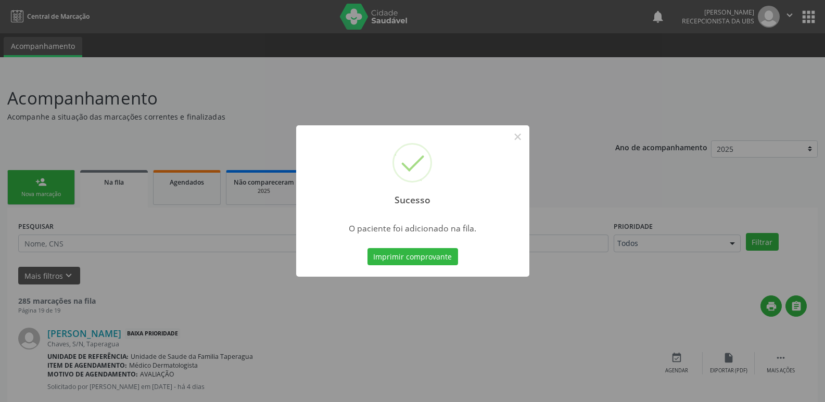
click at [707, 125] on div "Sucesso × O paciente foi adicionado na fila. Imprimir comprovante Cancel" at bounding box center [412, 201] width 825 height 402
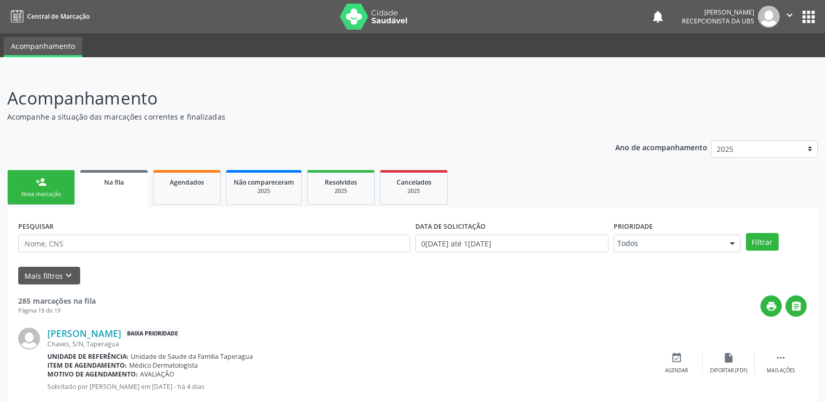
click at [45, 189] on link "person_add Nova marcação" at bounding box center [41, 187] width 68 height 35
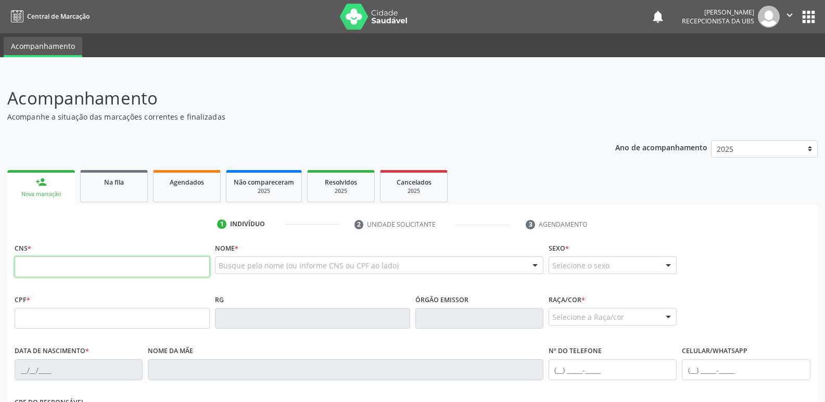
click at [166, 265] on input "text" at bounding box center [112, 267] width 195 height 21
paste input "708 1075 0274 4737"
type input "708 1075 0274 4737"
type input "939.115.484-00"
type input "0[DATE]"
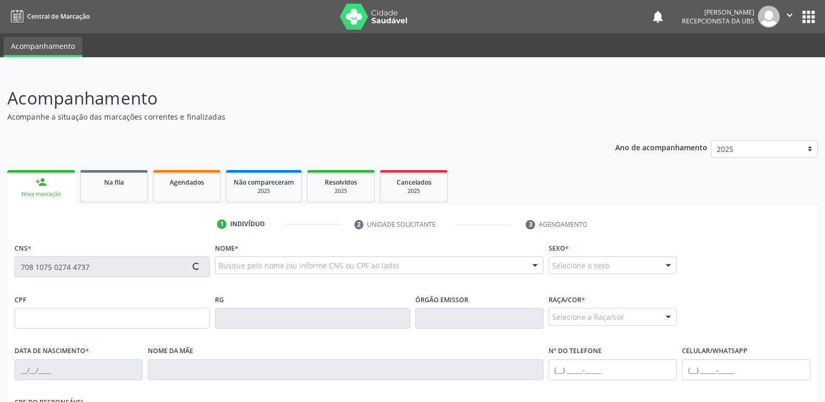
type input "[PERSON_NAME]"
type input "[PHONE_NUMBER]"
type input "124"
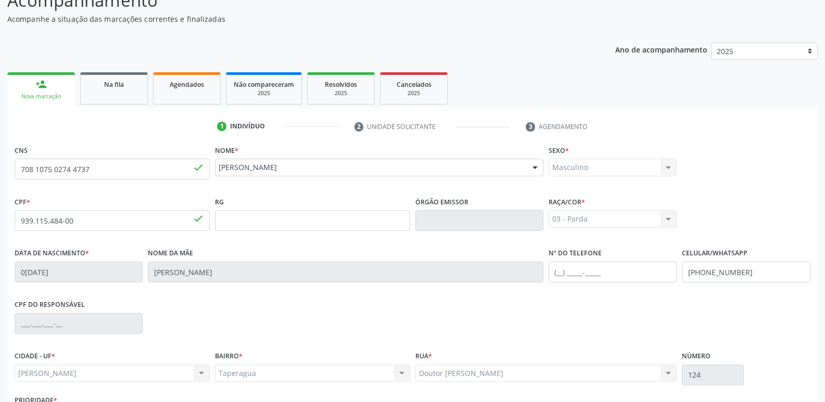
scroll to position [109, 0]
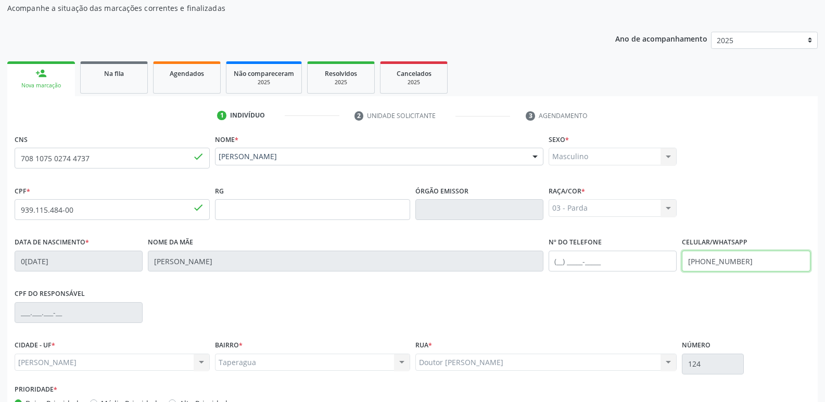
drag, startPoint x: 704, startPoint y: 261, endPoint x: 753, endPoint y: 273, distance: 50.3
click at [753, 273] on fieldset "Celular/WhatsApp [PHONE_NUMBER]" at bounding box center [746, 257] width 128 height 44
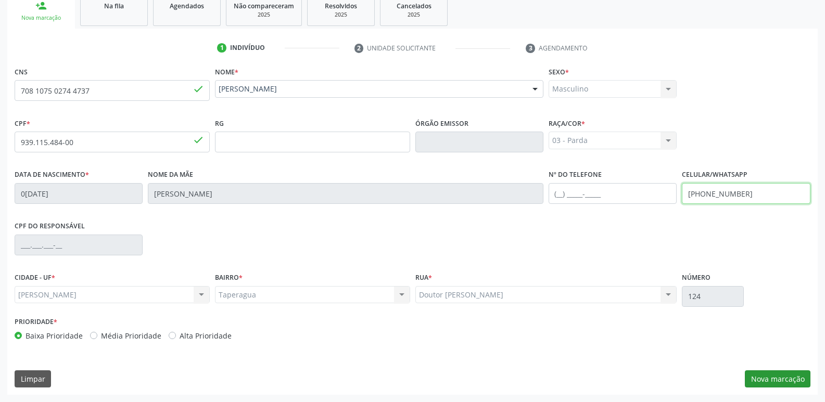
type input "[PHONE_NUMBER]"
click at [763, 377] on button "Nova marcação" at bounding box center [778, 380] width 66 height 18
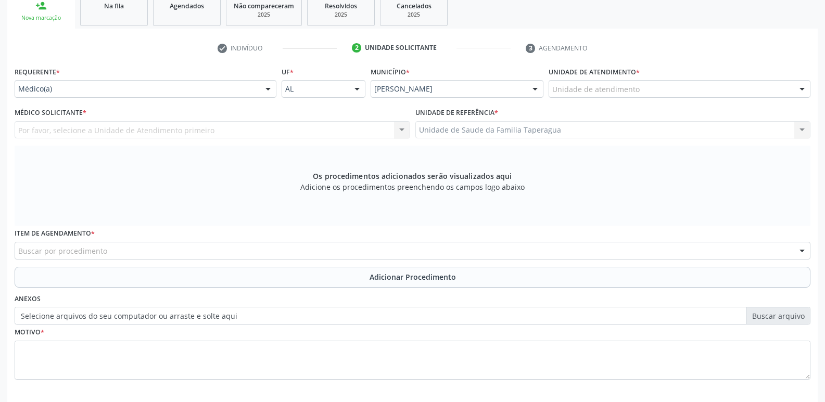
click at [641, 86] on div "Unidade de atendimento" at bounding box center [680, 89] width 262 height 18
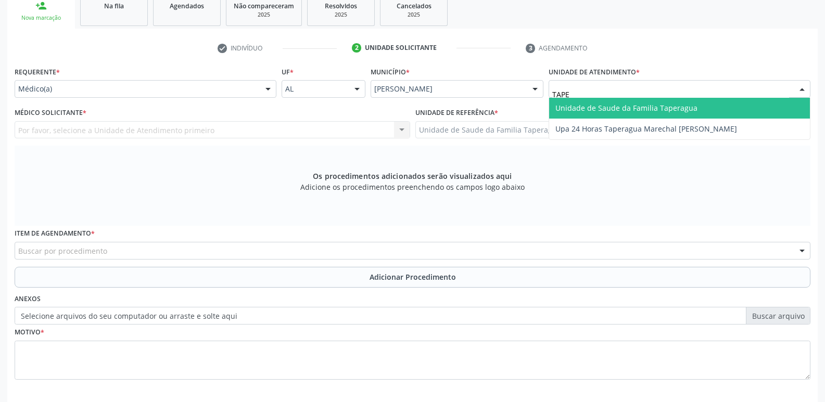
type input "TAPER"
click at [641, 112] on span "Unidade de Saude da Familia Taperagua" at bounding box center [626, 108] width 142 height 10
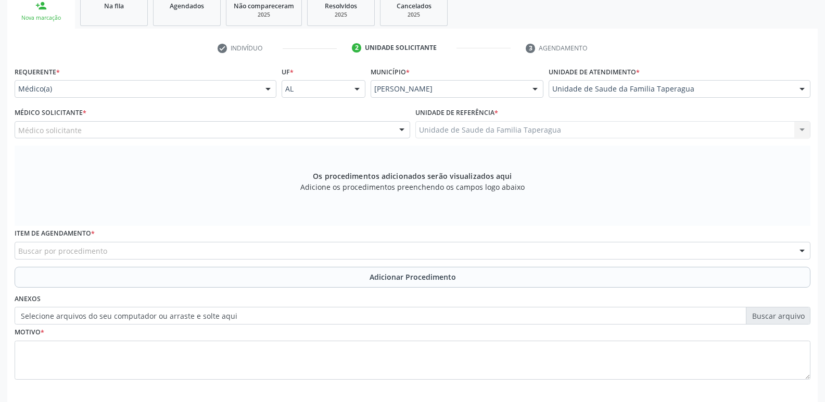
click at [257, 137] on div "Médico Solicitante * Médico solicitante [PERSON_NAME] [PERSON_NAME] [PERSON_NAM…" at bounding box center [212, 125] width 401 height 41
click at [260, 132] on div "Médico solicitante" at bounding box center [213, 130] width 396 height 18
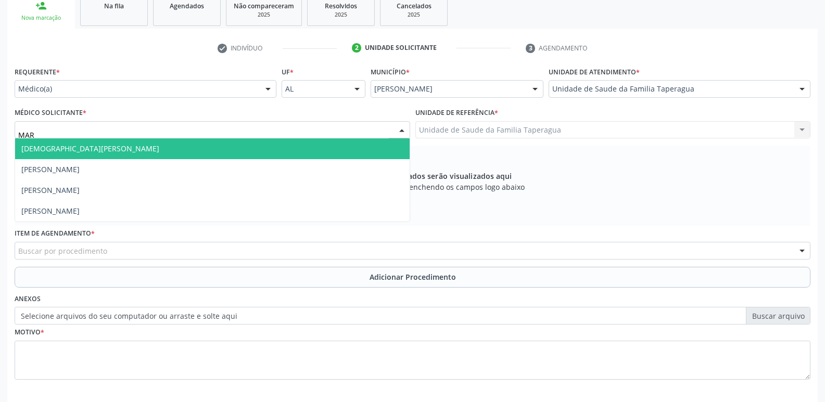
type input "MART"
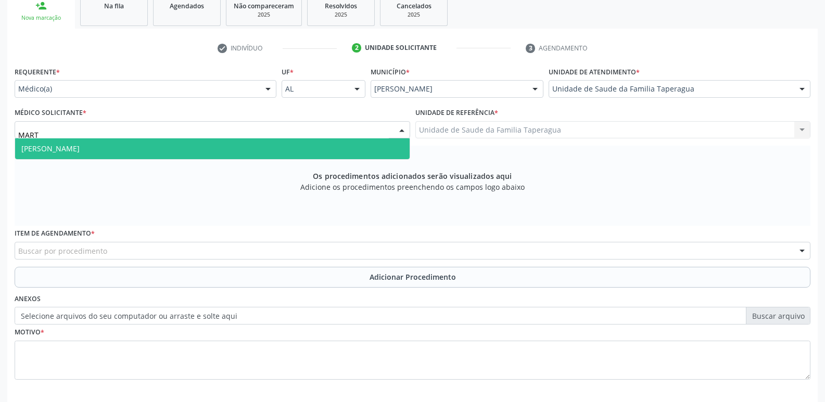
click at [259, 141] on span "[PERSON_NAME]" at bounding box center [212, 148] width 395 height 21
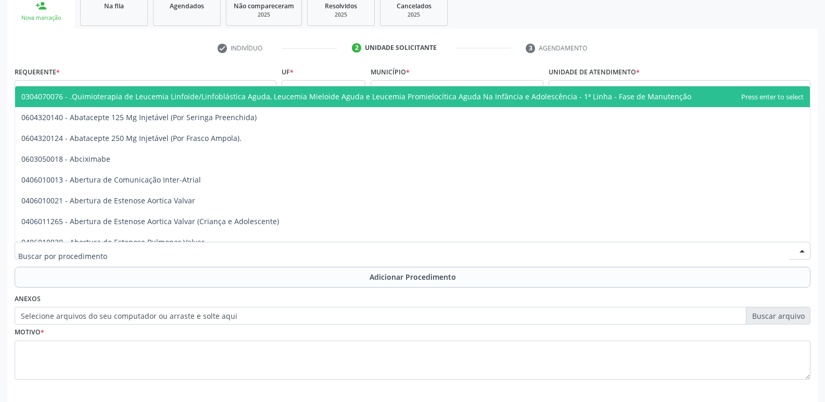
click at [247, 247] on div at bounding box center [413, 251] width 796 height 18
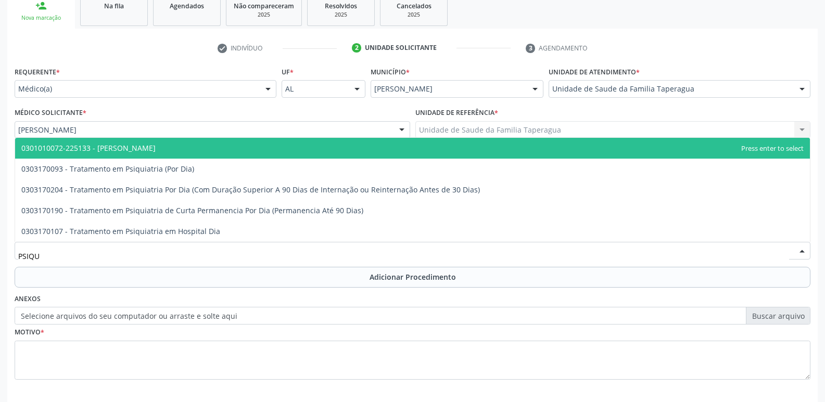
type input "PSIQUI"
click at [327, 146] on span "0301010072-225133 - [PERSON_NAME]" at bounding box center [412, 148] width 795 height 21
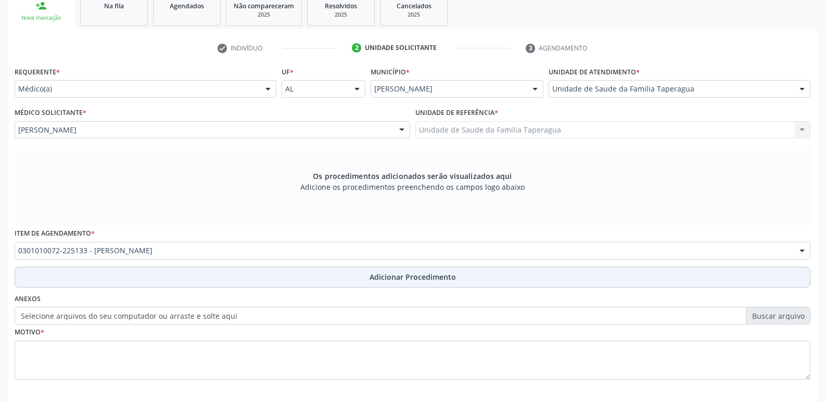
click at [326, 271] on button "Adicionar Procedimento" at bounding box center [413, 277] width 796 height 21
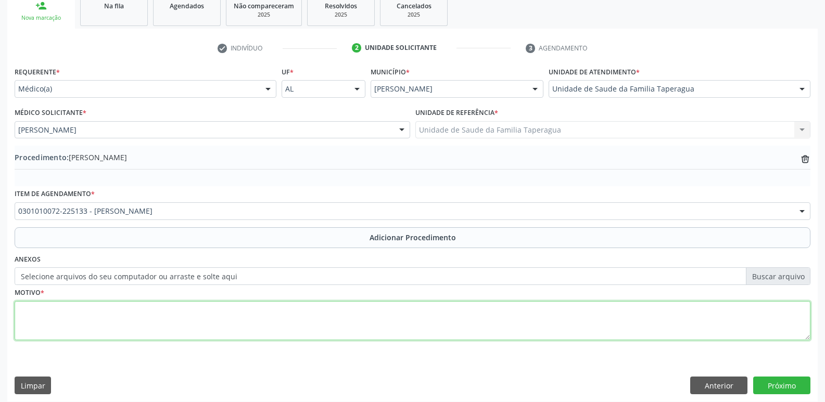
click at [336, 325] on textarea at bounding box center [413, 321] width 796 height 40
click at [469, 319] on textarea "rotina" at bounding box center [413, 321] width 796 height 40
type textarea "retorno"
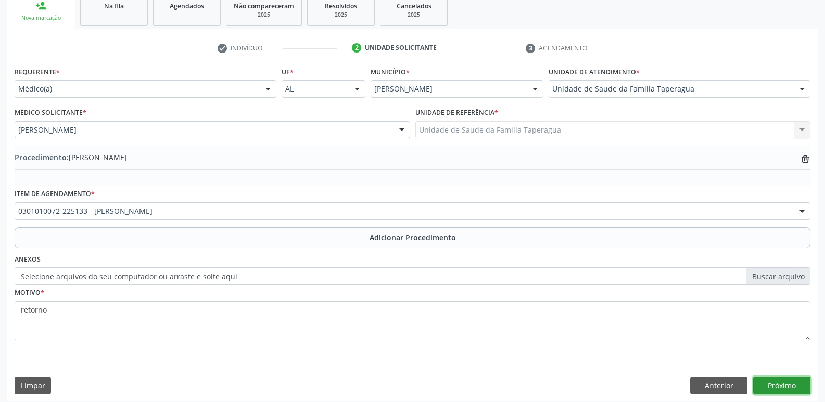
click at [788, 384] on button "Próximo" at bounding box center [781, 386] width 57 height 18
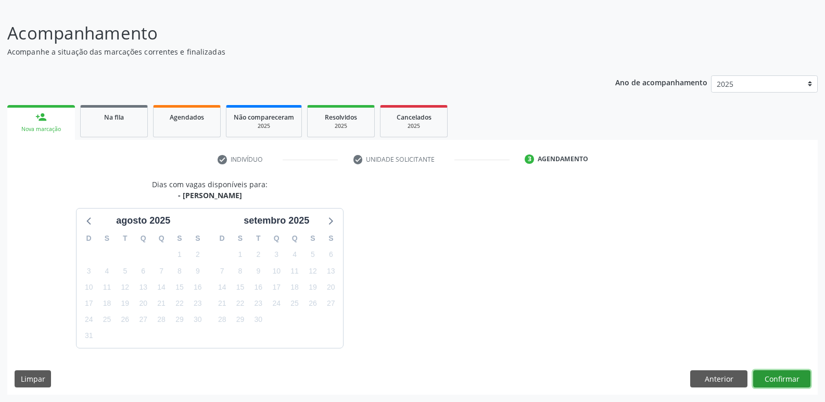
click at [790, 373] on button "Confirmar" at bounding box center [781, 380] width 57 height 18
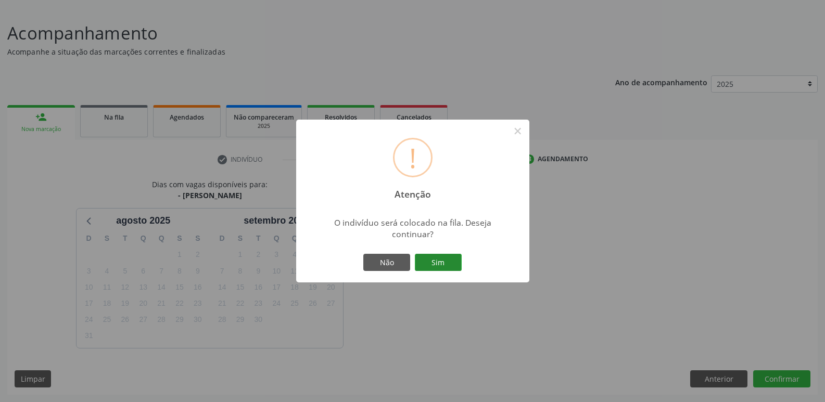
click at [415, 254] on button "Sim" at bounding box center [438, 263] width 47 height 18
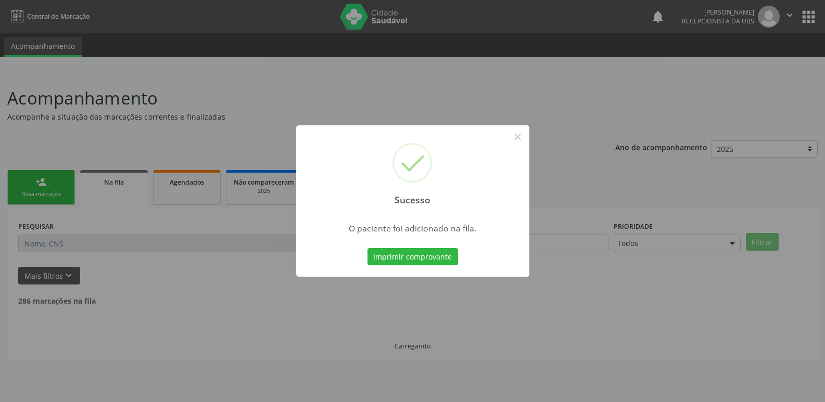
scroll to position [0, 0]
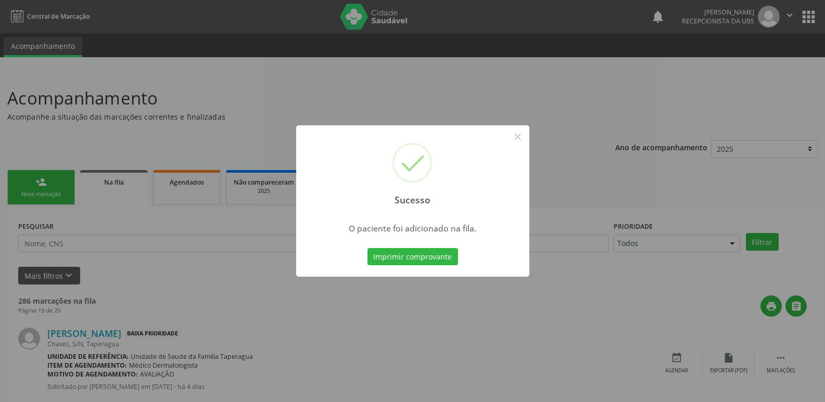
click at [654, 184] on div "Sucesso × O paciente foi adicionado na fila. Imprimir comprovante Cancel" at bounding box center [412, 201] width 825 height 402
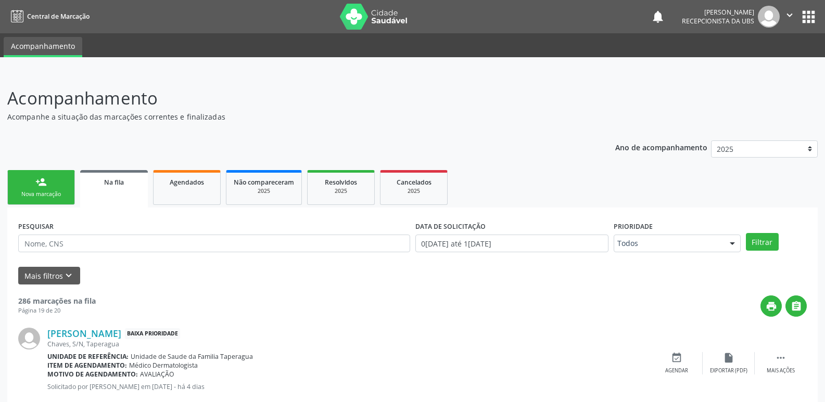
click at [65, 191] on div "Nova marcação" at bounding box center [41, 195] width 52 height 8
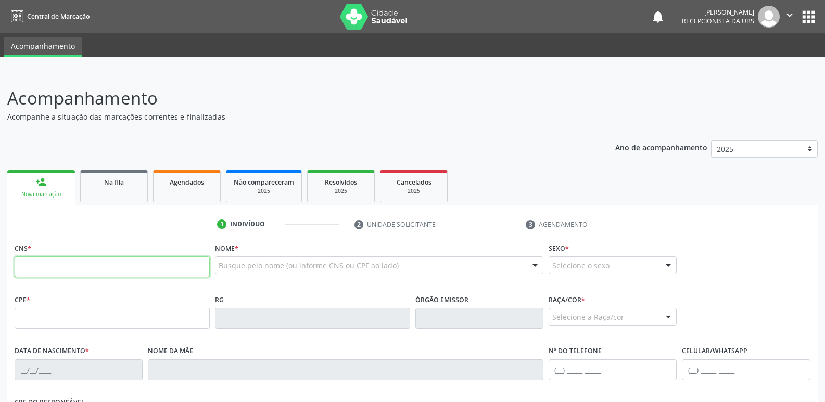
click at [122, 262] on input "text" at bounding box center [112, 267] width 195 height 21
paste input "700 0043 3887 1908"
type input "700 0043 3887 1908"
type input "[DATE]"
type input "[PERSON_NAME]"
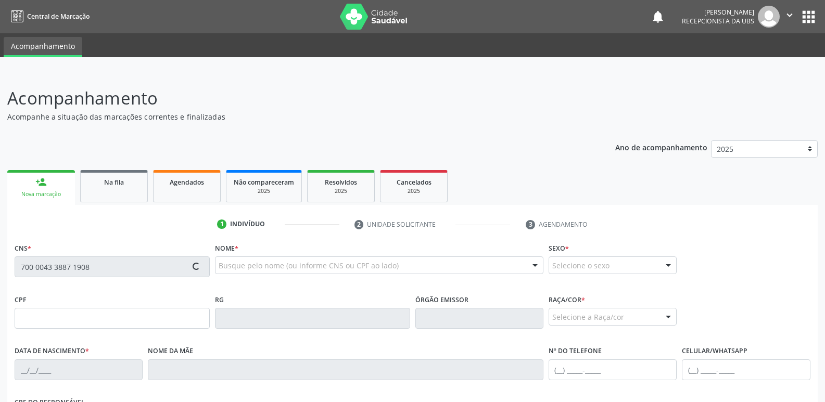
type input "[PHONE_NUMBER]"
type input "05"
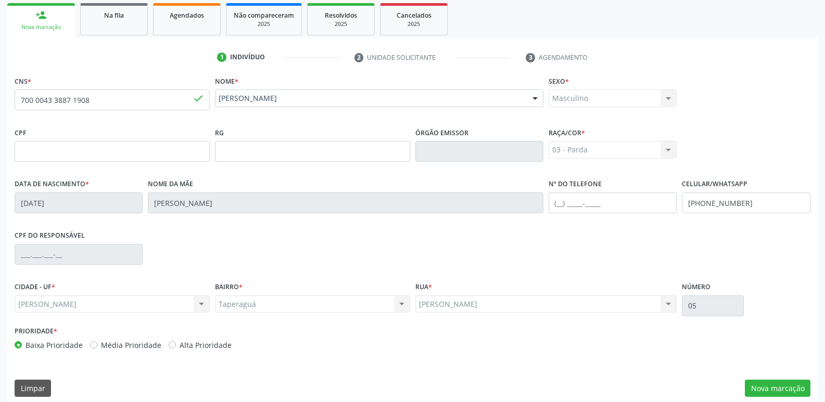
scroll to position [176, 0]
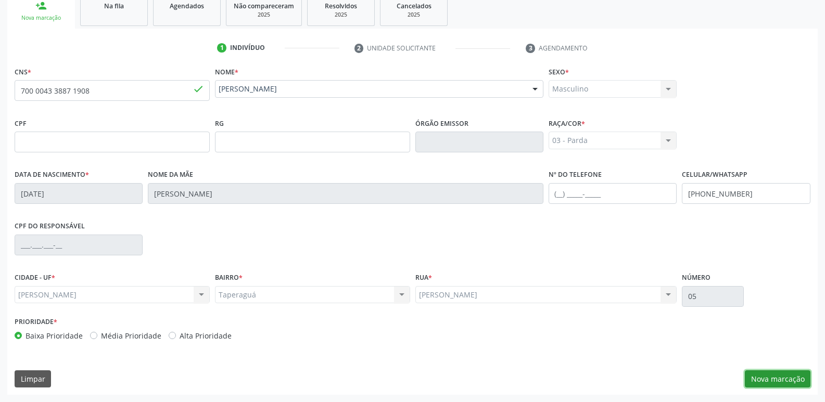
click at [776, 374] on button "Nova marcação" at bounding box center [778, 380] width 66 height 18
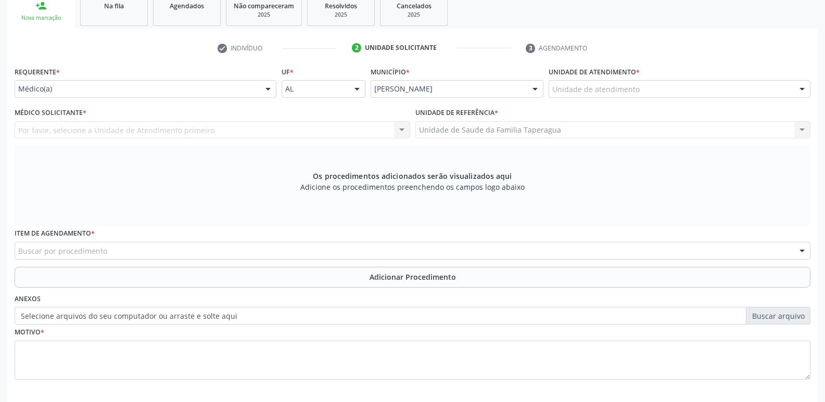
click at [733, 81] on div "Unidade de atendimento" at bounding box center [680, 89] width 262 height 18
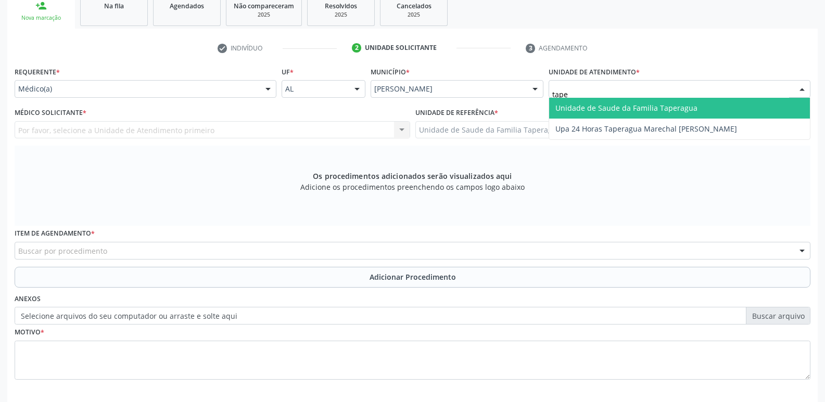
type input "taper"
click at [725, 108] on span "Unidade de Saude da Familia Taperagua" at bounding box center [679, 108] width 261 height 21
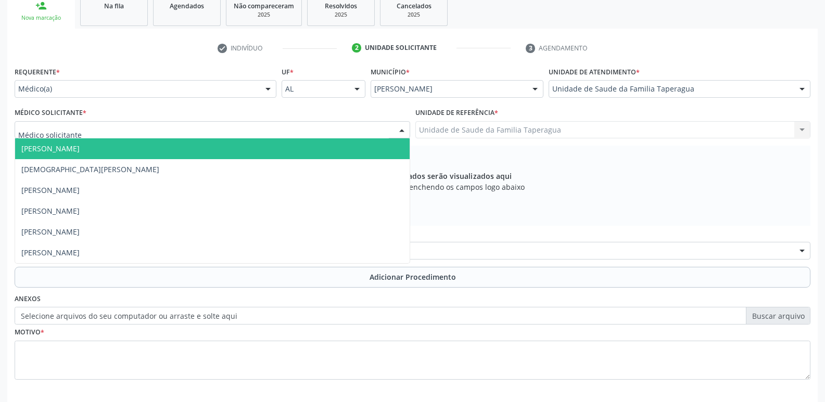
click at [294, 134] on div at bounding box center [213, 130] width 396 height 18
type input "mart"
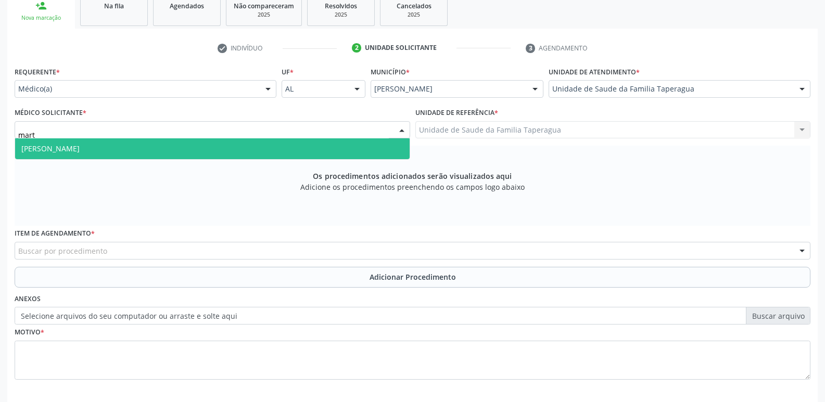
click at [293, 149] on span "[PERSON_NAME]" at bounding box center [212, 148] width 395 height 21
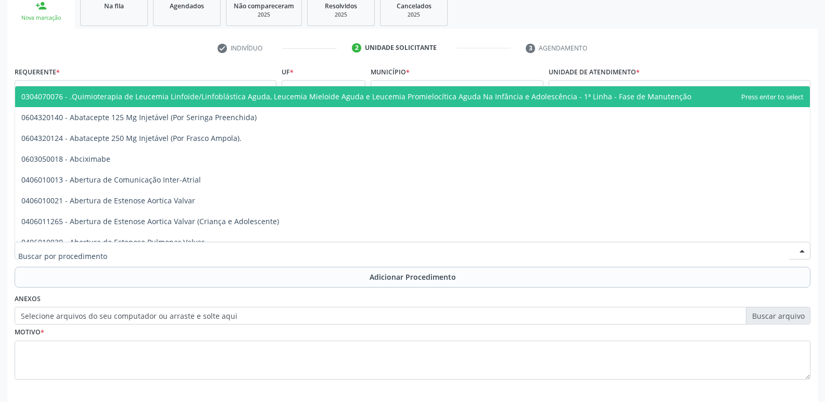
click at [277, 255] on div at bounding box center [413, 251] width 796 height 18
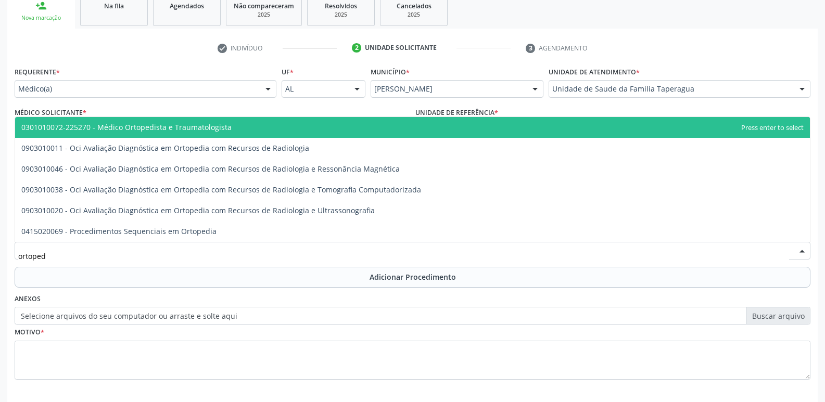
type input "ortopedi"
click at [341, 125] on span "0301010072-225270 - Médico Ortopedista e Traumatologista" at bounding box center [412, 127] width 795 height 21
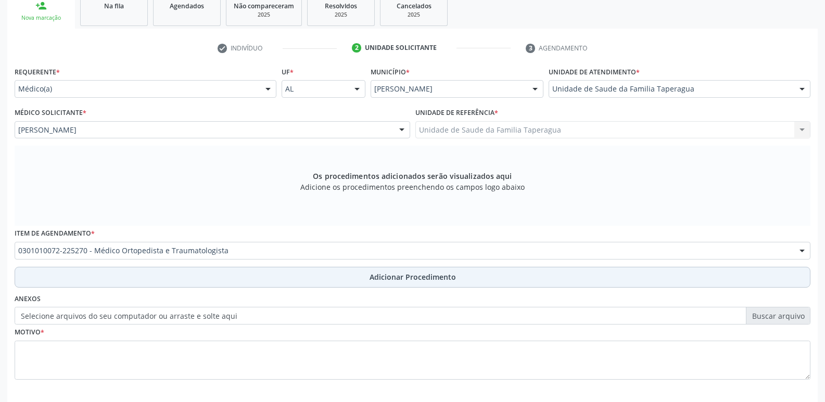
click at [341, 287] on button "Adicionar Procedimento" at bounding box center [413, 277] width 796 height 21
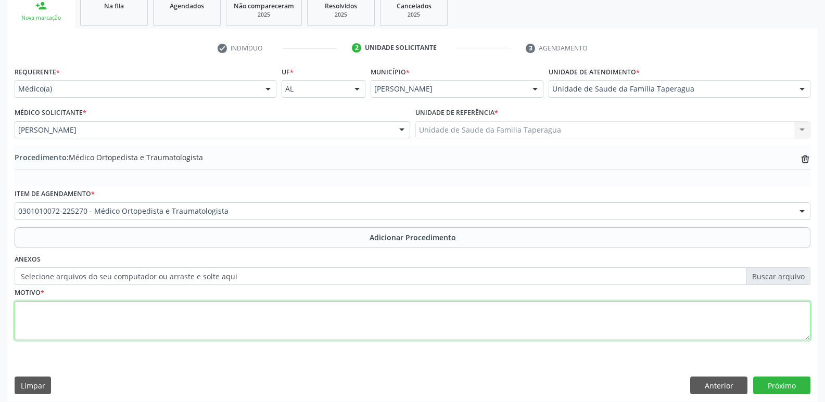
click at [334, 318] on textarea at bounding box center [413, 321] width 796 height 40
type textarea "dor em ombro D"
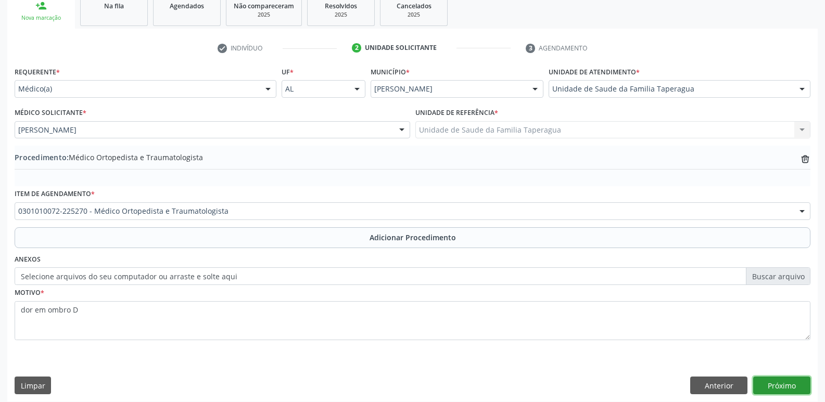
click at [794, 391] on button "Próximo" at bounding box center [781, 386] width 57 height 18
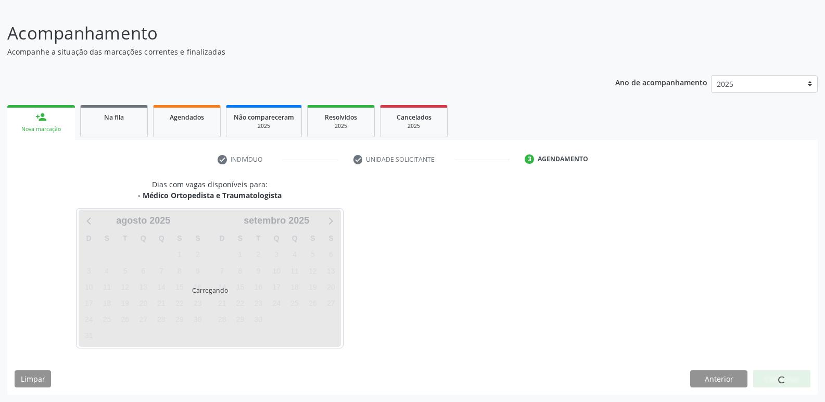
scroll to position [65, 0]
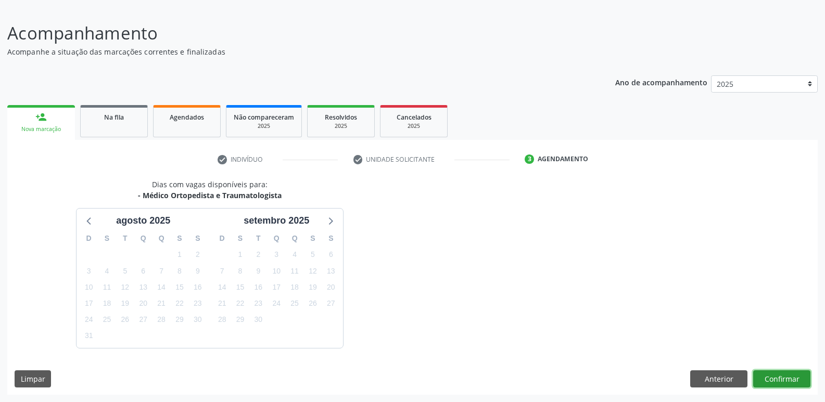
click at [769, 373] on button "Confirmar" at bounding box center [781, 380] width 57 height 18
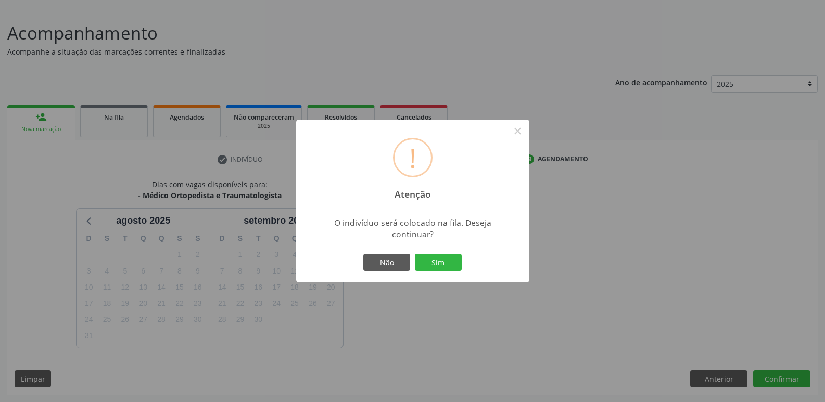
click at [415, 254] on button "Sim" at bounding box center [438, 263] width 47 height 18
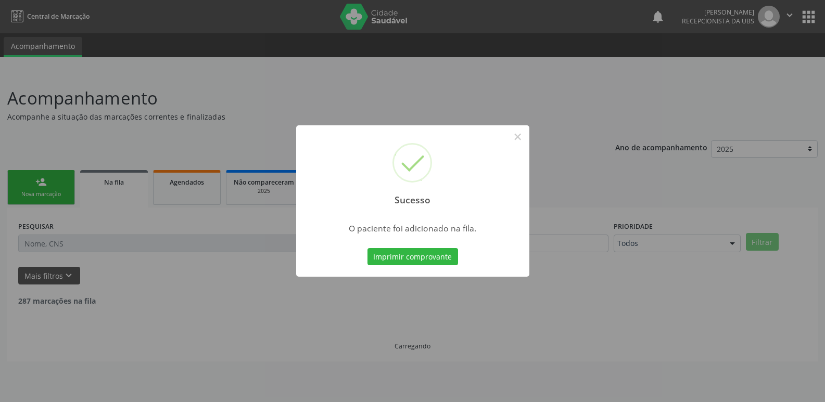
scroll to position [0, 0]
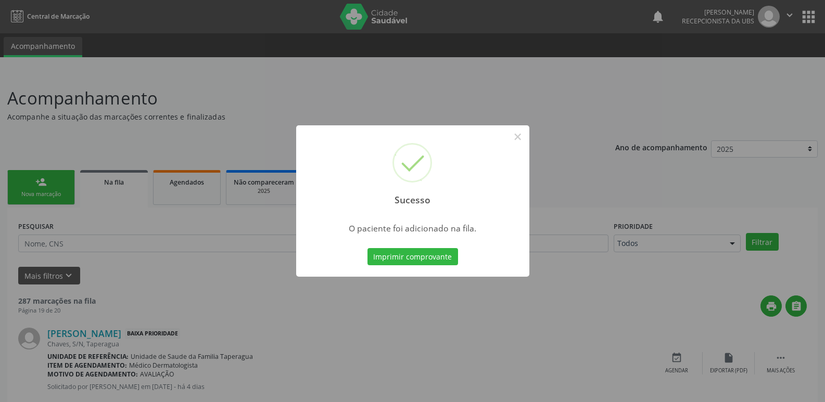
click at [633, 150] on div "Sucesso × O paciente foi adicionado na fila. Imprimir comprovante Cancel" at bounding box center [412, 201] width 825 height 402
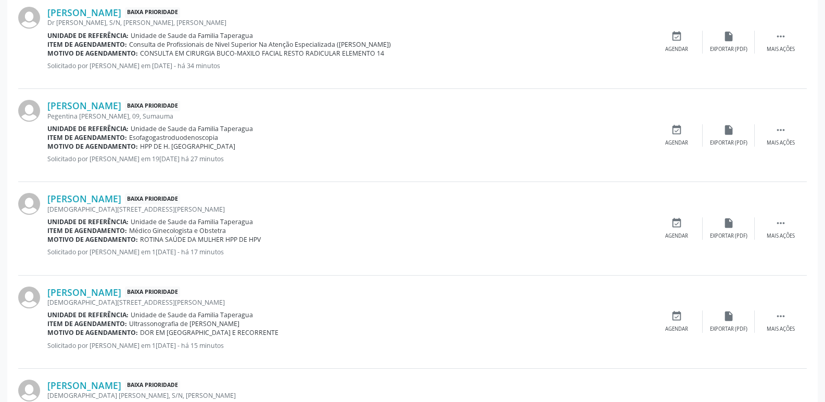
scroll to position [1362, 0]
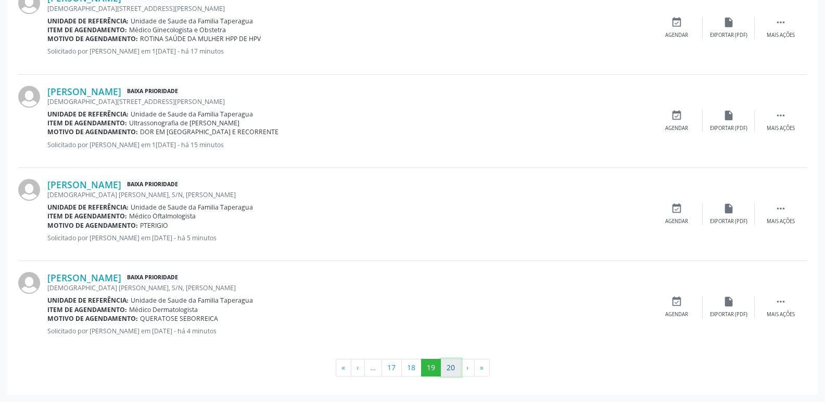
click at [449, 367] on button "20" at bounding box center [451, 368] width 20 height 18
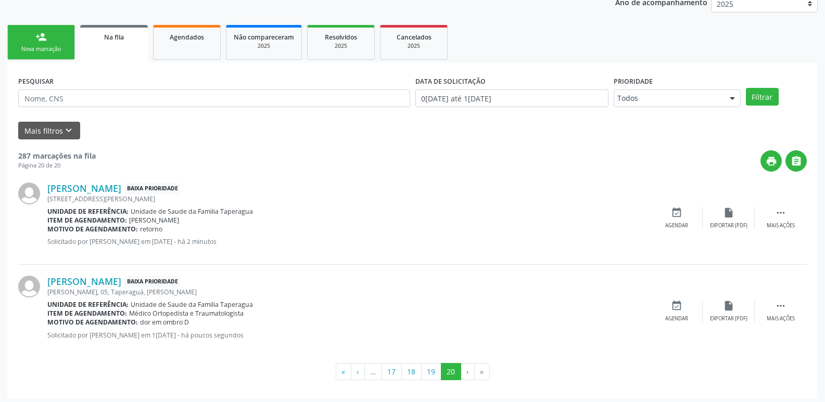
scroll to position [149, 0]
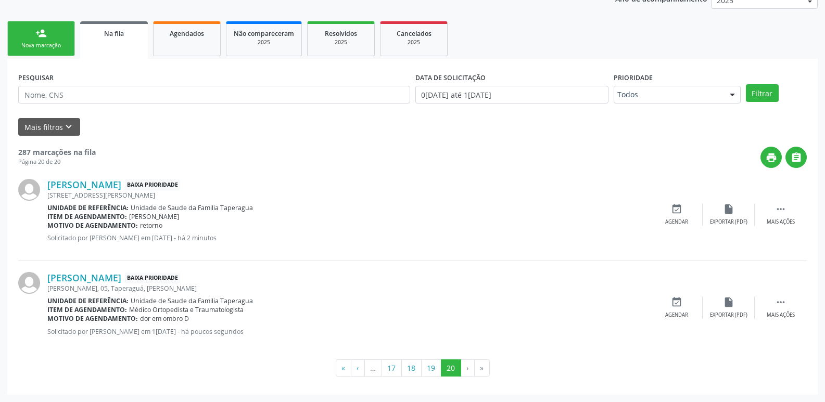
click at [50, 34] on link "person_add Nova marcação" at bounding box center [41, 38] width 68 height 35
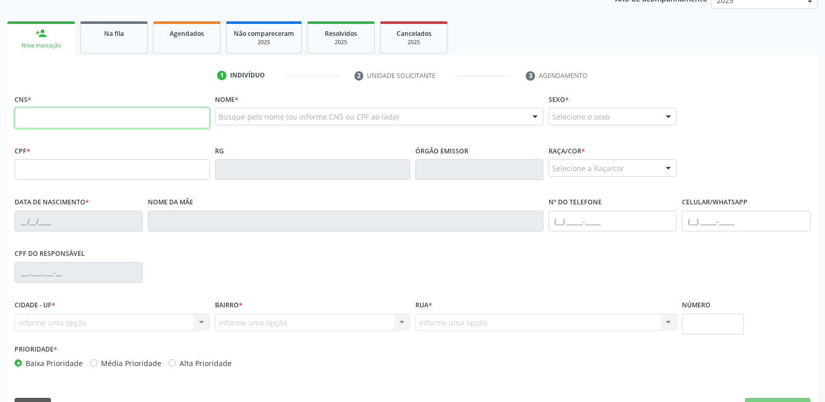
click at [192, 121] on input "text" at bounding box center [112, 118] width 195 height 21
paste input "700 9019 2205 4093"
type input "700 9019 2205 4093"
type input "903.099.524-68"
type input "05[DATE]"
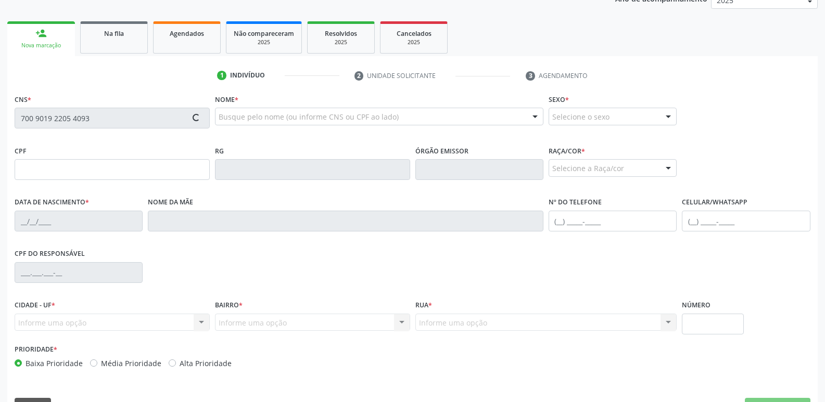
type input "[PERSON_NAME]"
type input "[PHONE_NUMBER]"
type input "3"
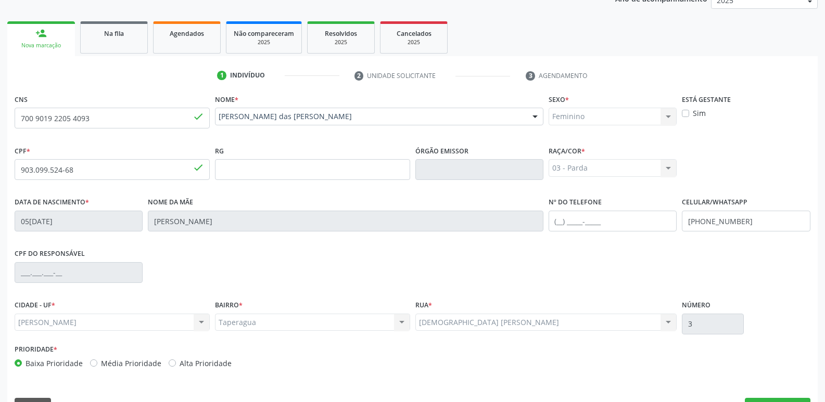
scroll to position [176, 0]
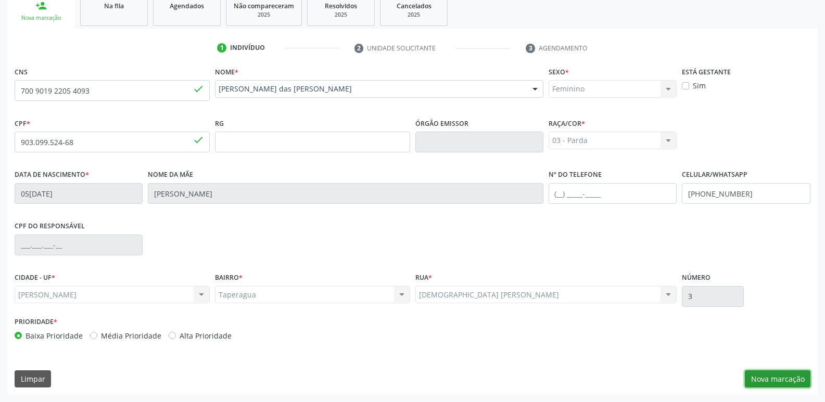
click at [766, 382] on button "Nova marcação" at bounding box center [778, 380] width 66 height 18
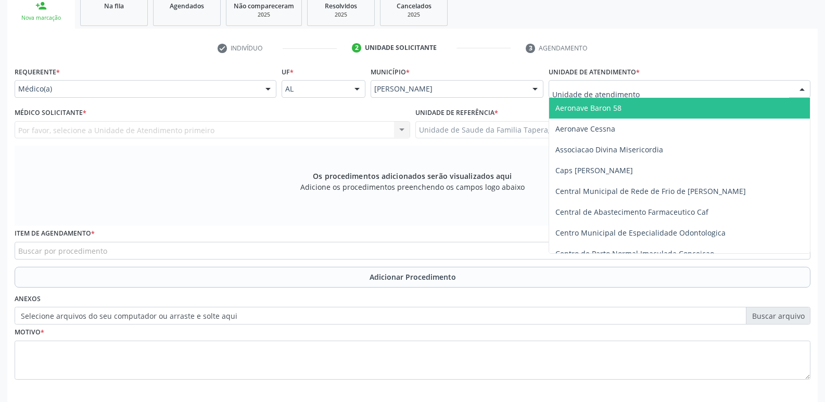
click at [662, 94] on div at bounding box center [680, 89] width 262 height 18
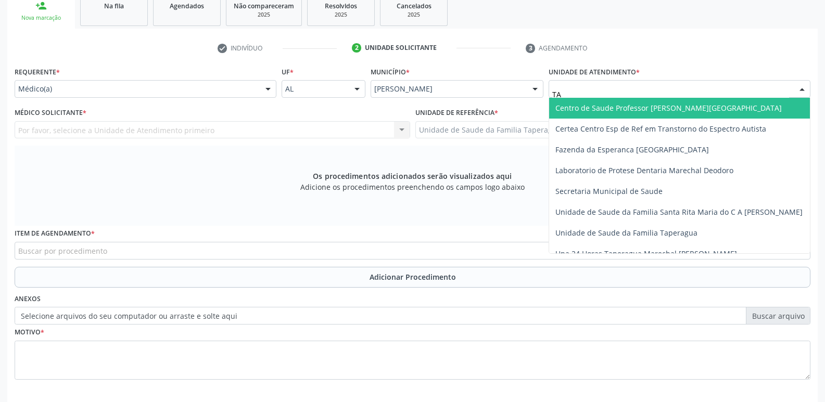
type input "TAP"
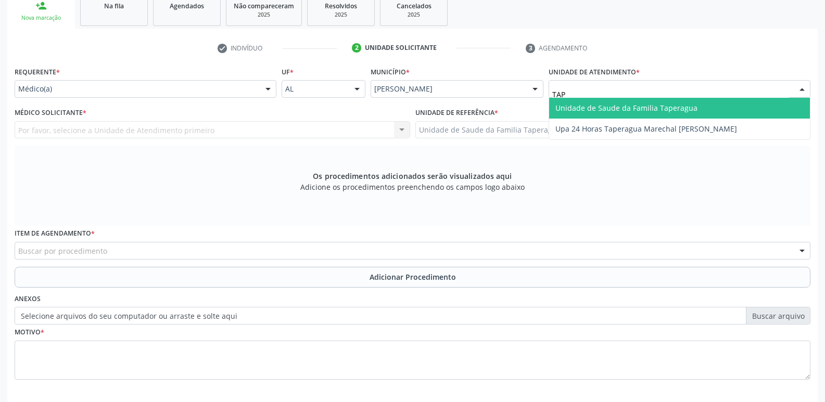
click at [666, 106] on span "Unidade de Saude da Familia Taperagua" at bounding box center [626, 108] width 142 height 10
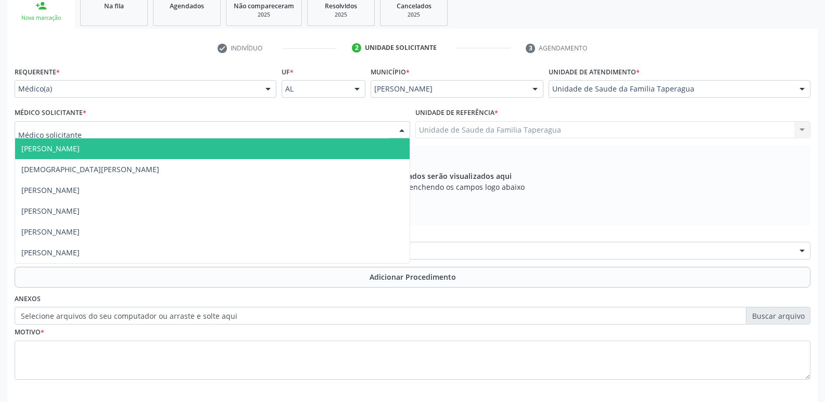
click at [265, 131] on div at bounding box center [213, 130] width 396 height 18
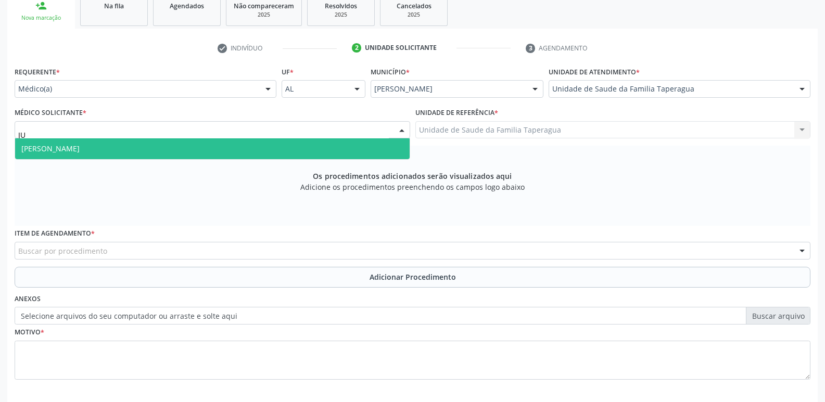
type input "[DATE]"
click at [268, 150] on span "[PERSON_NAME]" at bounding box center [212, 148] width 395 height 21
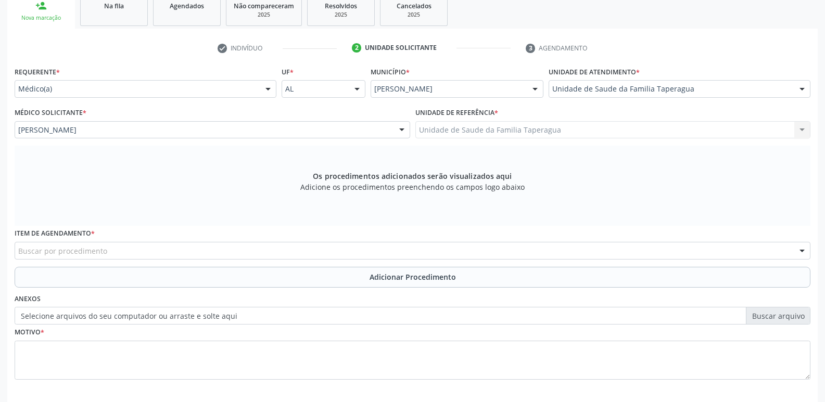
click at [254, 257] on div "Buscar por procedimento" at bounding box center [413, 251] width 796 height 18
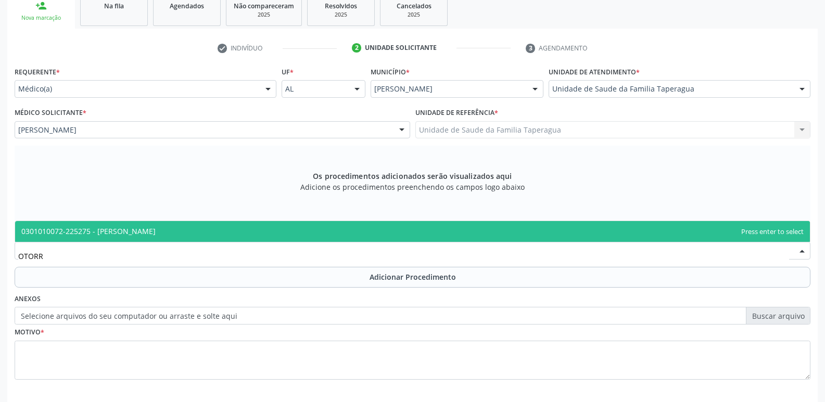
type input "OTORRI"
click at [262, 226] on span "0301010072-225275 - [PERSON_NAME]" at bounding box center [412, 231] width 795 height 21
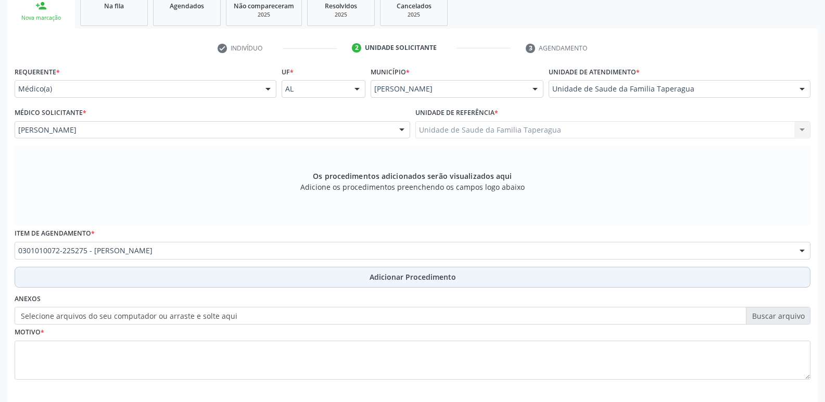
click at [272, 276] on button "Adicionar Procedimento" at bounding box center [413, 277] width 796 height 21
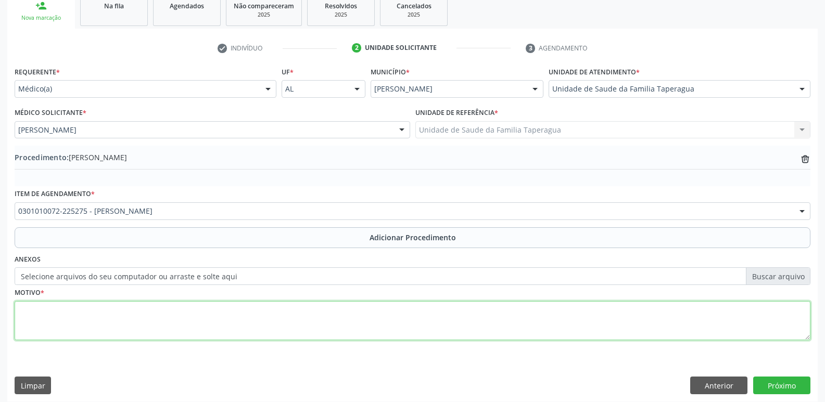
click at [269, 322] on textarea at bounding box center [413, 321] width 796 height 40
type textarea "AVALIAÇÃO"
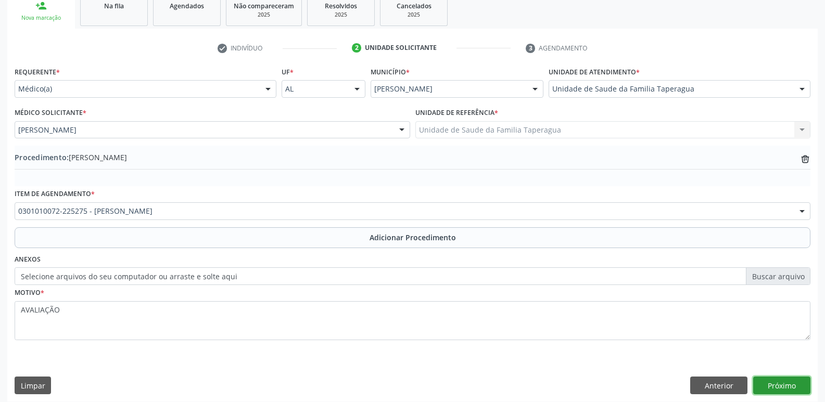
click at [789, 384] on button "Próximo" at bounding box center [781, 386] width 57 height 18
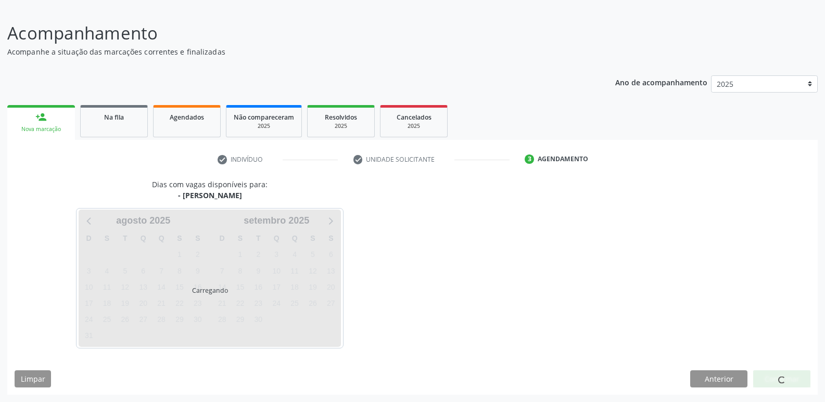
scroll to position [65, 0]
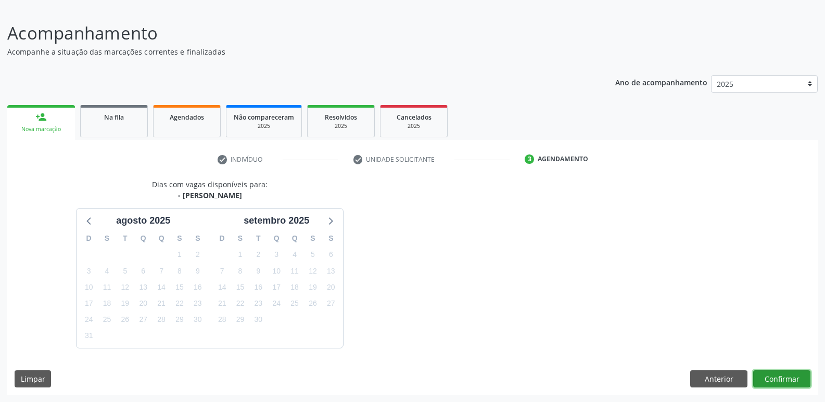
click at [780, 378] on button "Confirmar" at bounding box center [781, 380] width 57 height 18
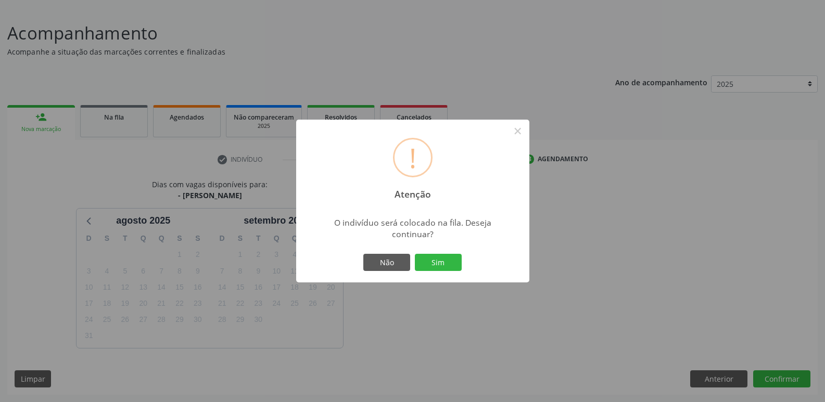
click at [415, 254] on button "Sim" at bounding box center [438, 263] width 47 height 18
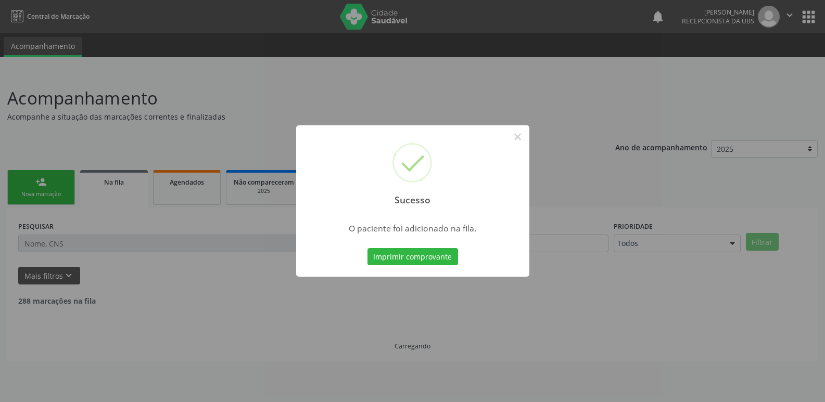
scroll to position [0, 0]
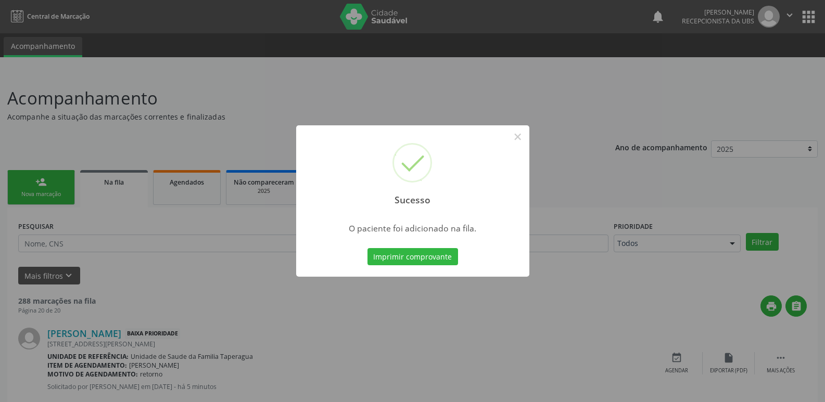
click at [564, 297] on div "Sucesso × O paciente foi adicionado na fila. Imprimir comprovante Cancel" at bounding box center [412, 201] width 825 height 402
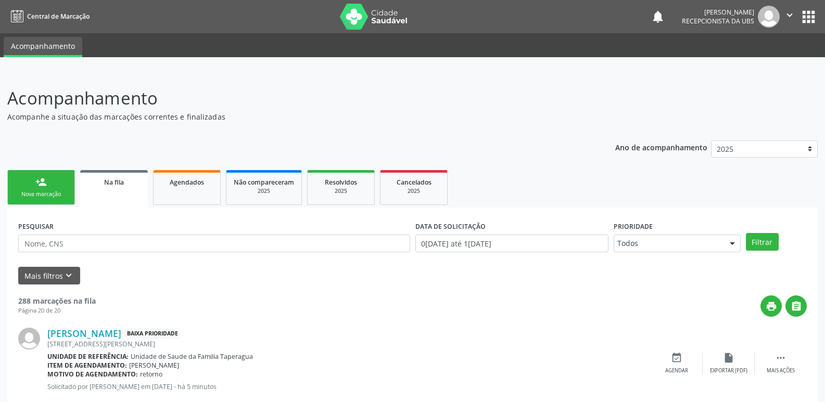
click at [56, 187] on link "person_add Nova marcação" at bounding box center [41, 187] width 68 height 35
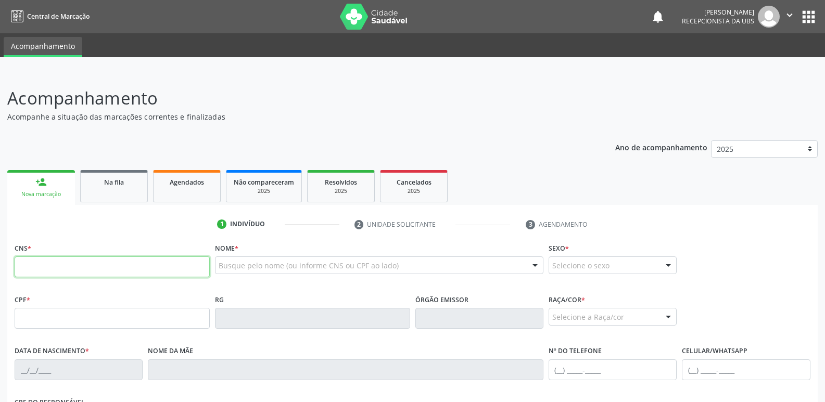
click at [168, 261] on input "text" at bounding box center [112, 267] width 195 height 21
paste input "700 0013 0830 6304"
type input "700 0013 0830 6304"
type input "094.686.894-84"
type input "0[DATE]"
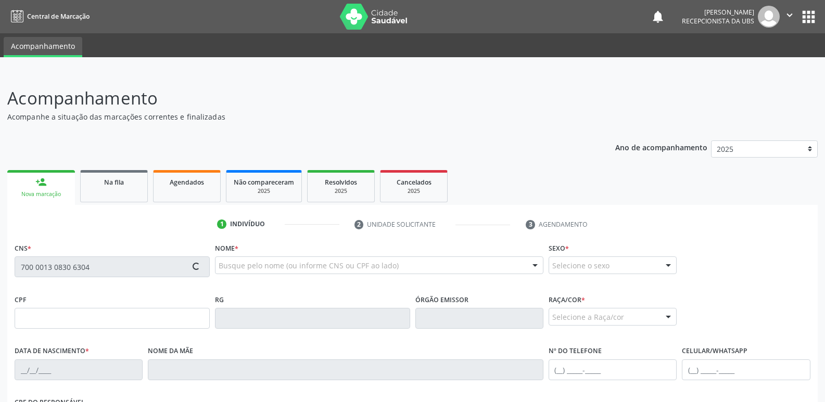
type input "[PERSON_NAME] de Moura"
type input "[PHONE_NUMBER]"
type input "22"
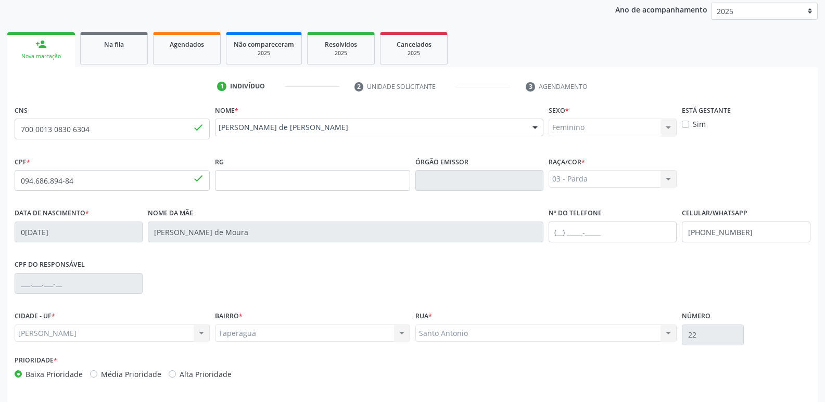
scroll to position [176, 0]
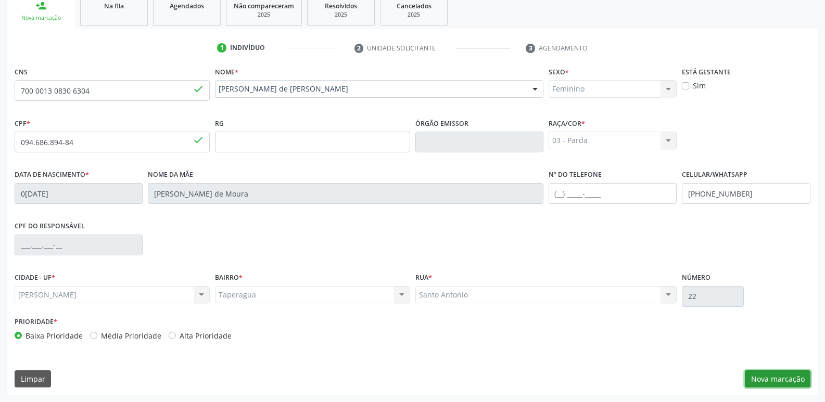
click at [782, 379] on button "Nova marcação" at bounding box center [778, 380] width 66 height 18
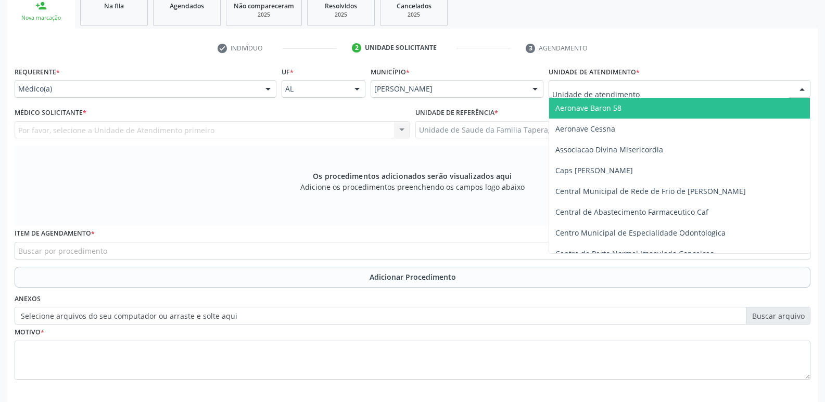
click at [723, 88] on div at bounding box center [680, 89] width 262 height 18
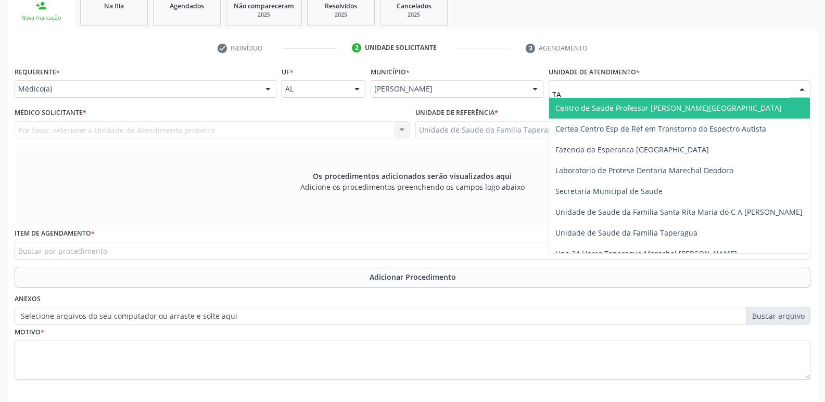
type input "TAP"
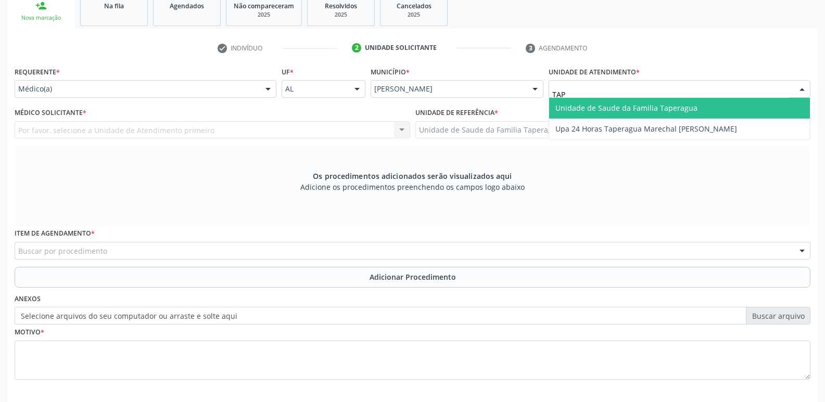
click at [720, 115] on span "Unidade de Saude da Familia Taperagua" at bounding box center [679, 108] width 261 height 21
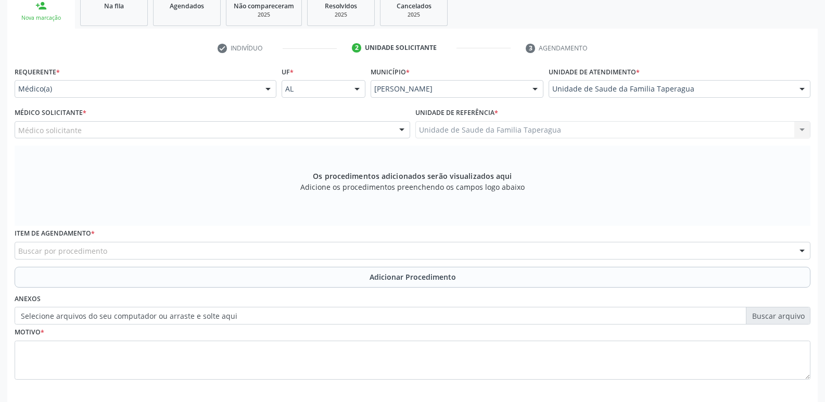
click at [241, 127] on div "Médico solicitante" at bounding box center [213, 130] width 396 height 18
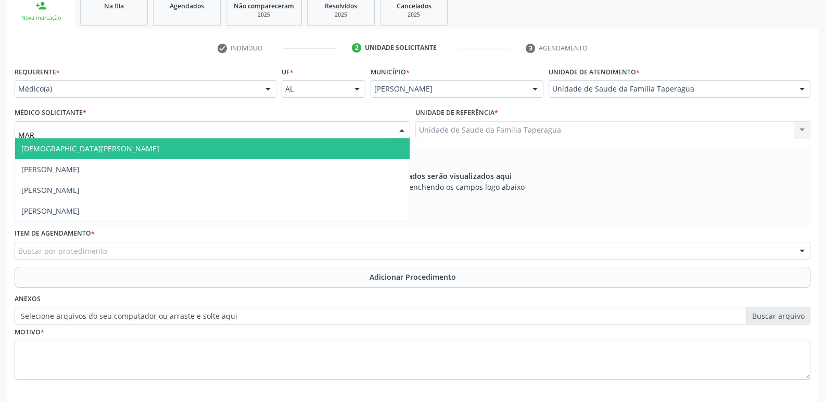
type input "MART"
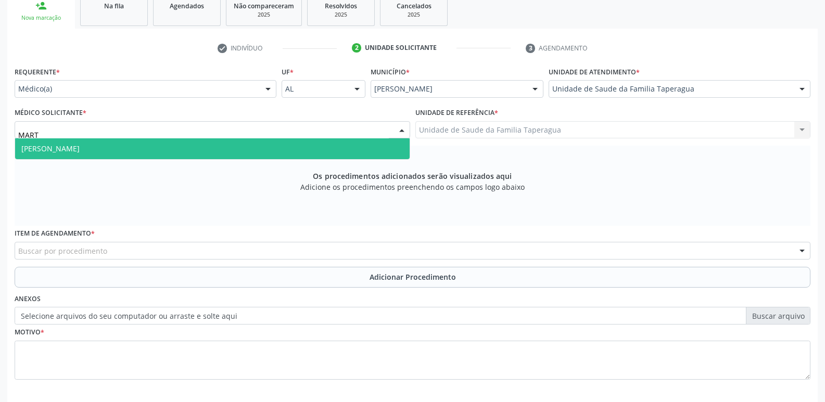
click at [245, 147] on span "[PERSON_NAME]" at bounding box center [212, 148] width 395 height 21
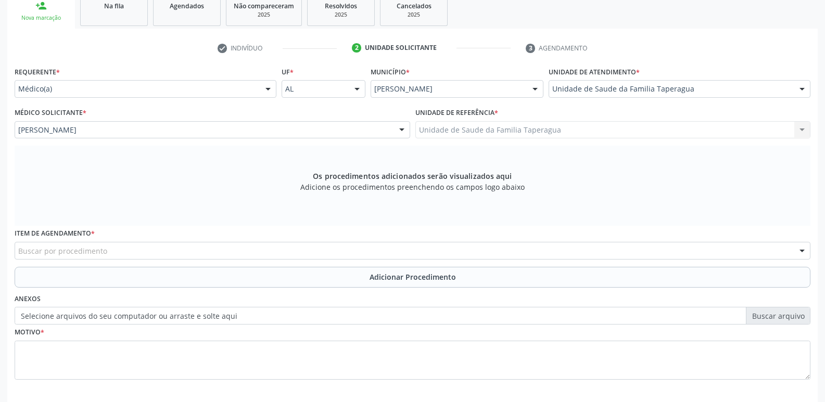
click at [230, 251] on div "Buscar por procedimento" at bounding box center [413, 251] width 796 height 18
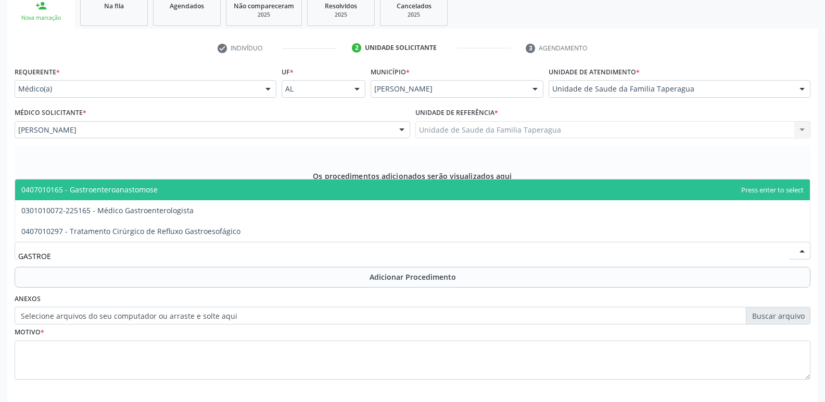
type input "GASTROEN"
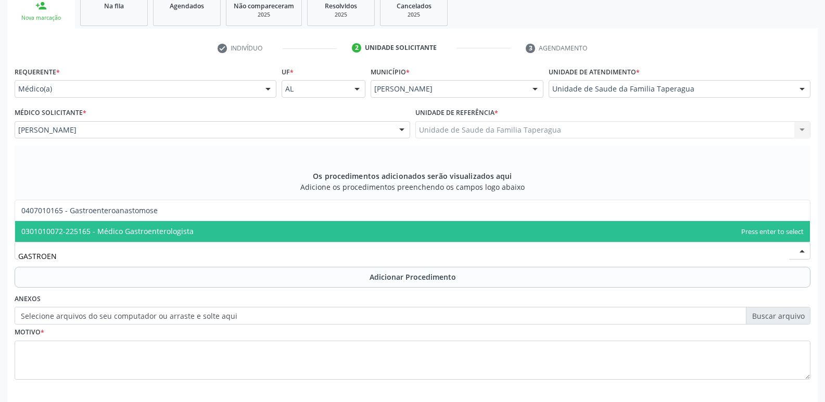
click at [239, 229] on span "0301010072-225165 - Médico Gastroenterologista" at bounding box center [412, 231] width 795 height 21
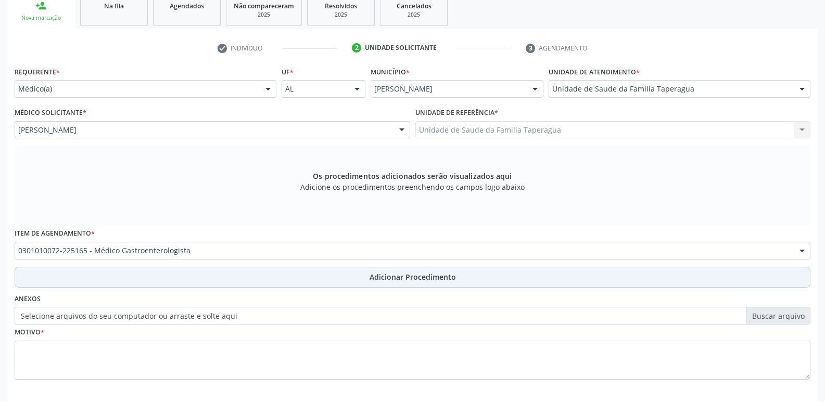
click at [239, 276] on button "Adicionar Procedimento" at bounding box center [413, 277] width 796 height 21
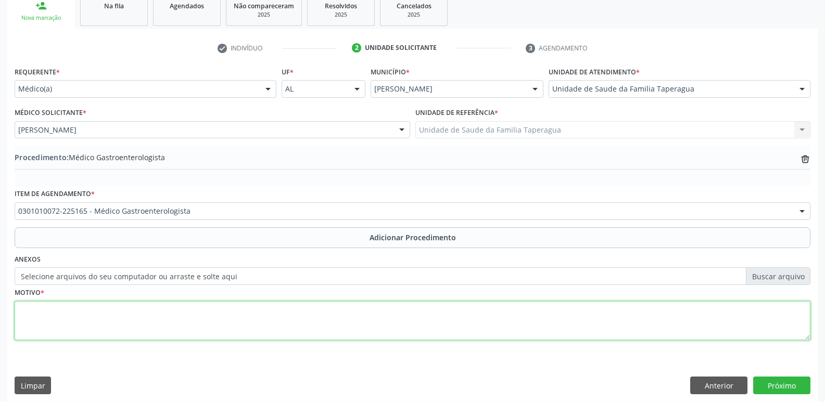
click at [230, 328] on textarea at bounding box center [413, 321] width 796 height 40
type textarea "HEMATOQUEZIA"
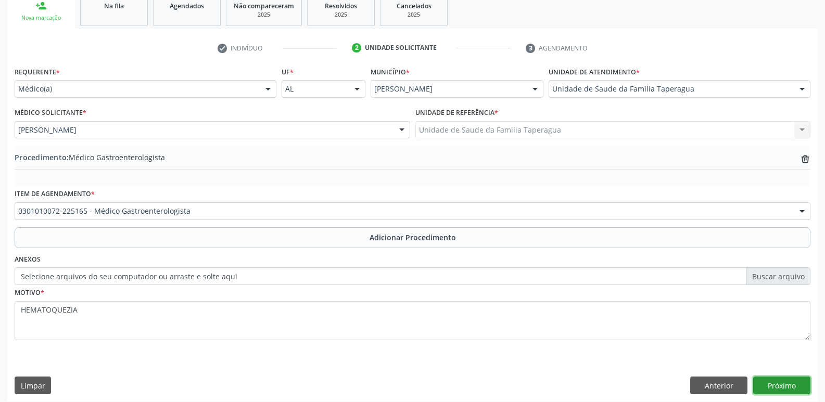
click at [769, 391] on button "Próximo" at bounding box center [781, 386] width 57 height 18
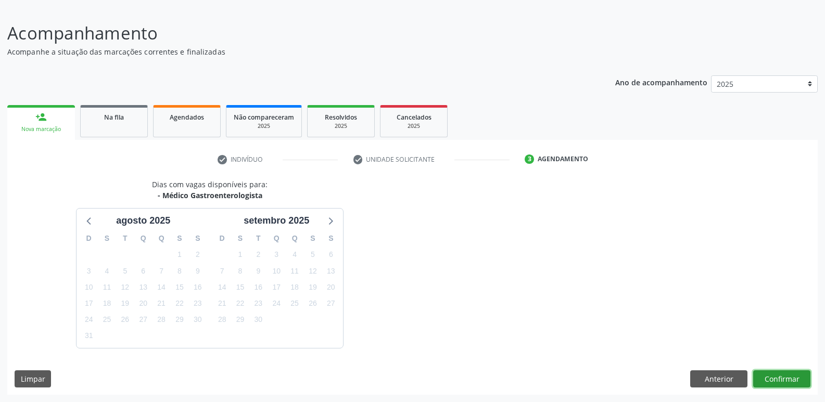
click at [788, 371] on button "Confirmar" at bounding box center [781, 380] width 57 height 18
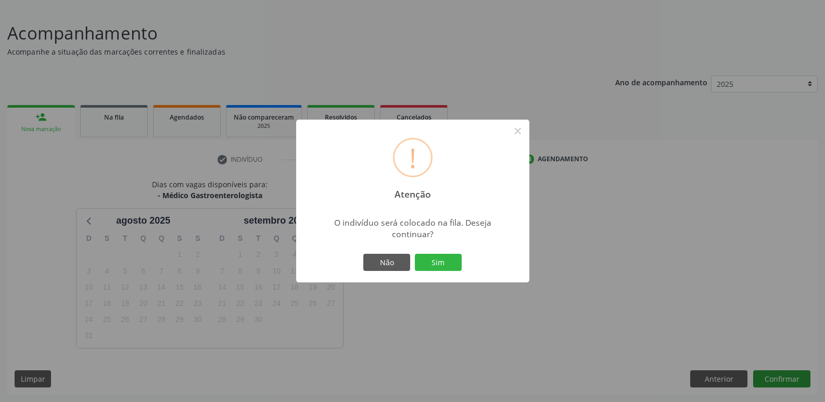
click at [788, 371] on div "! Atenção × O indivíduo será colocado na fila. Deseja continuar? Não Sim" at bounding box center [412, 201] width 825 height 402
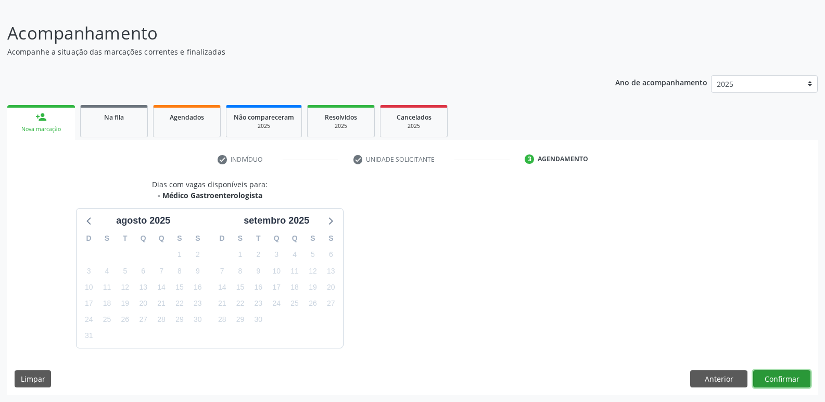
click at [775, 372] on button "Confirmar" at bounding box center [781, 380] width 57 height 18
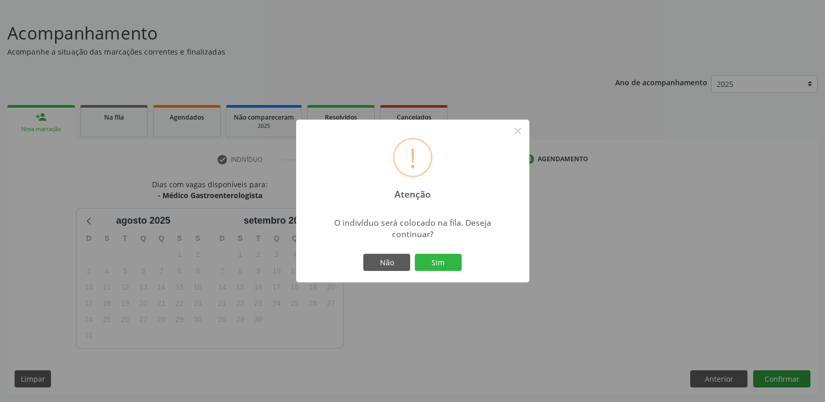
click at [415, 254] on button "Sim" at bounding box center [438, 263] width 47 height 18
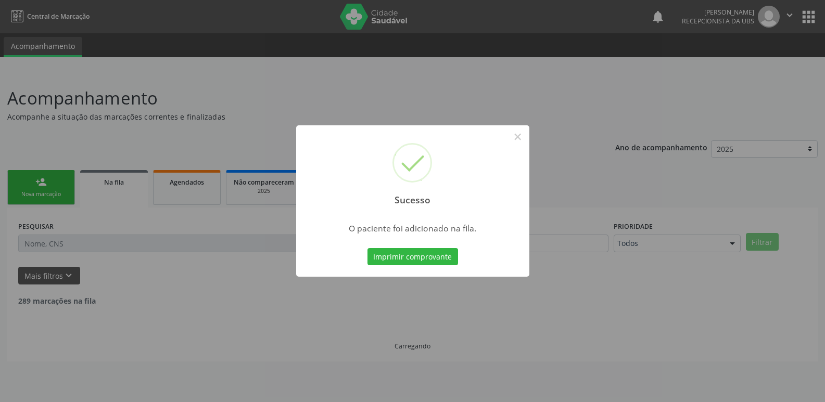
scroll to position [0, 0]
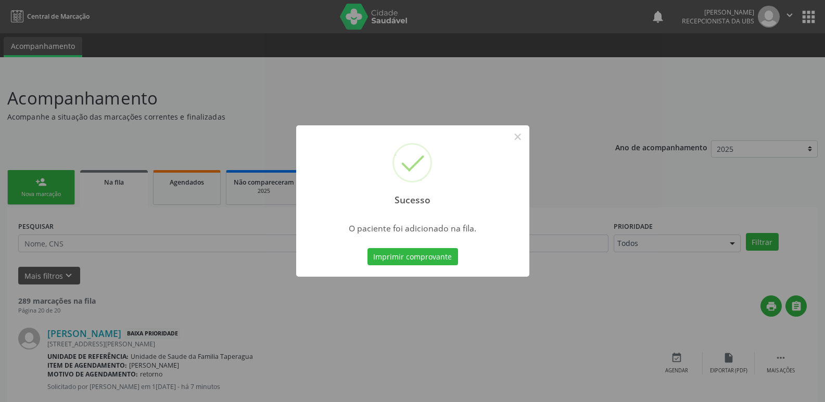
click at [773, 318] on div "Sucesso × O paciente foi adicionado na fila. Imprimir comprovante Cancel" at bounding box center [412, 201] width 825 height 402
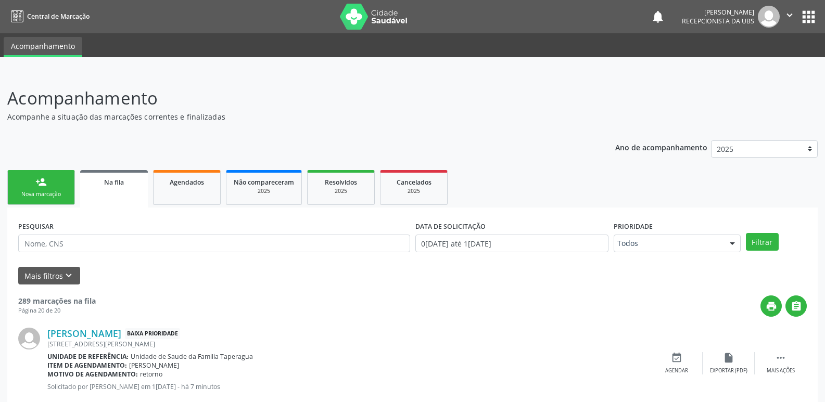
click at [64, 197] on div "Nova marcação" at bounding box center [41, 195] width 52 height 8
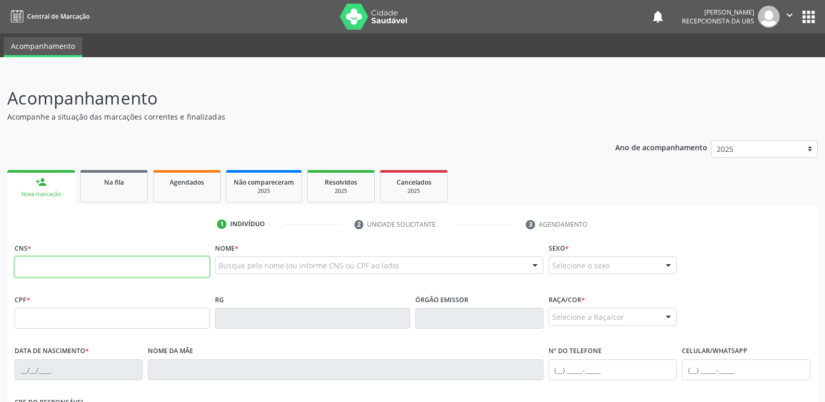
click at [174, 264] on input "text" at bounding box center [112, 267] width 195 height 21
paste input "700 0040 0869 9206"
type input "700 0040 0869 9206"
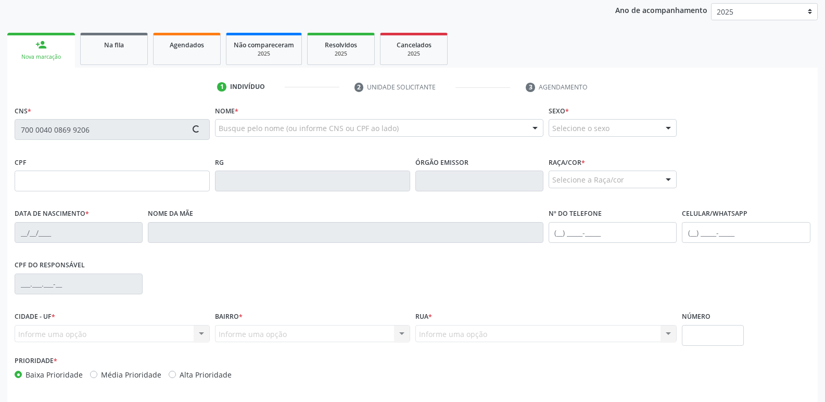
scroll to position [176, 0]
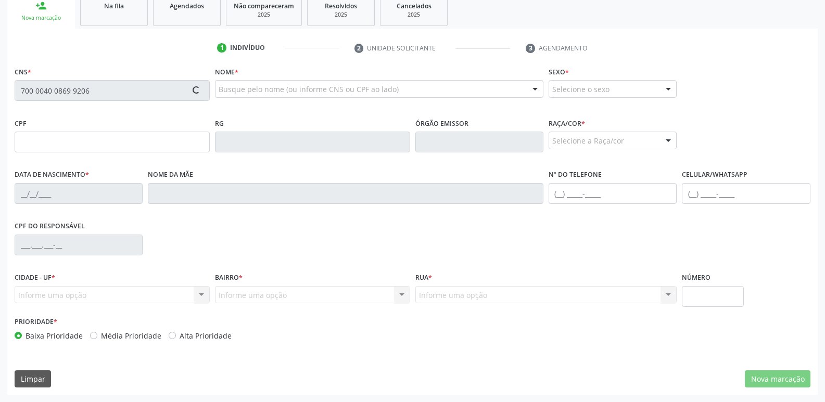
type input "041.413.984-46"
type input "[DATE]"
type input "Benedita Flix Honorato"
type input "[PHONE_NUMBER]"
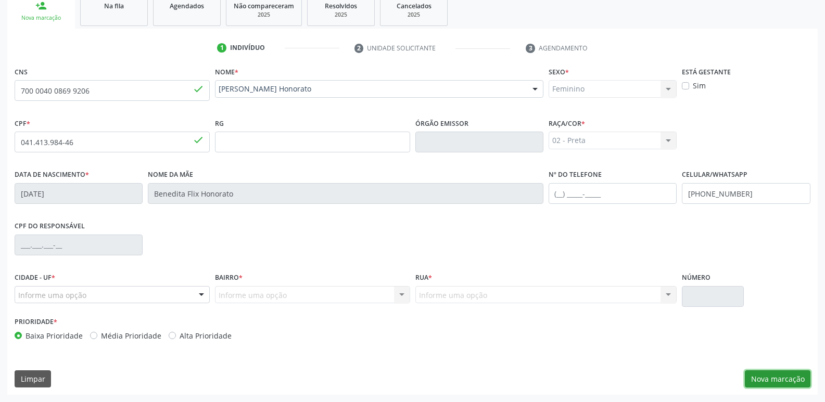
click at [799, 379] on button "Nova marcação" at bounding box center [778, 380] width 66 height 18
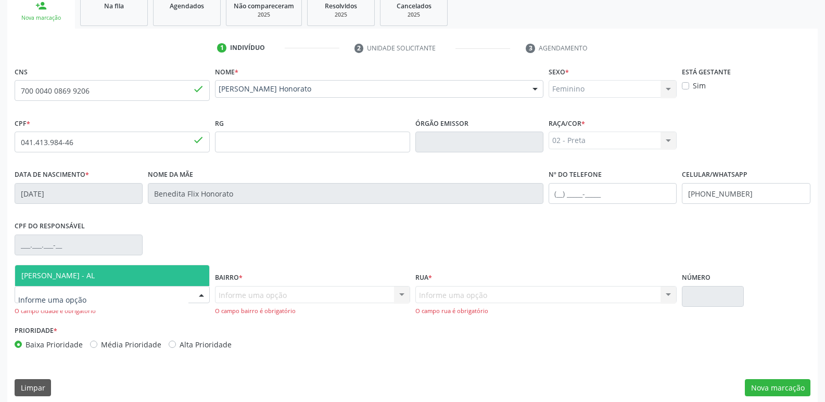
click at [155, 295] on div at bounding box center [112, 295] width 195 height 18
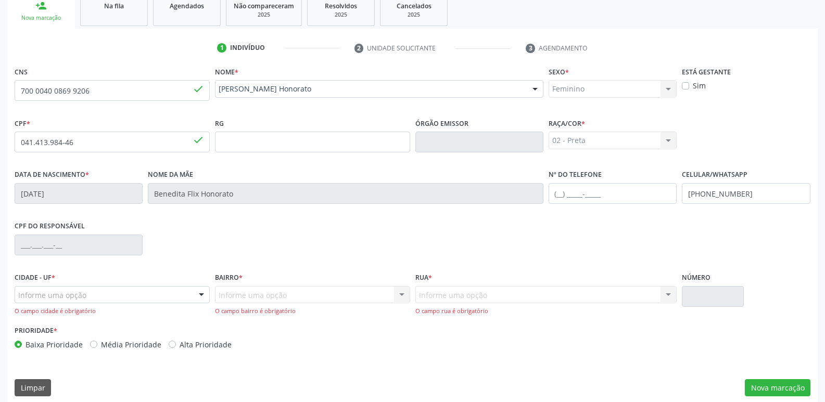
click at [117, 303] on div "Informe uma opção Marechal Deodoro - AL Nenhum resultado encontrado para: " " N…" at bounding box center [112, 301] width 195 height 30
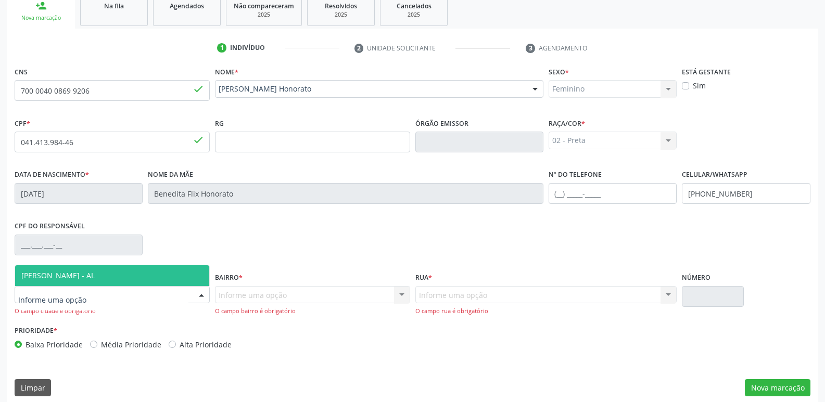
click at [120, 297] on div at bounding box center [112, 295] width 195 height 18
click at [125, 277] on span "[PERSON_NAME] - AL" at bounding box center [112, 275] width 194 height 21
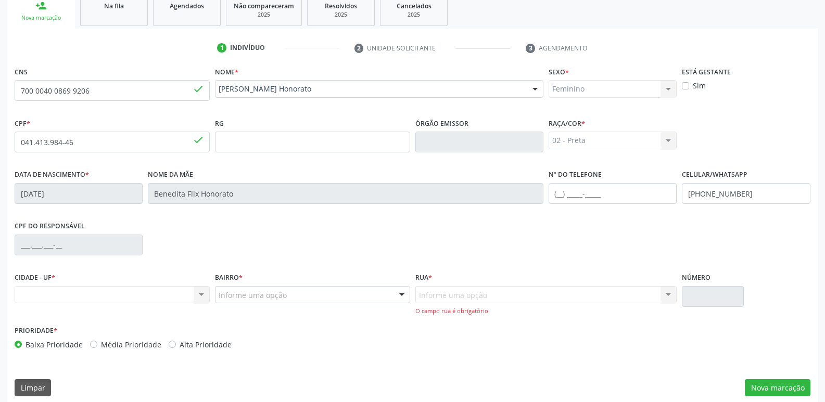
click at [273, 290] on div "Informe uma opção" at bounding box center [312, 295] width 195 height 18
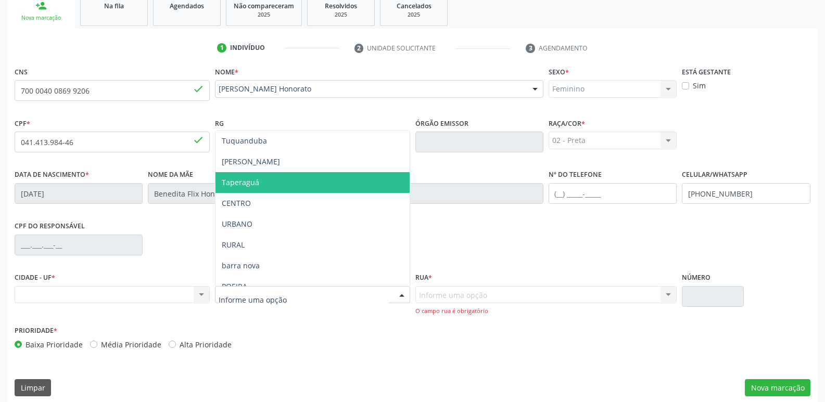
click at [276, 183] on span "Taperaguá" at bounding box center [313, 182] width 194 height 21
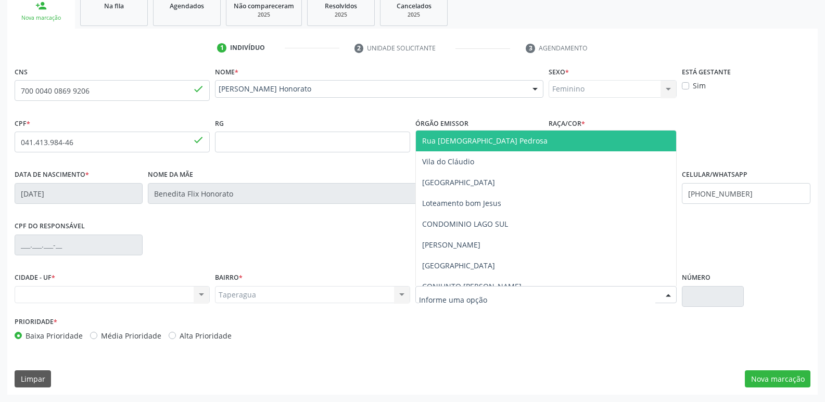
click at [487, 148] on span "Rua [DEMOGRAPHIC_DATA] Pedrosa" at bounding box center [546, 141] width 261 height 21
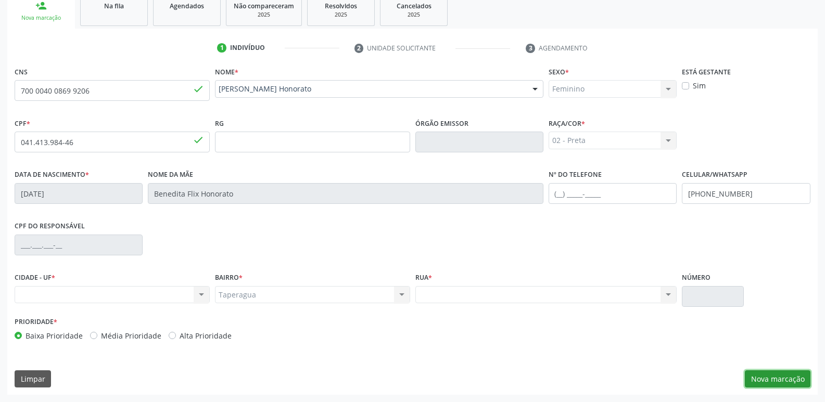
click at [786, 373] on button "Nova marcação" at bounding box center [778, 380] width 66 height 18
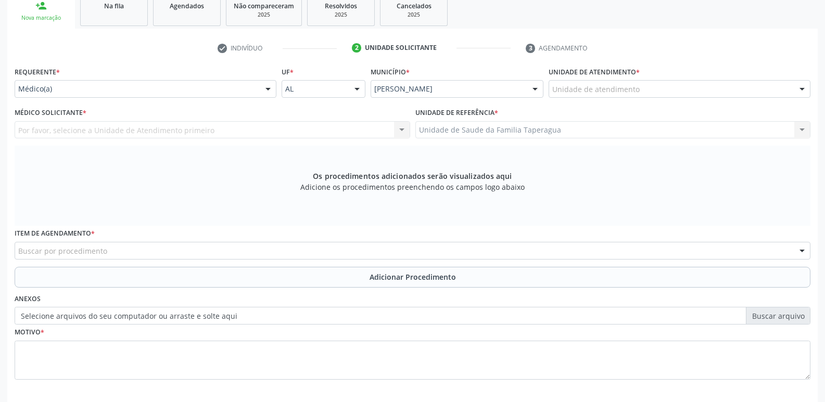
click at [257, 91] on div "Médico(a) Médico(a) Enfermeiro(a) Paciente Nenhum resultado encontrado para: " …" at bounding box center [146, 89] width 262 height 18
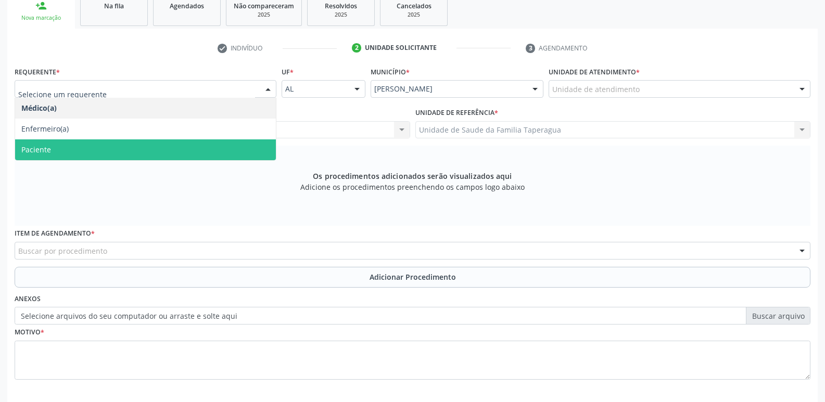
click at [249, 144] on span "Paciente" at bounding box center [145, 150] width 261 height 21
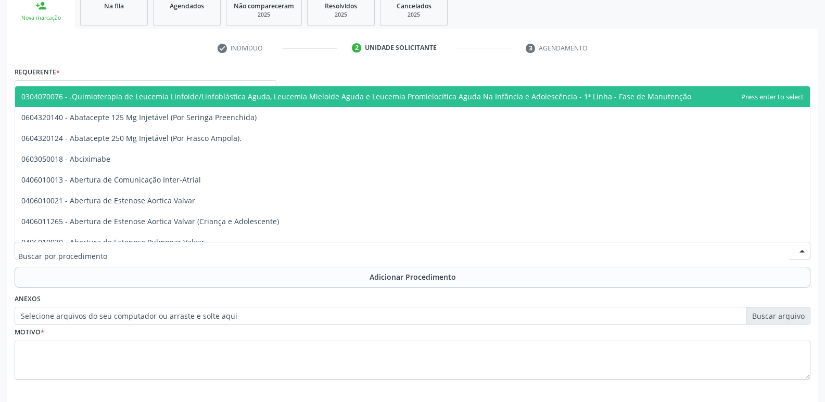
click at [262, 253] on div at bounding box center [413, 251] width 796 height 18
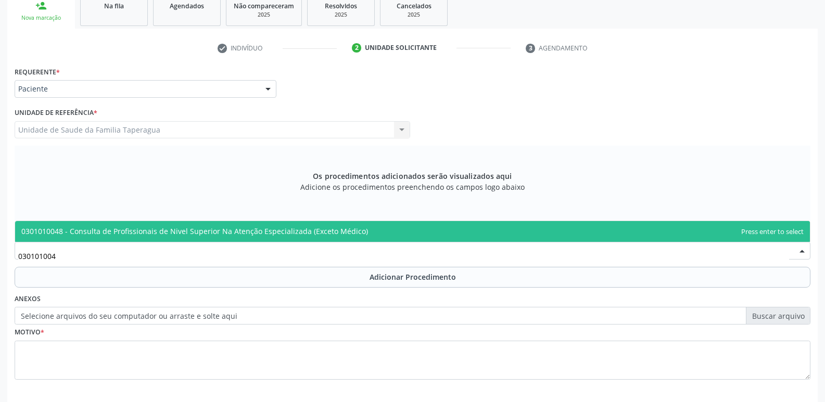
type input "0301010048"
click at [285, 232] on span "0301010048 - Consulta de Profissionais de Nivel Superior Na Atenção Especializa…" at bounding box center [194, 231] width 347 height 10
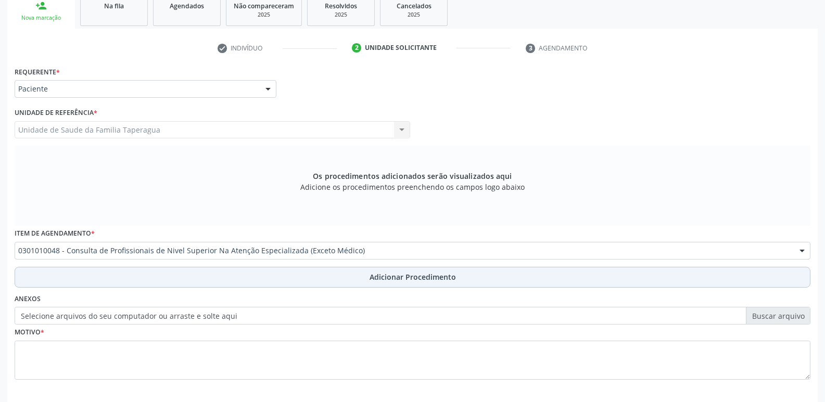
click at [276, 277] on button "Adicionar Procedimento" at bounding box center [413, 277] width 796 height 21
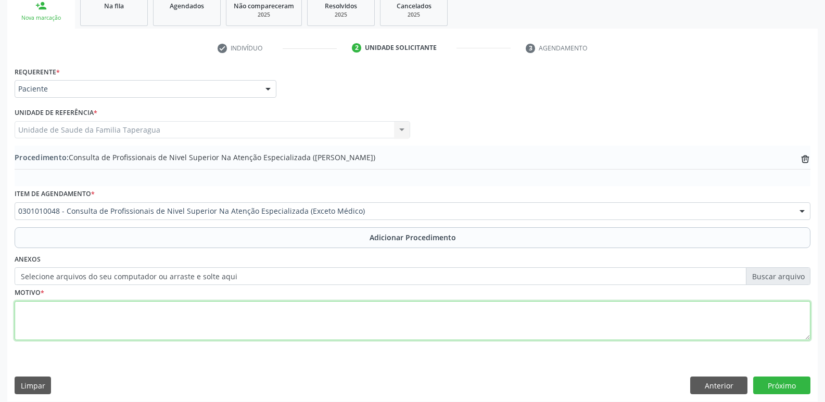
click at [271, 309] on textarea at bounding box center [413, 321] width 796 height 40
type textarea "FISIOTERAPIA"
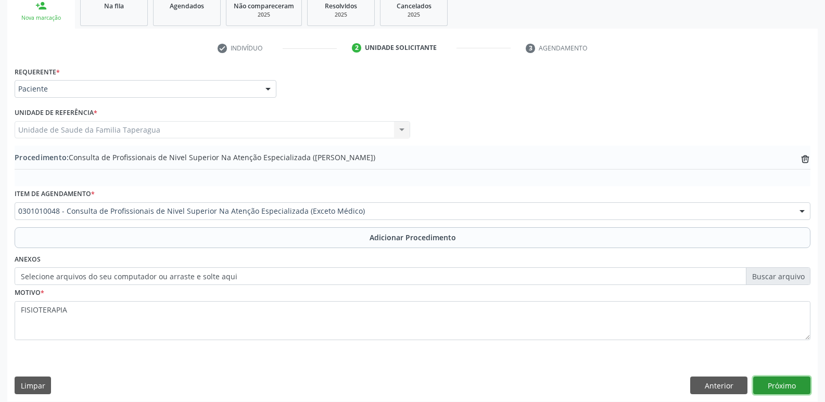
click at [773, 388] on button "Próximo" at bounding box center [781, 386] width 57 height 18
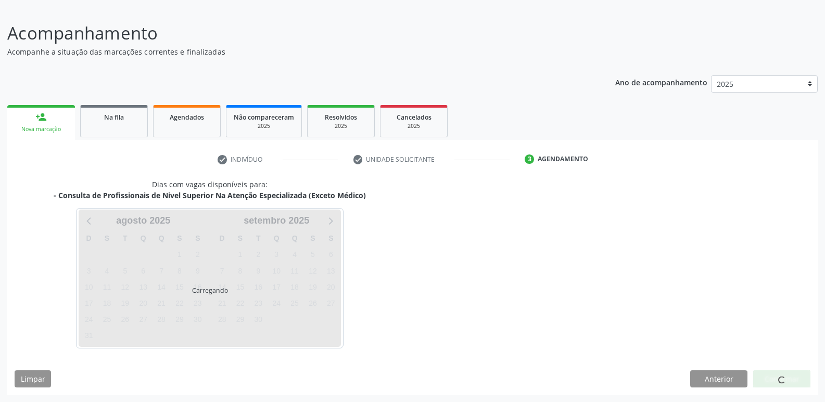
scroll to position [65, 0]
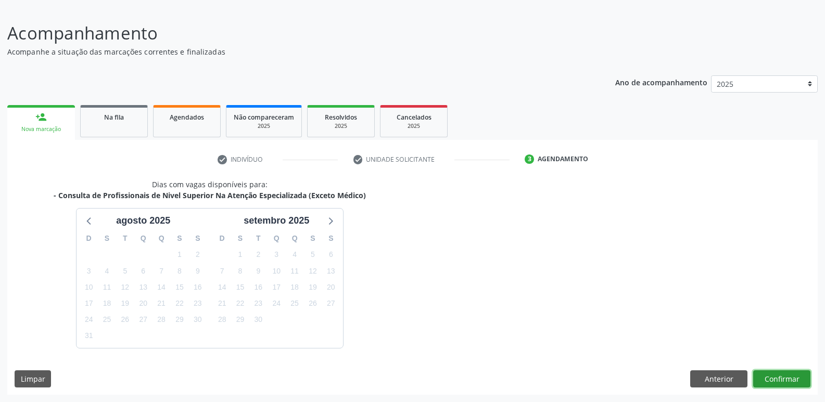
click at [768, 381] on button "Confirmar" at bounding box center [781, 380] width 57 height 18
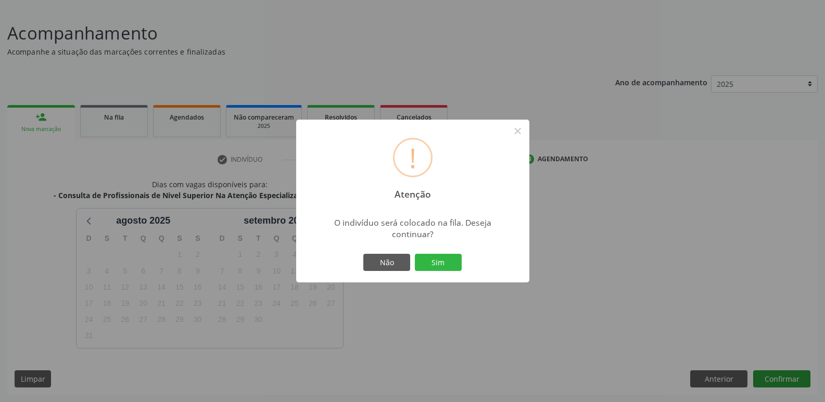
click at [415, 254] on button "Sim" at bounding box center [438, 263] width 47 height 18
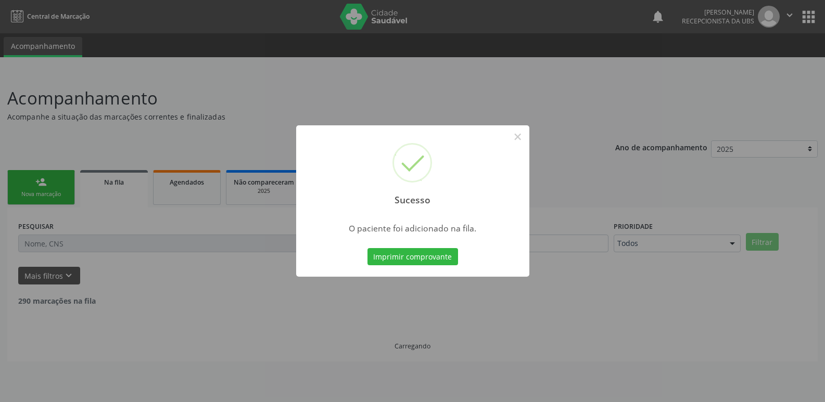
scroll to position [0, 0]
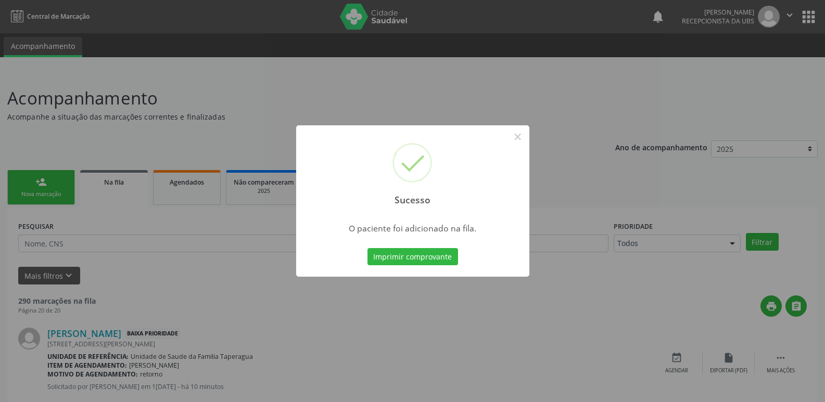
click at [650, 175] on div "Sucesso × O paciente foi adicionado na fila. Imprimir comprovante Cancel" at bounding box center [412, 201] width 825 height 402
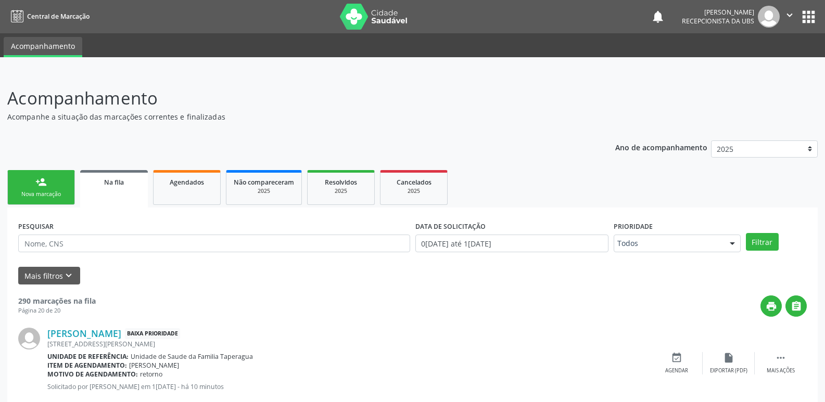
click at [65, 188] on link "person_add Nova marcação" at bounding box center [41, 187] width 68 height 35
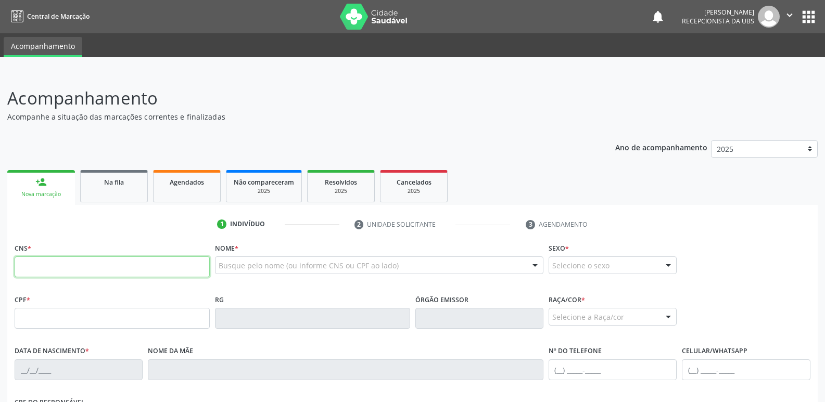
click at [125, 270] on input "text" at bounding box center [112, 267] width 195 height 21
paste input "700 5031 0939 7358"
type input "700 5031 0939 7358"
type input "144.904.554-53"
type input "[DATE]"
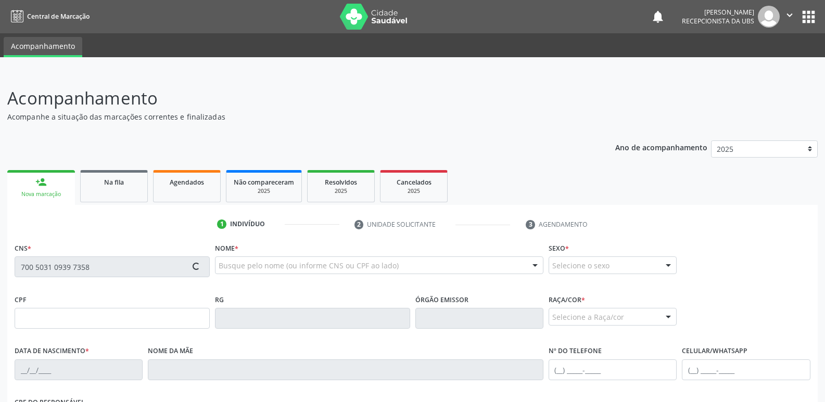
type input "[PERSON_NAME]"
type input "[PHONE_NUMBER]"
type input "61"
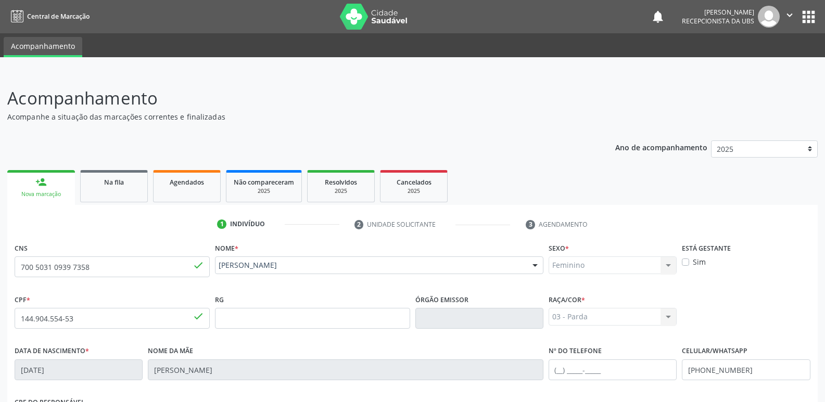
scroll to position [176, 0]
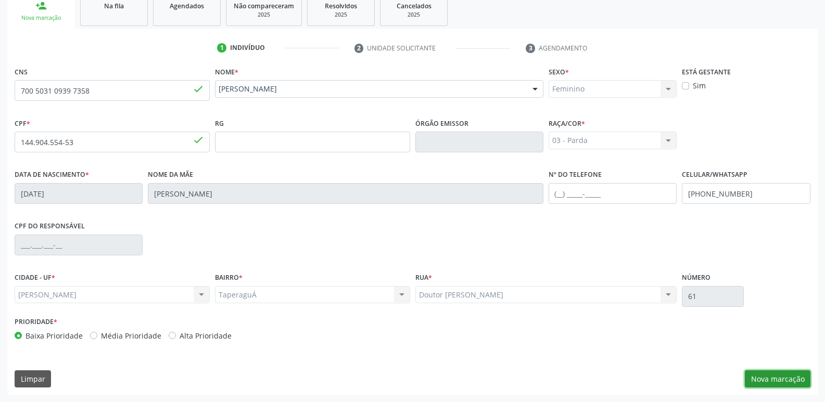
click at [776, 373] on button "Nova marcação" at bounding box center [778, 380] width 66 height 18
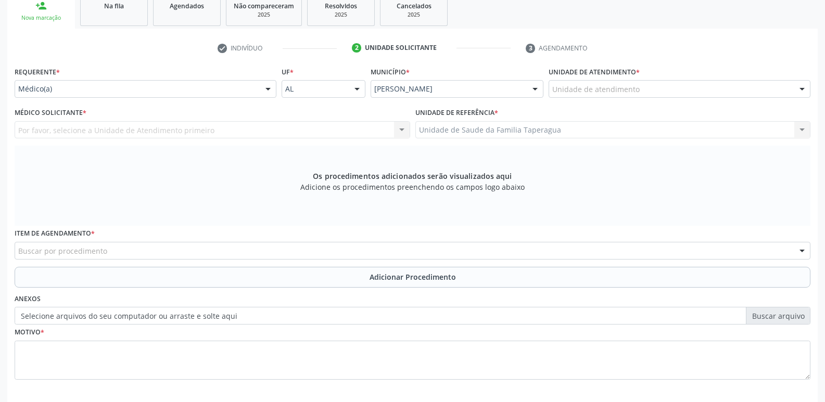
click at [680, 93] on div "Unidade de atendimento" at bounding box center [680, 89] width 262 height 18
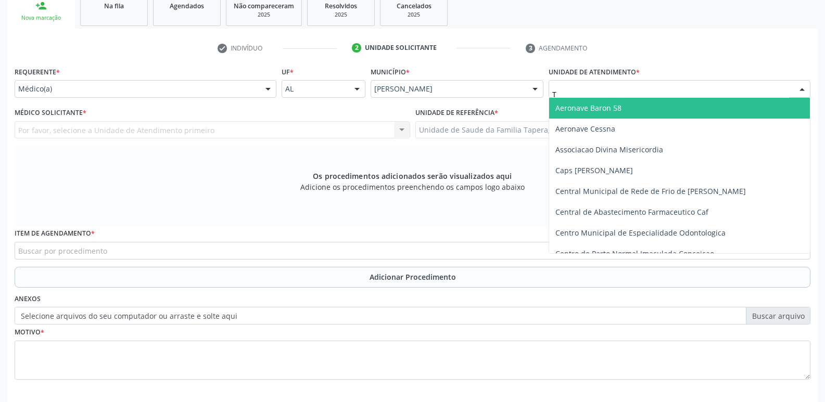
click at [680, 93] on input "T" at bounding box center [670, 94] width 237 height 21
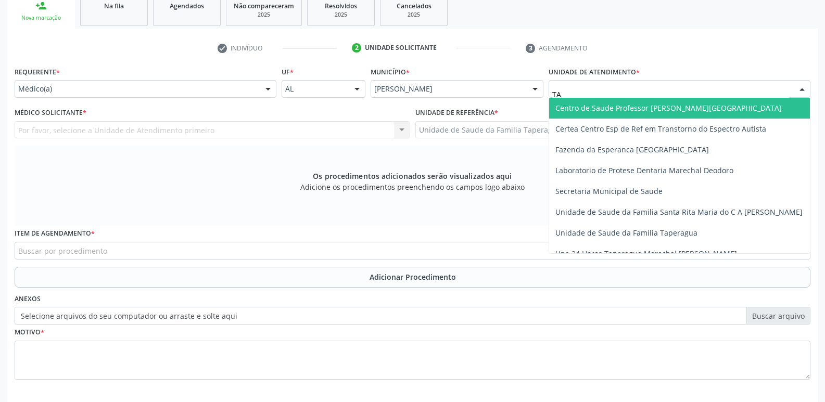
type input "TAP"
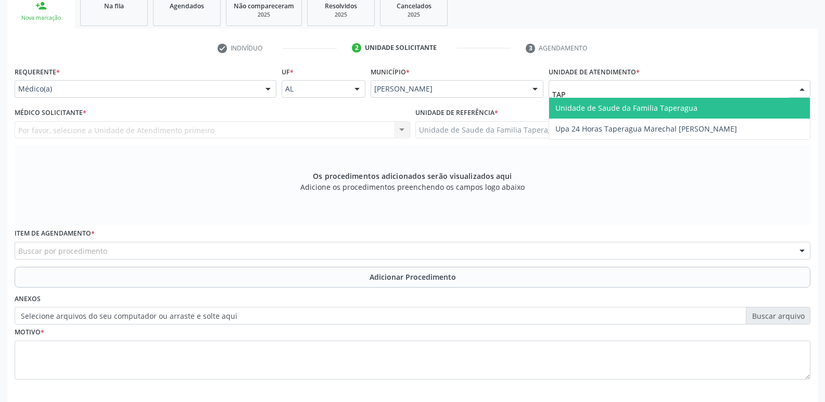
click at [684, 107] on span "Unidade de Saude da Familia Taperagua" at bounding box center [626, 108] width 142 height 10
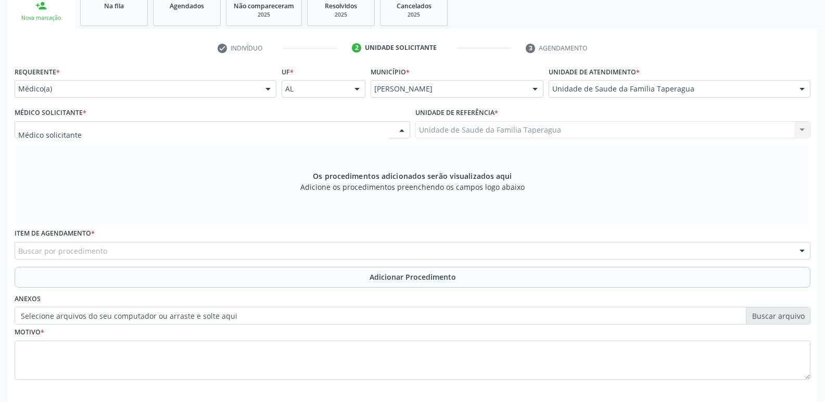
click at [274, 133] on div at bounding box center [213, 130] width 396 height 18
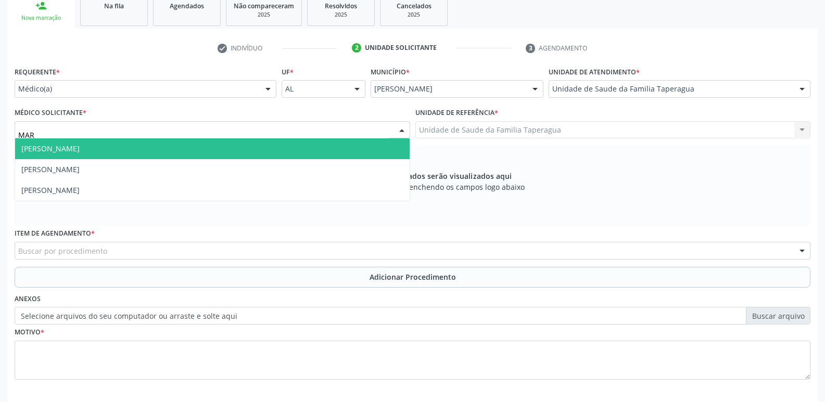
type input "MART"
click at [276, 144] on span "[PERSON_NAME]" at bounding box center [212, 148] width 395 height 21
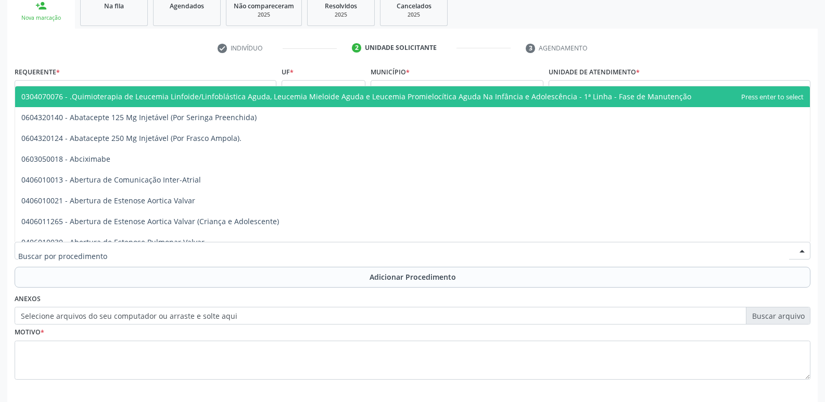
click at [256, 257] on div at bounding box center [413, 251] width 796 height 18
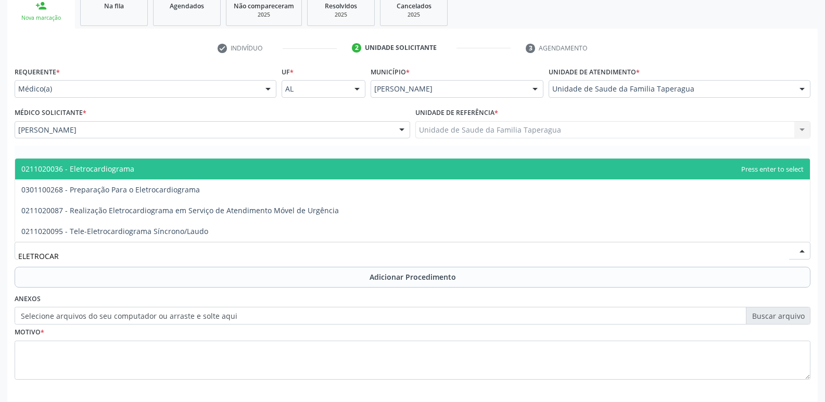
type input "ELETROCARD"
click at [307, 169] on span "0211020036 - Eletrocardiograma" at bounding box center [412, 169] width 795 height 21
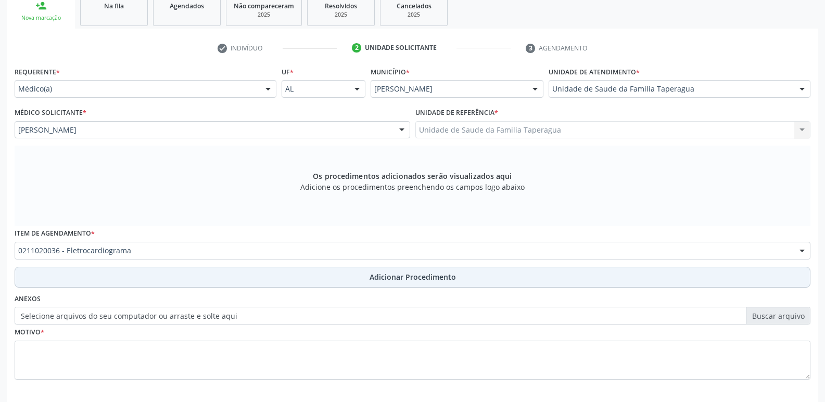
click at [325, 274] on button "Adicionar Procedimento" at bounding box center [413, 277] width 796 height 21
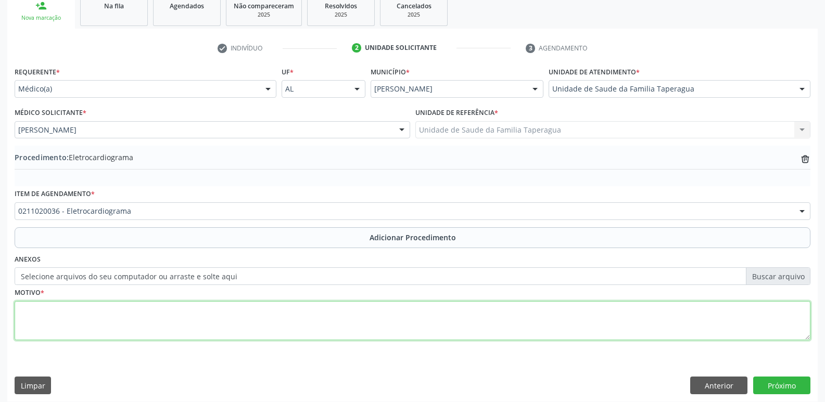
click at [325, 326] on textarea at bounding box center [413, 321] width 796 height 40
type textarea "TAQUICARDIA?"
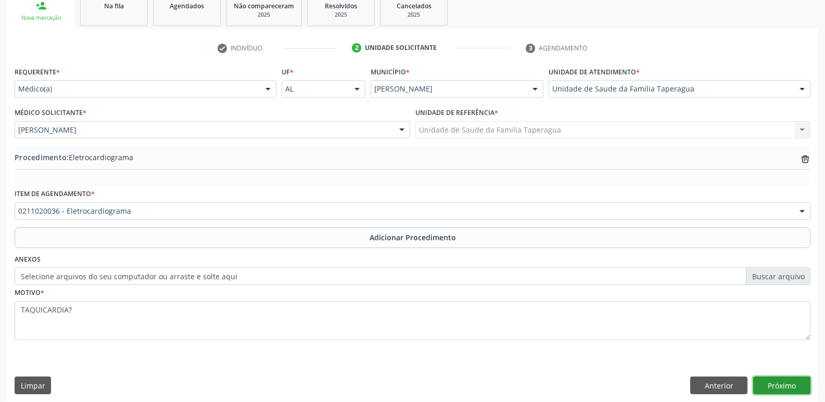
click at [776, 384] on button "Próximo" at bounding box center [781, 386] width 57 height 18
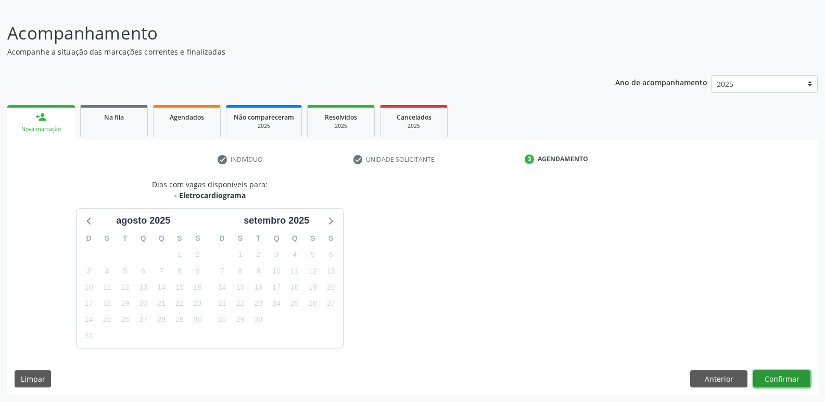
click at [781, 380] on button "Confirmar" at bounding box center [781, 380] width 57 height 18
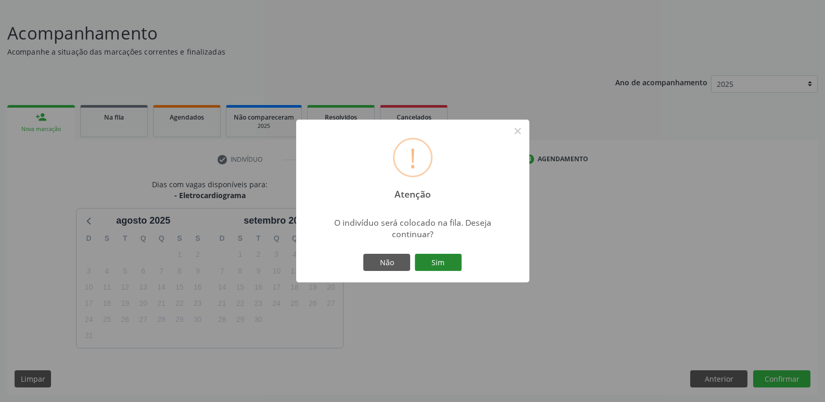
click at [450, 266] on button "Sim" at bounding box center [438, 263] width 47 height 18
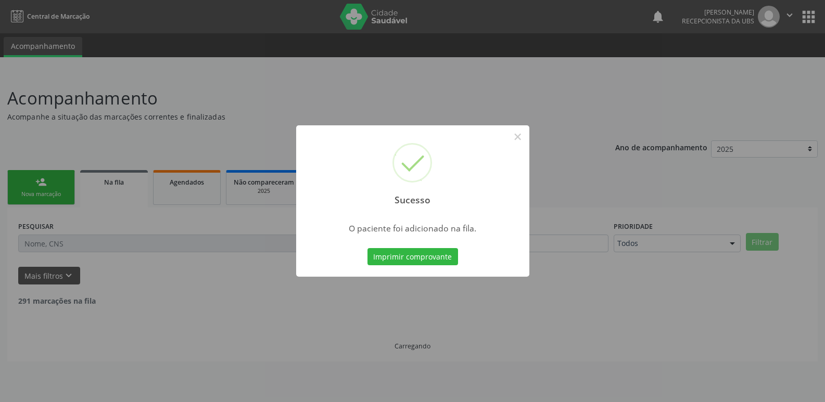
scroll to position [0, 0]
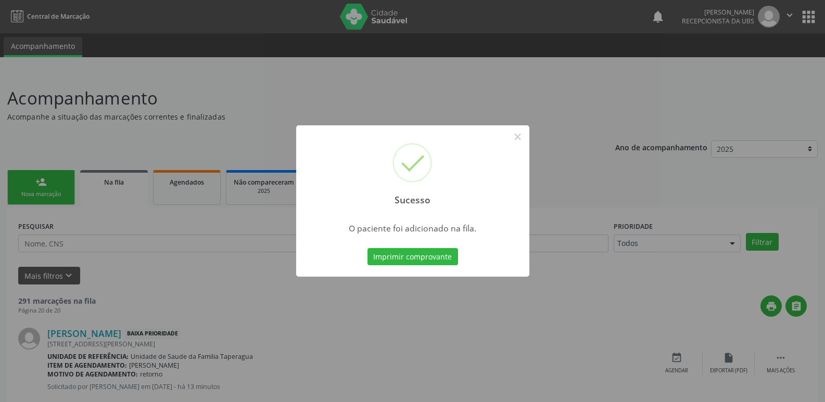
click at [689, 156] on div "Sucesso × O paciente foi adicionado na fila. Imprimir comprovante Cancel" at bounding box center [412, 201] width 825 height 402
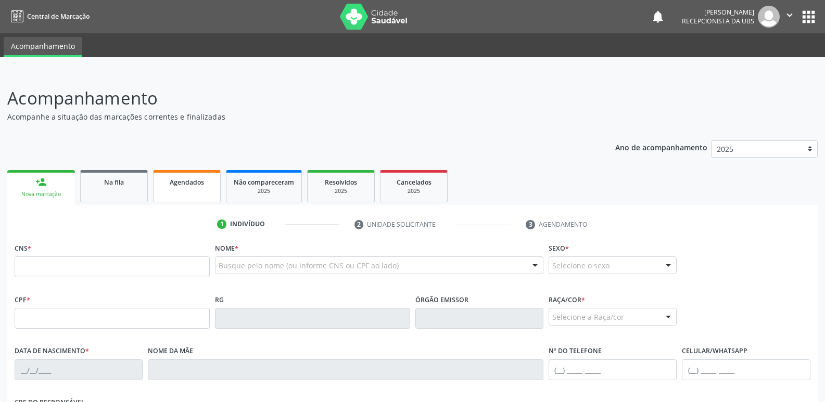
click at [175, 189] on link "Agendados" at bounding box center [187, 186] width 68 height 32
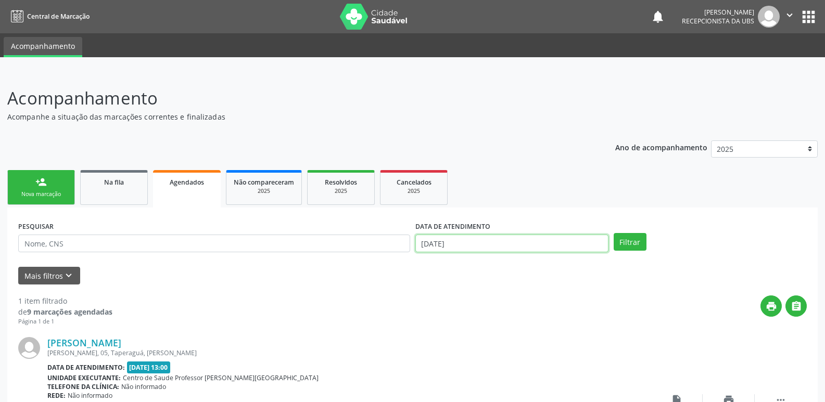
click at [508, 246] on input "19/08/2025" at bounding box center [511, 244] width 193 height 18
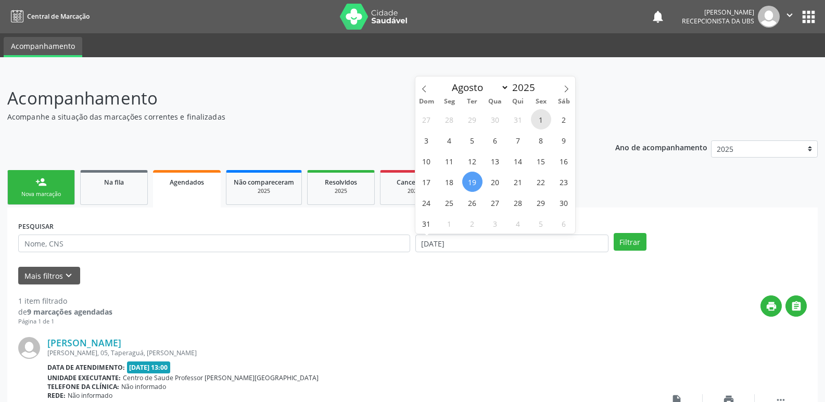
click at [537, 123] on span "1" at bounding box center [541, 119] width 20 height 20
type input "01/08/2025"
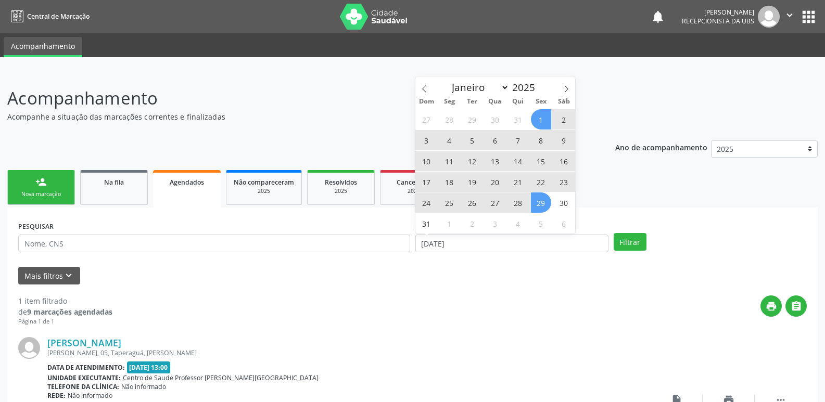
click at [542, 203] on span "29" at bounding box center [541, 203] width 20 height 20
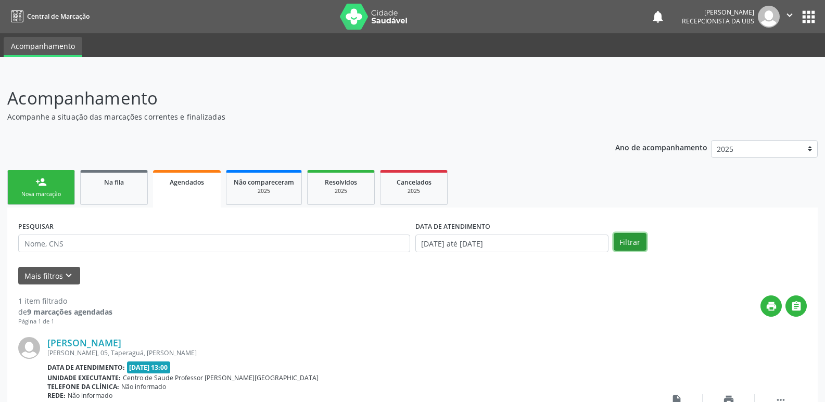
click at [634, 246] on button "Filtrar" at bounding box center [630, 242] width 33 height 18
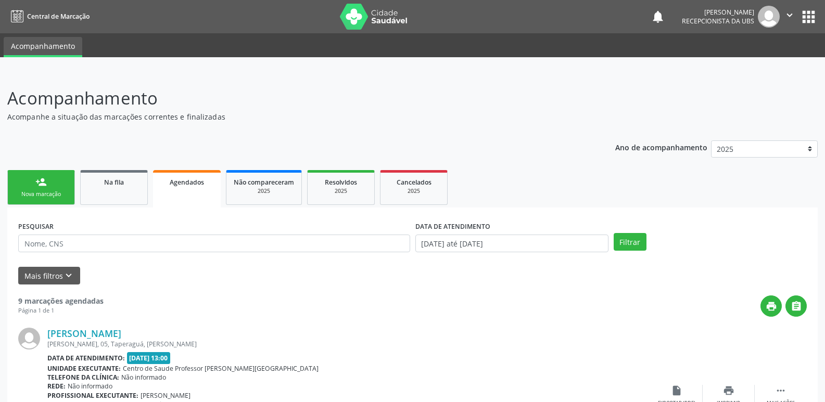
click at [789, 11] on icon "" at bounding box center [789, 14] width 11 height 11
click at [775, 64] on link "Sair" at bounding box center [763, 63] width 72 height 15
